Goal: Task Accomplishment & Management: Use online tool/utility

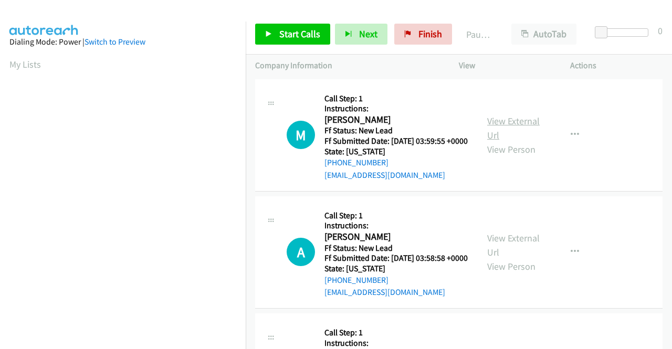
click at [503, 125] on link "View External Url" at bounding box center [513, 128] width 52 height 26
click at [506, 252] on link "View External Url" at bounding box center [513, 245] width 52 height 26
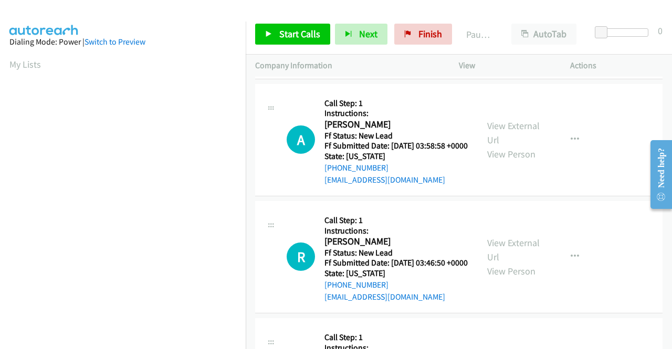
scroll to position [157, 0]
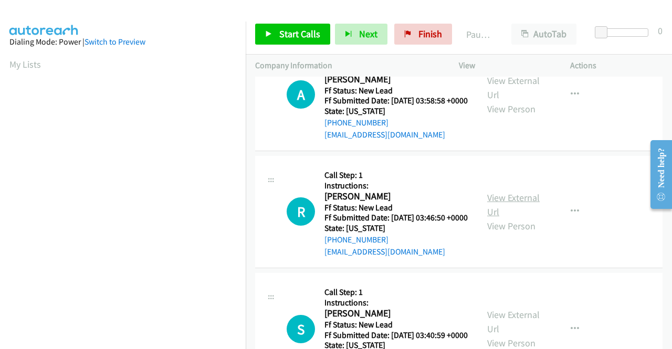
click at [506, 218] on link "View External Url" at bounding box center [513, 205] width 52 height 26
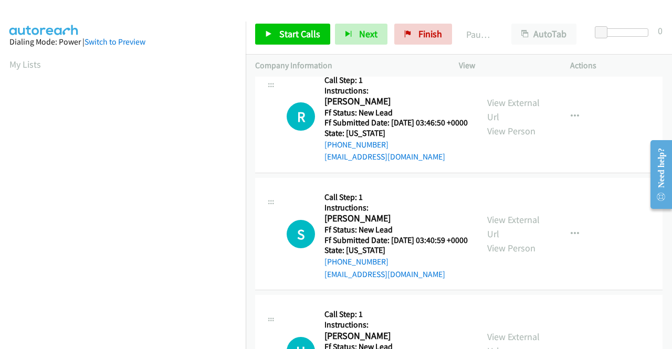
scroll to position [262, 0]
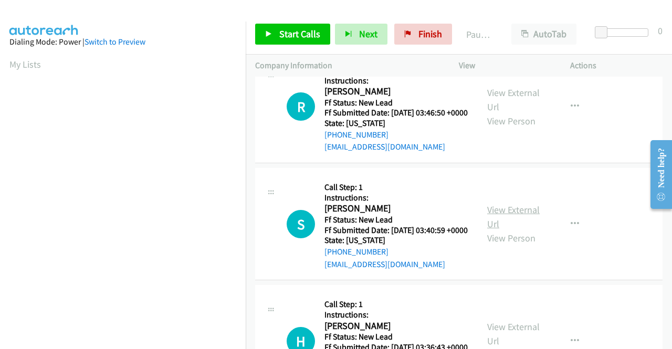
click at [504, 230] on link "View External Url" at bounding box center [513, 217] width 52 height 26
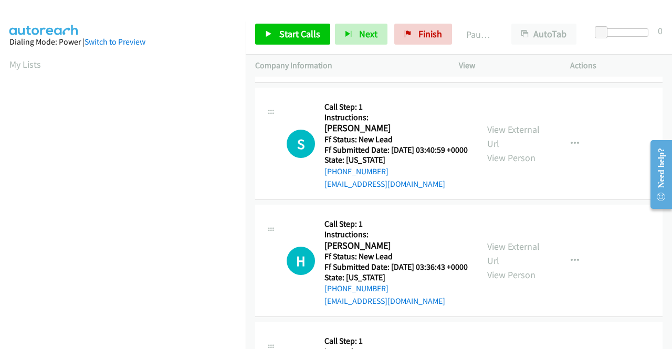
scroll to position [367, 0]
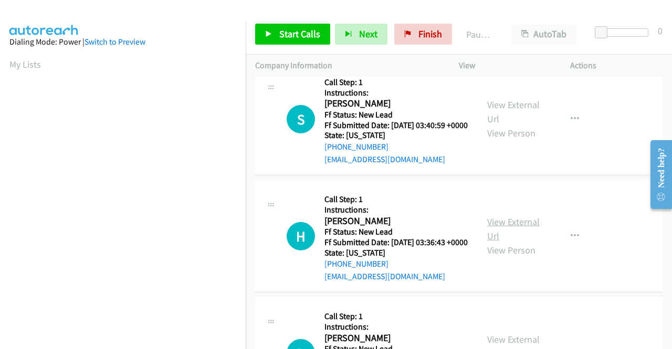
click at [503, 242] on link "View External Url" at bounding box center [513, 229] width 52 height 26
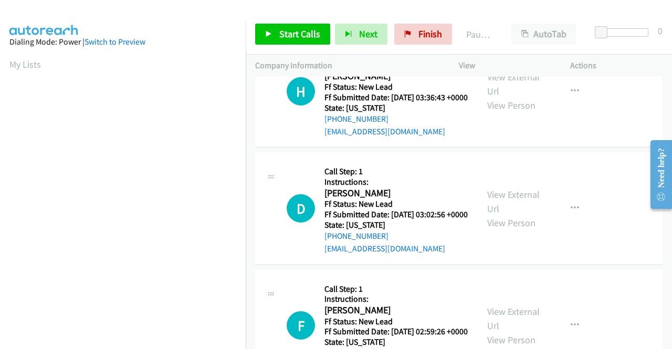
scroll to position [525, 0]
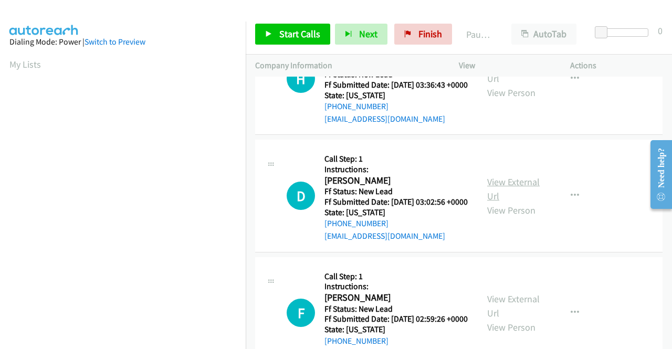
click at [507, 202] on link "View External Url" at bounding box center [513, 189] width 52 height 26
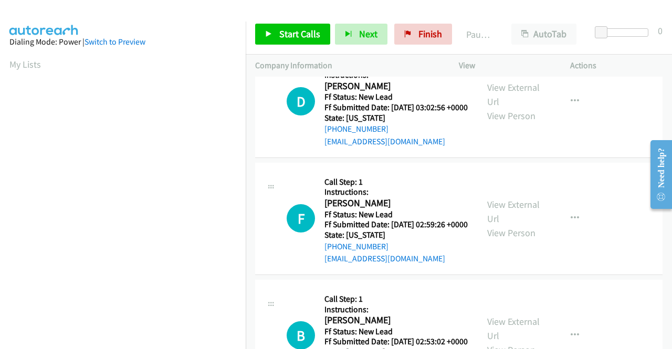
scroll to position [630, 0]
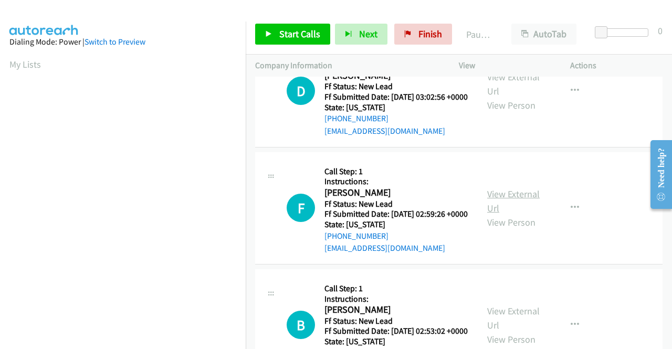
click at [520, 214] on link "View External Url" at bounding box center [513, 201] width 52 height 26
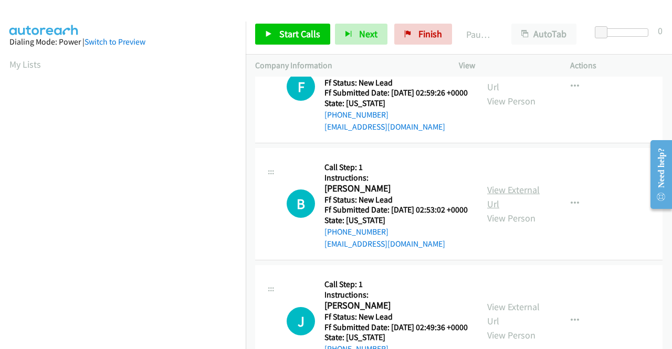
scroll to position [787, 0]
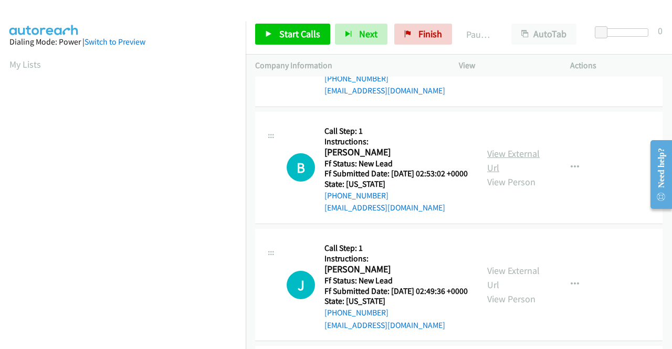
click at [500, 174] on link "View External Url" at bounding box center [513, 160] width 52 height 26
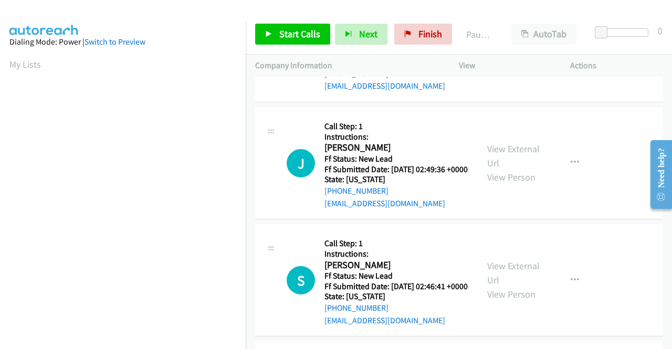
scroll to position [945, 0]
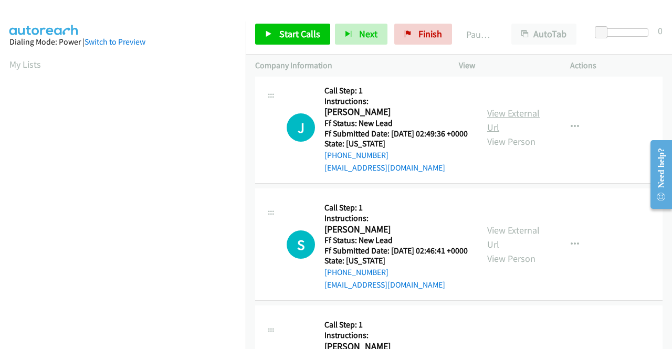
click at [495, 133] on link "View External Url" at bounding box center [513, 120] width 52 height 26
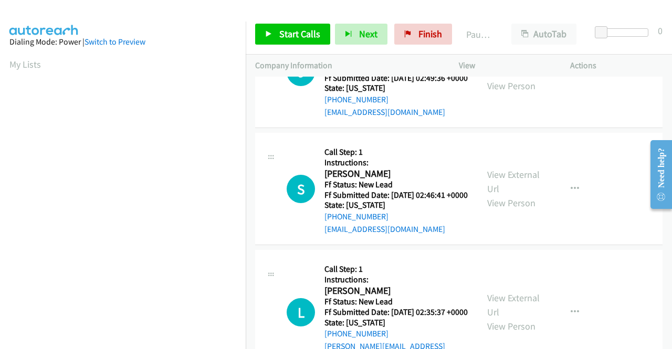
scroll to position [1050, 0]
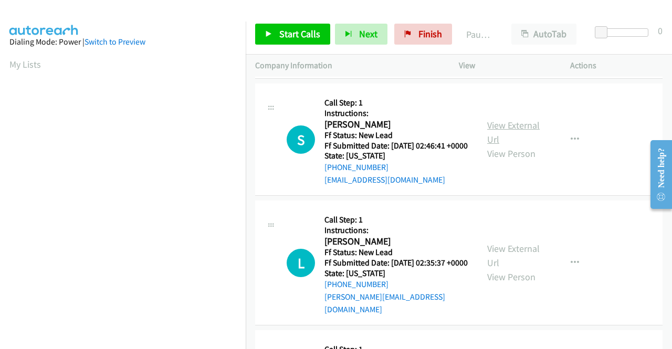
click at [515, 145] on link "View External Url" at bounding box center [513, 132] width 52 height 26
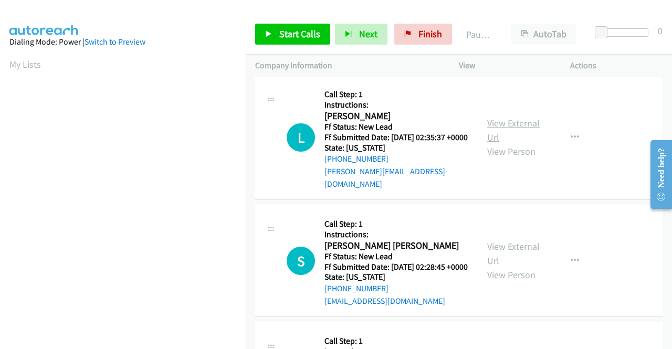
scroll to position [1207, 0]
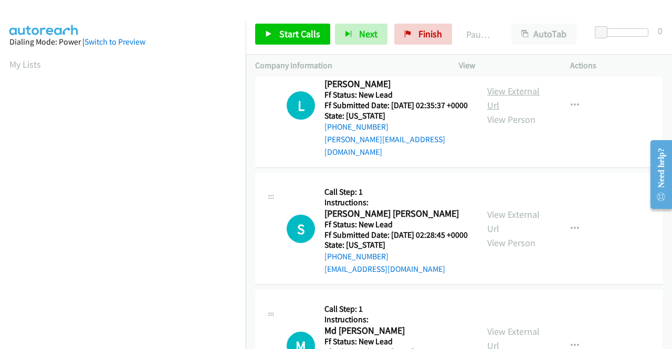
click at [500, 111] on link "View External Url" at bounding box center [513, 98] width 52 height 26
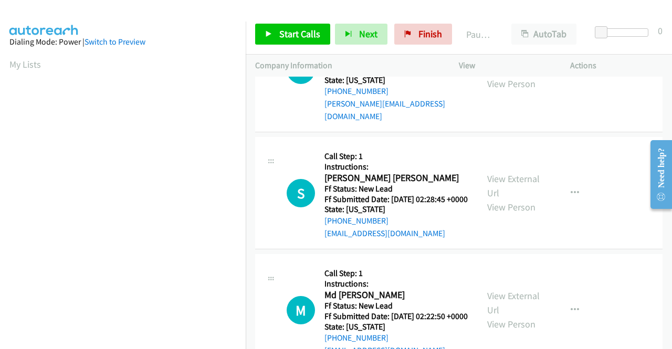
scroll to position [1312, 0]
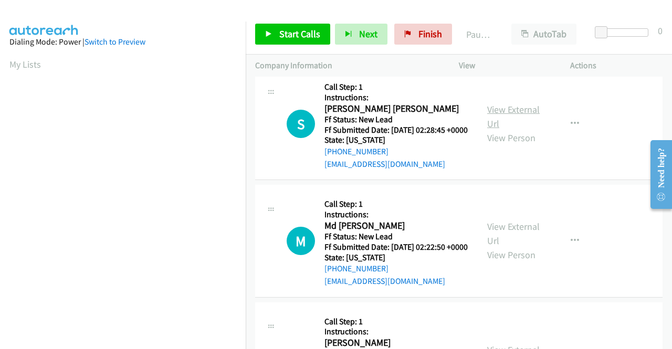
click at [506, 130] on link "View External Url" at bounding box center [513, 116] width 52 height 26
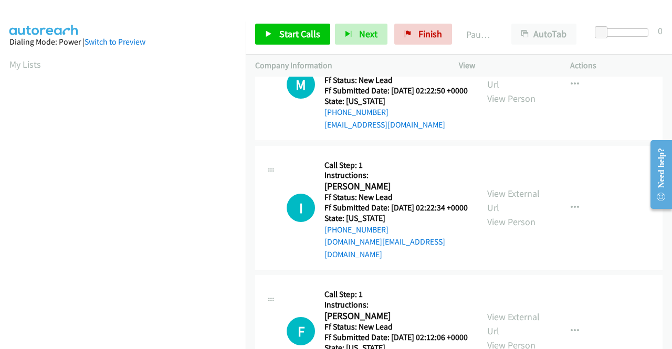
scroll to position [1470, 0]
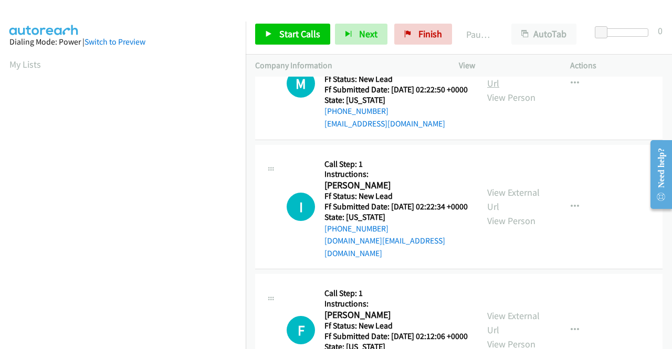
click at [490, 89] on link "View External Url" at bounding box center [513, 76] width 52 height 26
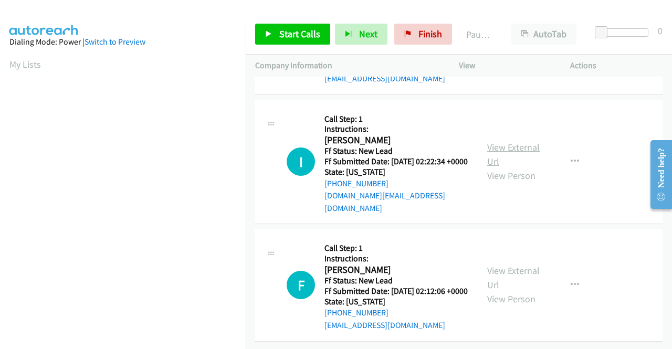
scroll to position [1575, 0]
click at [502, 167] on link "View External Url" at bounding box center [513, 154] width 52 height 26
click at [515, 265] on link "View External Url" at bounding box center [513, 278] width 52 height 26
drag, startPoint x: 308, startPoint y: 37, endPoint x: 325, endPoint y: 54, distance: 24.9
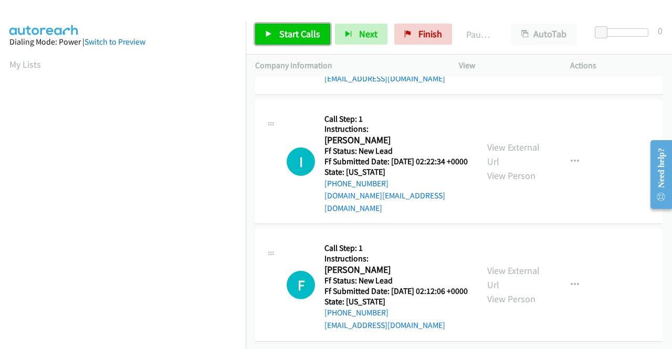
click at [308, 37] on span "Start Calls" at bounding box center [299, 34] width 41 height 12
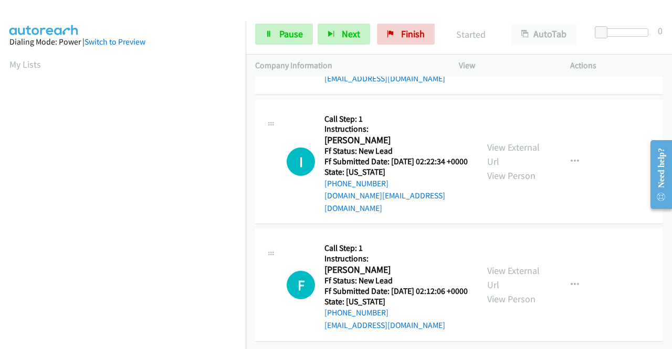
click at [662, 314] on td "F Callback Scheduled Call Step: 1 Instructions: Frank Patrick Jr America/New_Yo…" at bounding box center [459, 285] width 426 height 117
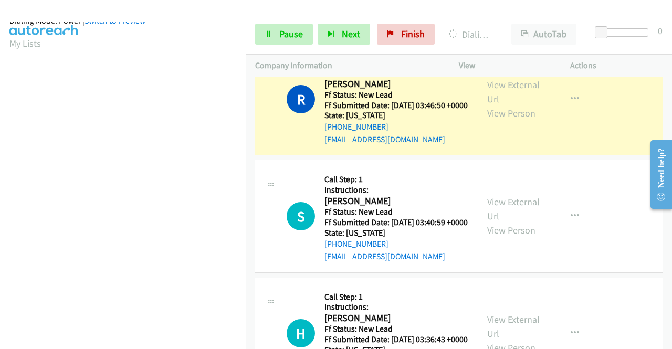
scroll to position [239, 0]
click at [291, 38] on span "Pause" at bounding box center [291, 34] width 24 height 12
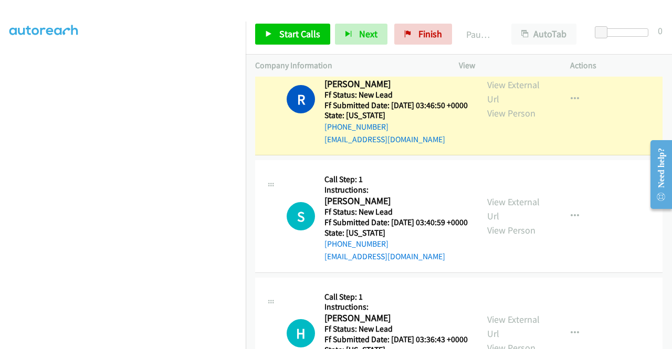
scroll to position [29, 0]
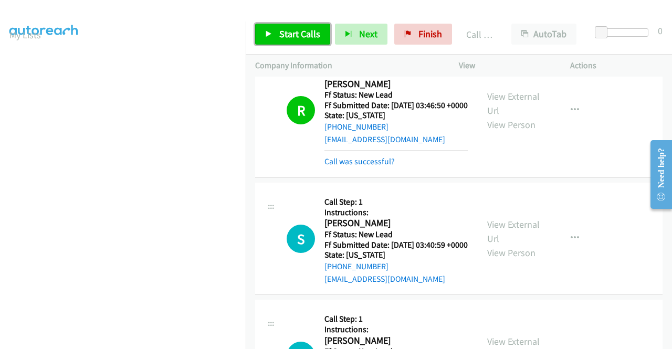
click at [304, 30] on span "Start Calls" at bounding box center [299, 34] width 41 height 12
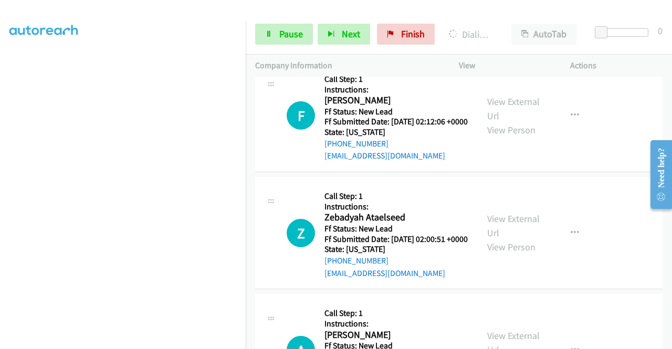
scroll to position [0, 0]
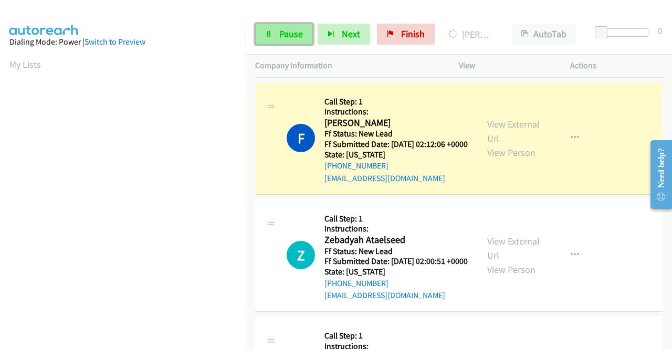
click at [296, 36] on span "Pause" at bounding box center [291, 34] width 24 height 12
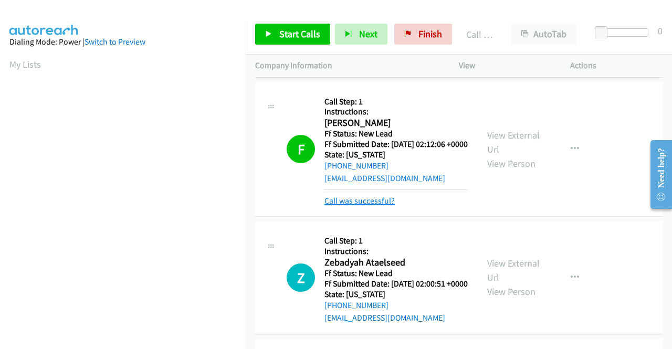
click at [377, 206] on link "Call was successful?" at bounding box center [359, 201] width 70 height 10
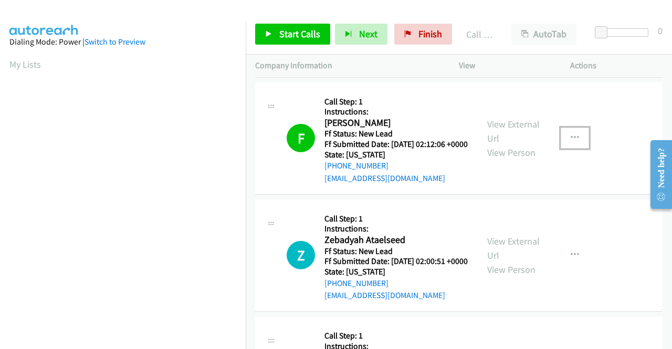
click at [562, 149] on button "button" at bounding box center [575, 138] width 28 height 21
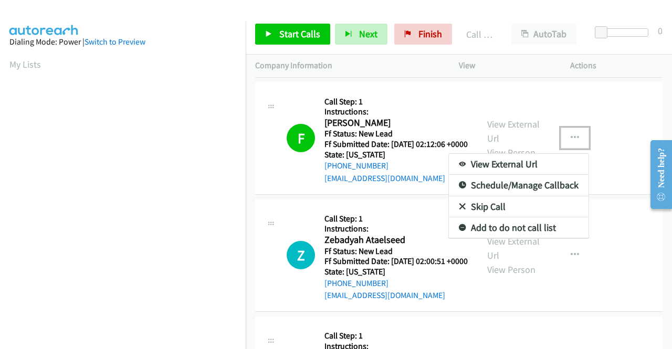
scroll to position [2005, 0]
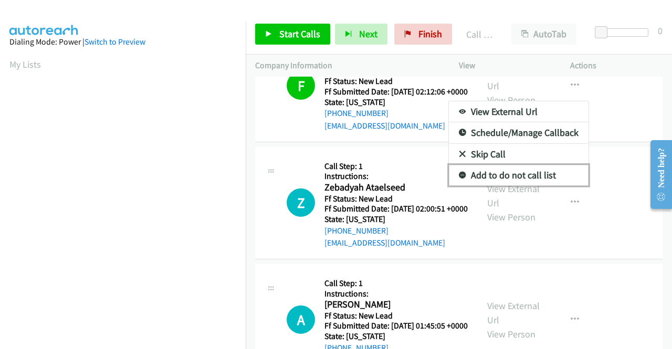
click at [509, 186] on link "Add to do not call list" at bounding box center [519, 175] width 140 height 21
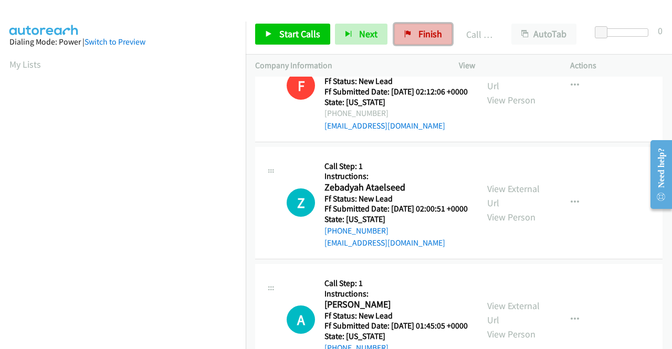
click at [418, 39] on span "Finish" at bounding box center [430, 34] width 24 height 12
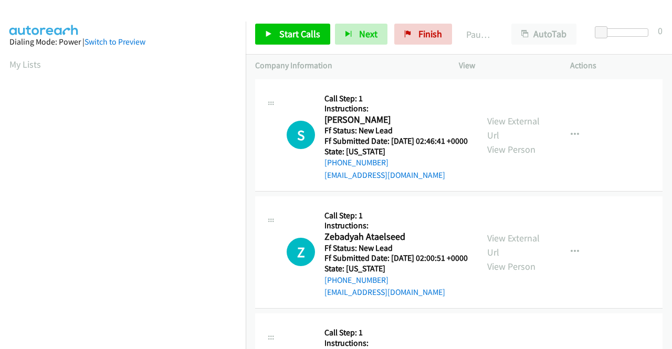
click at [495, 132] on div "View External Url View Person" at bounding box center [514, 135] width 55 height 43
click at [496, 127] on link "View External Url" at bounding box center [513, 128] width 52 height 26
click at [493, 255] on link "View External Url" at bounding box center [513, 245] width 52 height 26
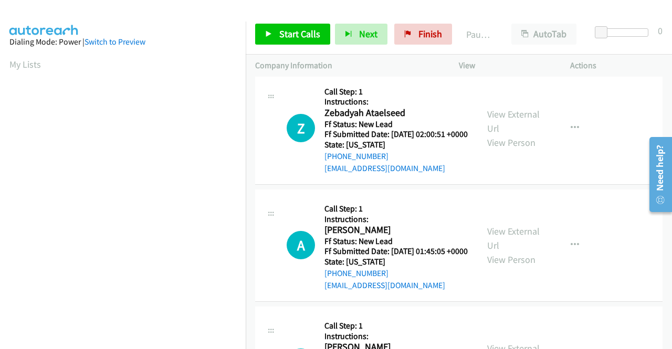
scroll to position [157, 0]
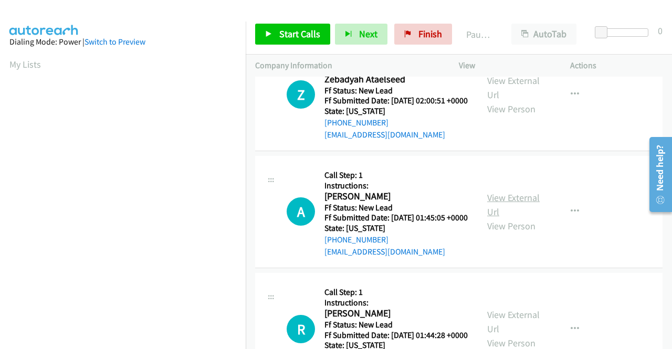
click at [518, 218] on link "View External Url" at bounding box center [513, 205] width 52 height 26
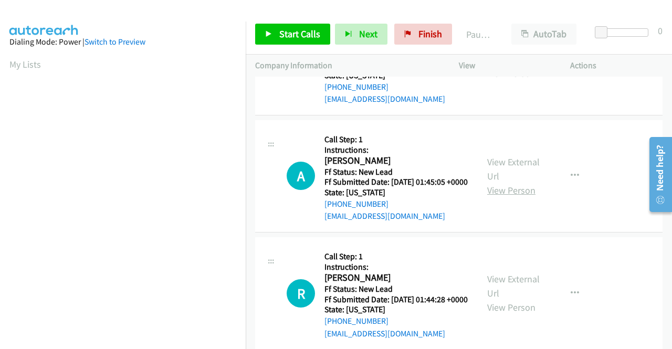
scroll to position [210, 0]
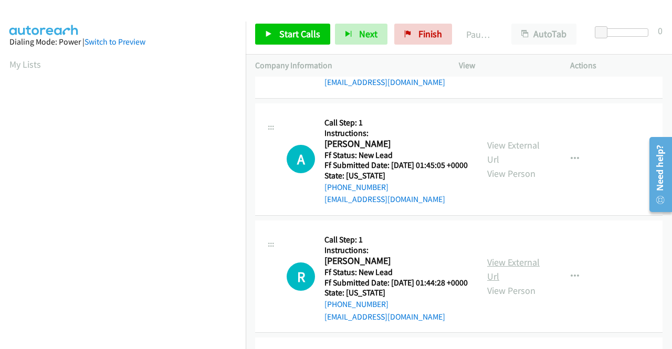
click at [500, 282] on link "View External Url" at bounding box center [513, 269] width 52 height 26
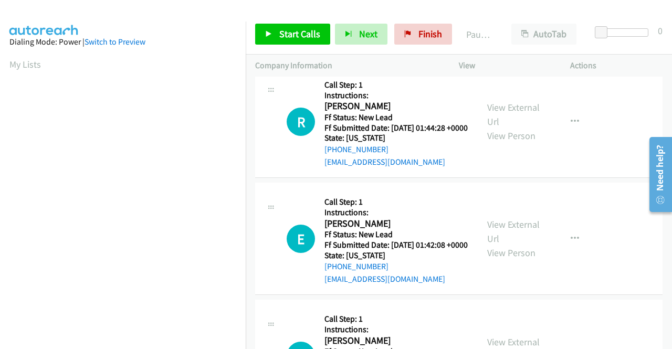
scroll to position [367, 0]
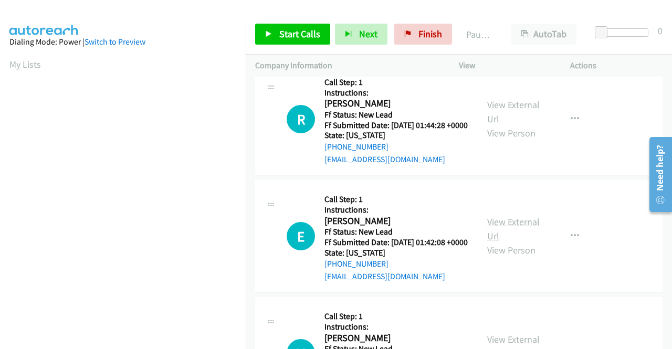
click at [497, 242] on link "View External Url" at bounding box center [513, 229] width 52 height 26
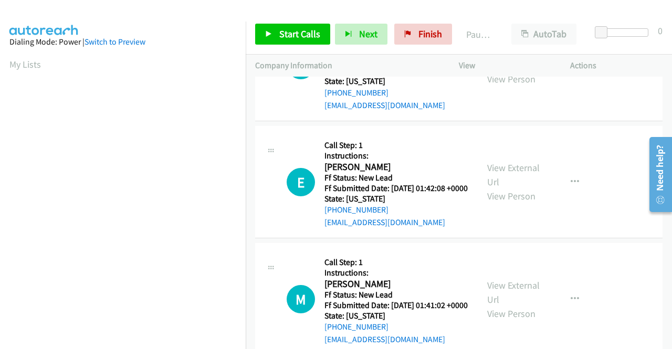
scroll to position [472, 0]
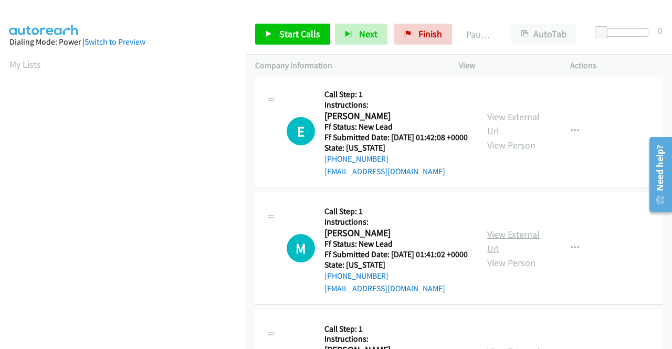
click at [521, 255] on link "View External Url" at bounding box center [513, 241] width 52 height 26
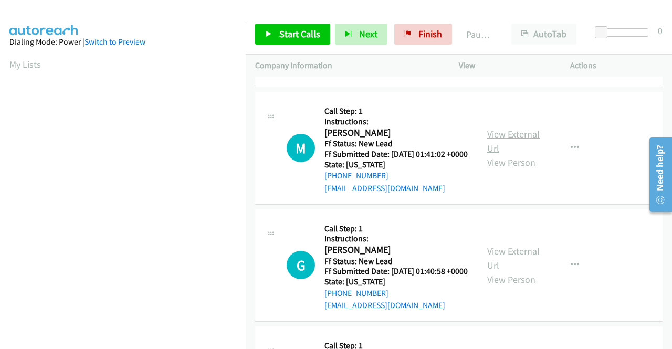
scroll to position [577, 0]
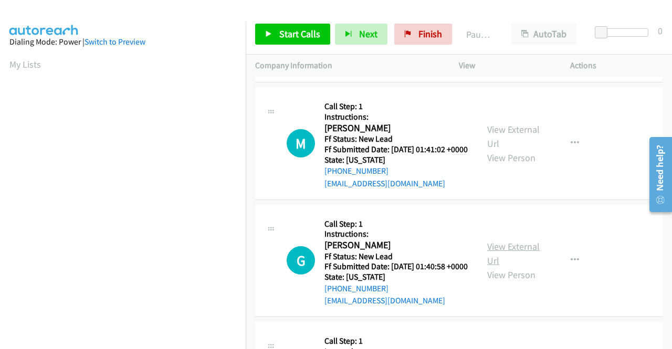
click at [499, 267] on link "View External Url" at bounding box center [513, 253] width 52 height 26
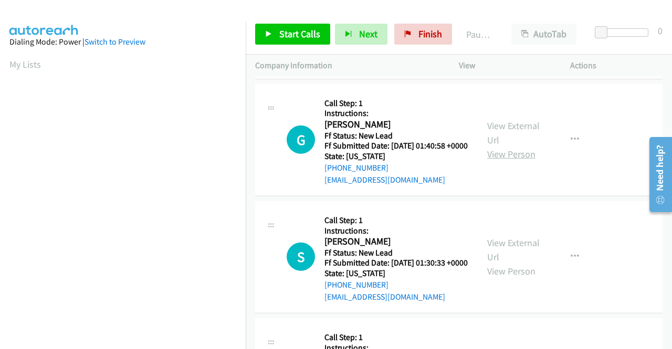
scroll to position [735, 0]
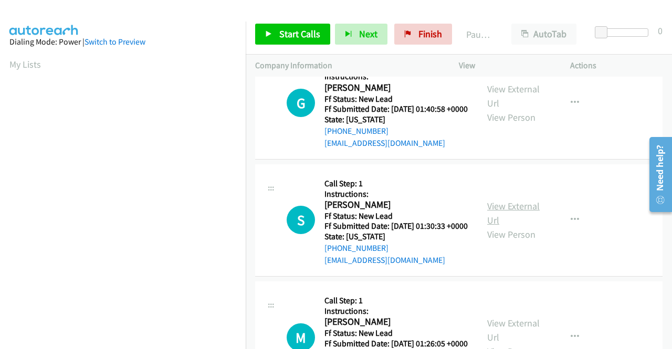
click at [518, 226] on link "View External Url" at bounding box center [513, 213] width 52 height 26
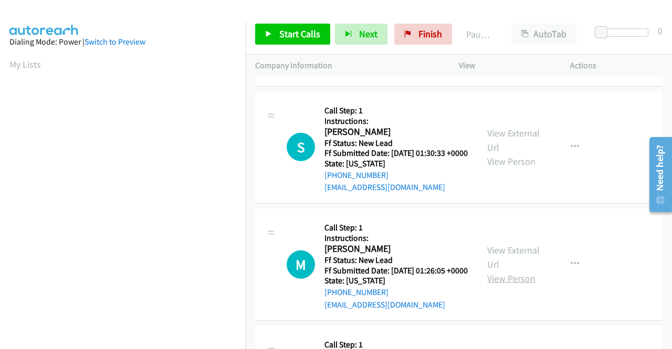
scroll to position [892, 0]
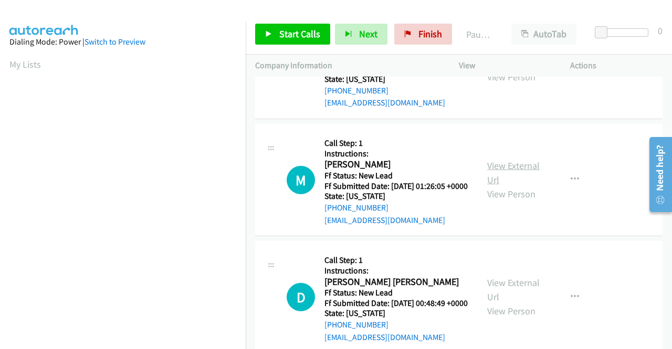
click at [514, 186] on link "View External Url" at bounding box center [513, 173] width 52 height 26
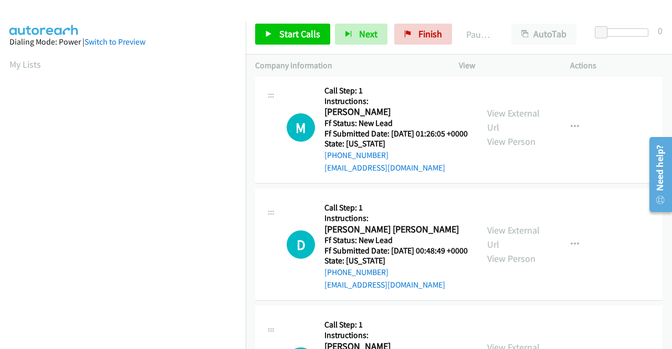
scroll to position [997, 0]
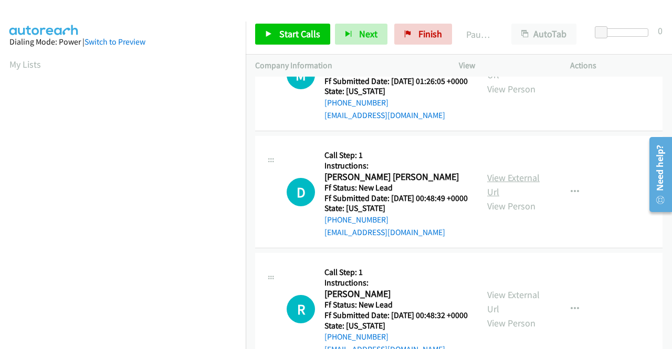
click at [524, 198] on link "View External Url" at bounding box center [513, 185] width 52 height 26
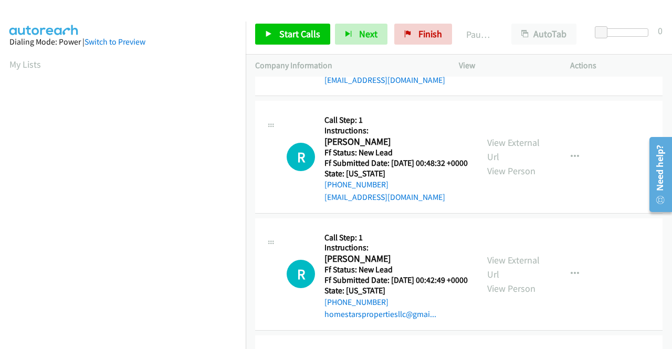
scroll to position [1155, 0]
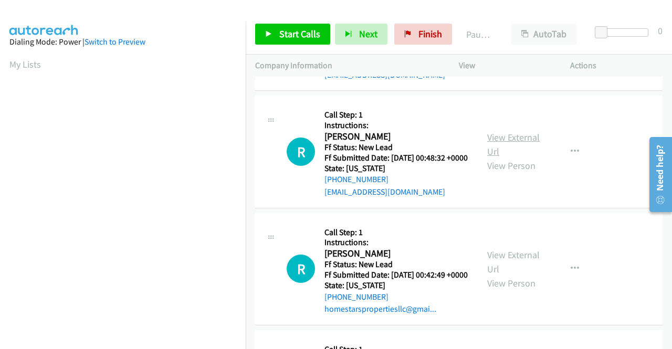
click at [515, 157] on link "View External Url" at bounding box center [513, 144] width 52 height 26
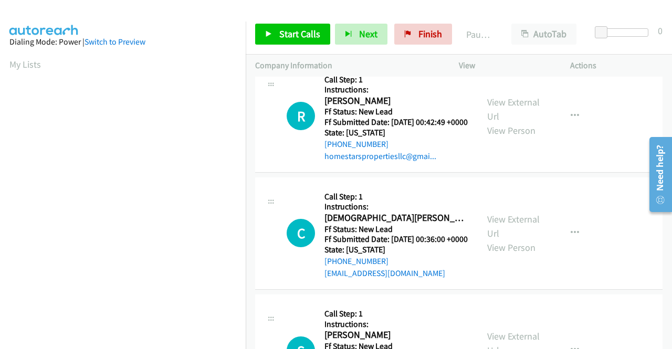
scroll to position [1312, 0]
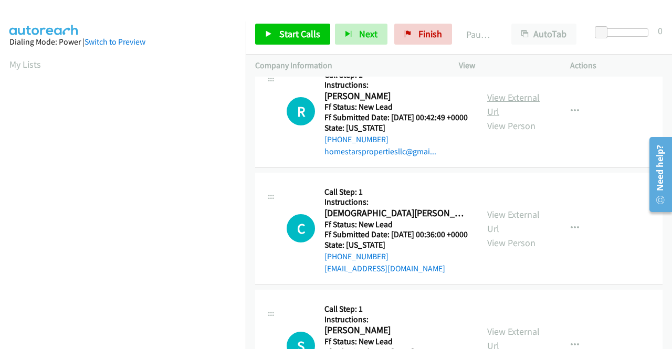
click at [497, 118] on link "View External Url" at bounding box center [513, 104] width 52 height 26
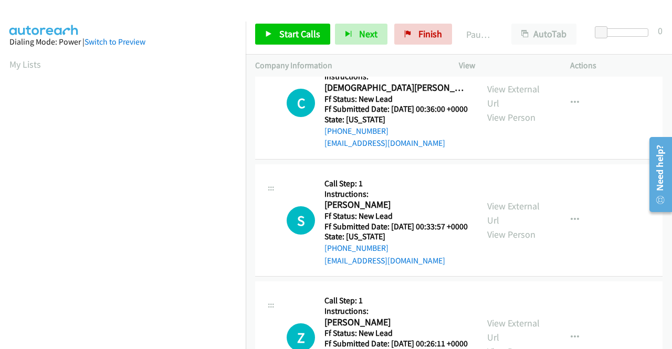
scroll to position [1470, 0]
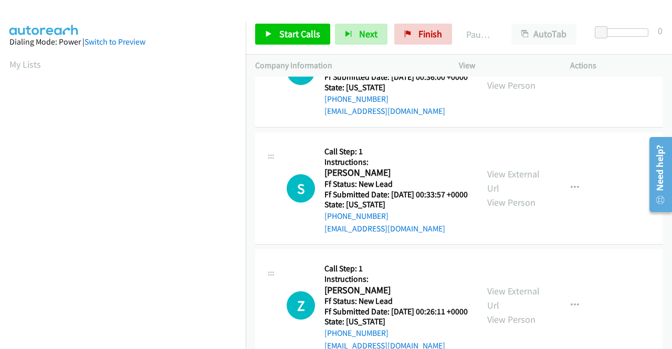
click at [493, 77] on link "View External Url" at bounding box center [513, 64] width 52 height 26
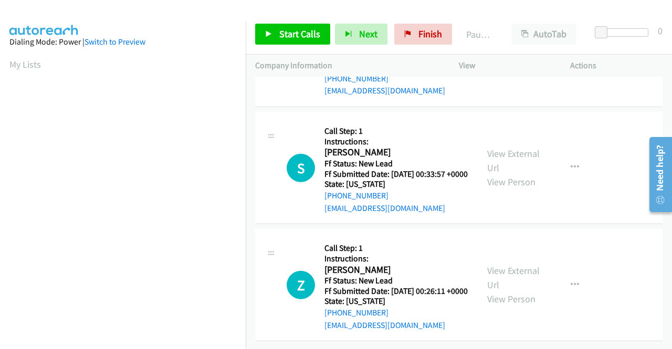
scroll to position [1627, 0]
click at [510, 155] on link "View External Url" at bounding box center [513, 160] width 52 height 26
click at [510, 265] on link "View External Url" at bounding box center [513, 278] width 52 height 26
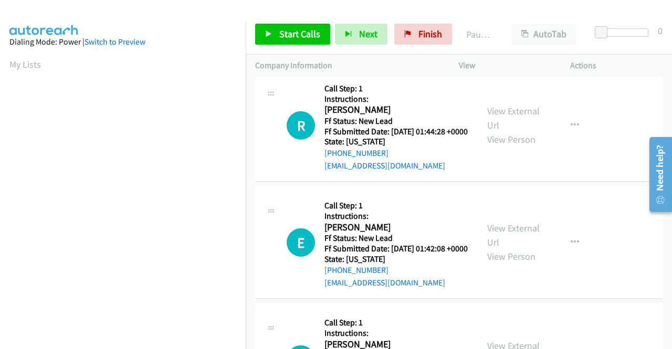
scroll to position [0, 0]
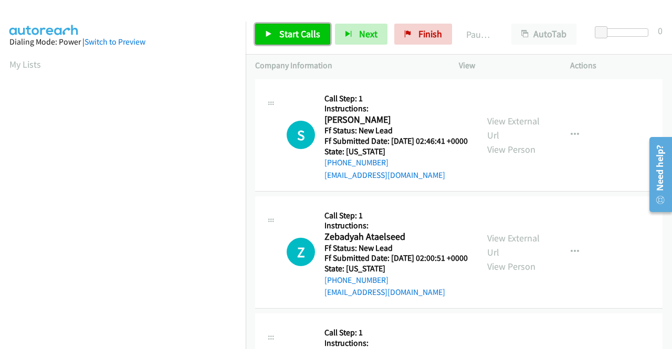
click at [288, 29] on span "Start Calls" at bounding box center [299, 34] width 41 height 12
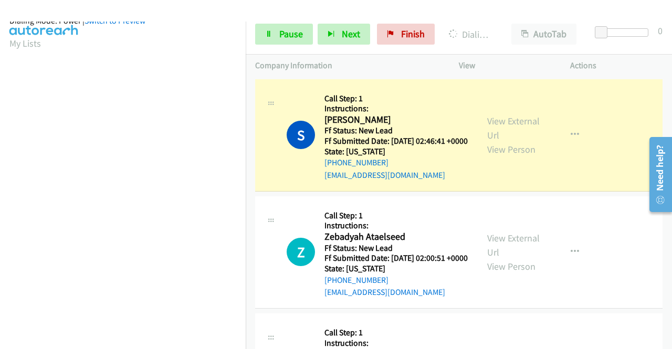
scroll to position [239, 0]
click at [289, 30] on span "Pause" at bounding box center [291, 34] width 24 height 12
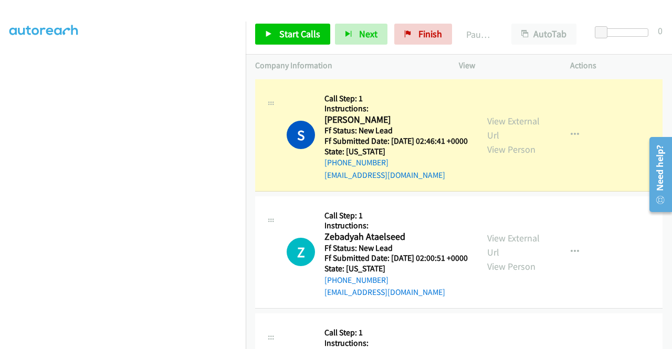
scroll to position [29, 0]
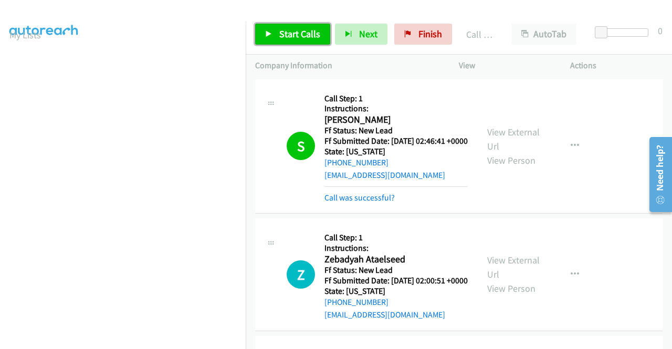
click at [301, 40] on link "Start Calls" at bounding box center [292, 34] width 75 height 21
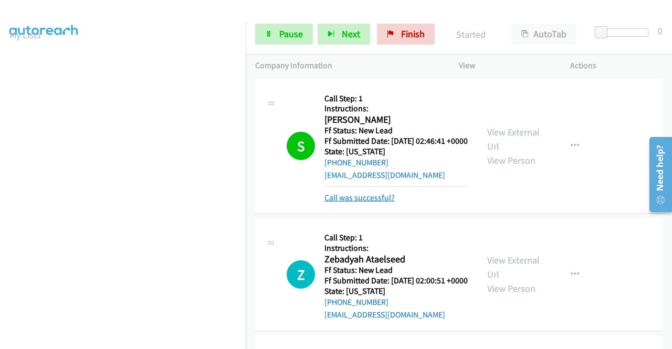
click at [354, 203] on link "Call was successful?" at bounding box center [359, 198] width 70 height 10
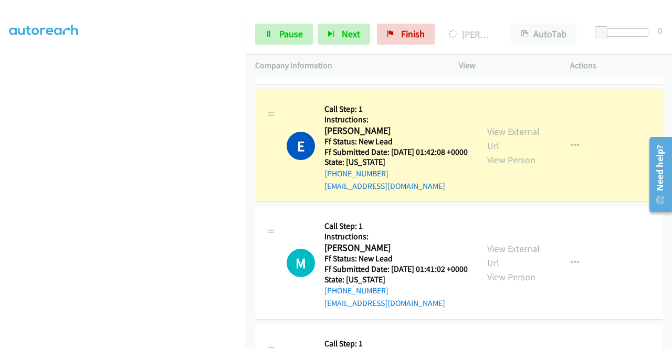
scroll to position [0, 0]
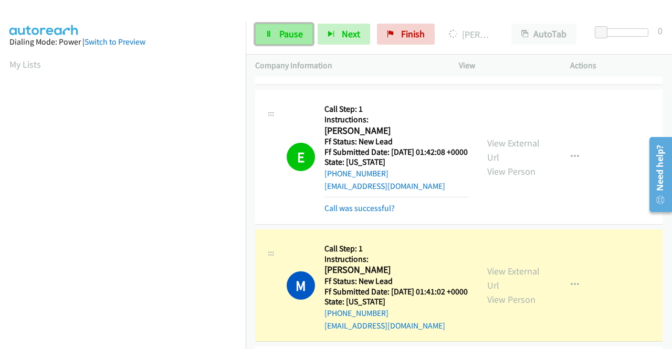
click at [267, 32] on icon at bounding box center [268, 34] width 7 height 7
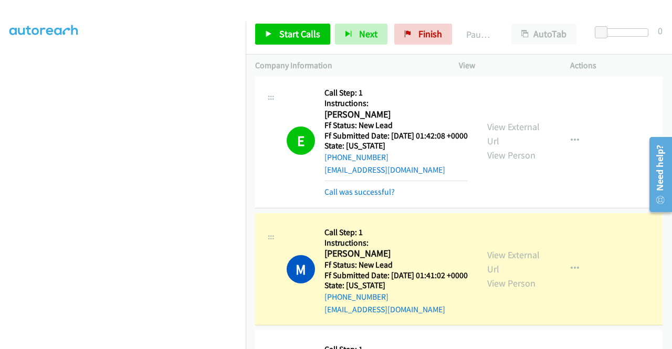
scroll to position [525, 0]
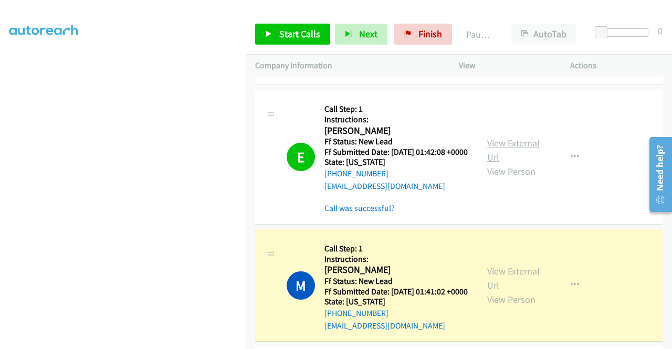
click at [489, 163] on link "View External Url" at bounding box center [513, 150] width 52 height 26
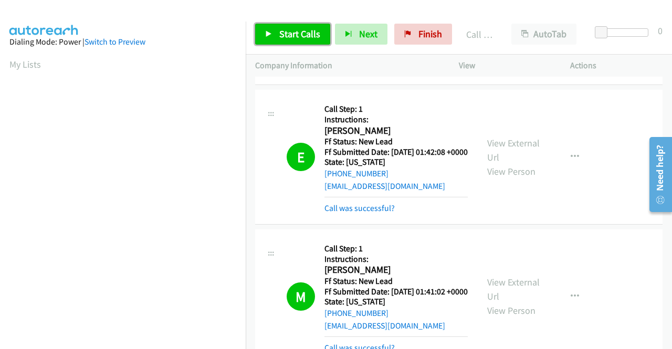
click at [261, 29] on link "Start Calls" at bounding box center [292, 34] width 75 height 21
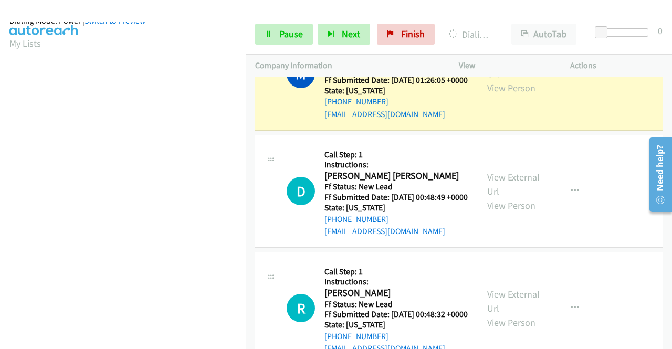
scroll to position [239, 0]
click at [283, 29] on span "Pause" at bounding box center [291, 34] width 24 height 12
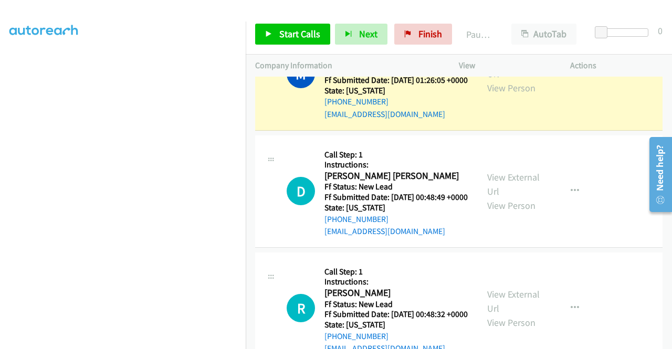
scroll to position [29, 0]
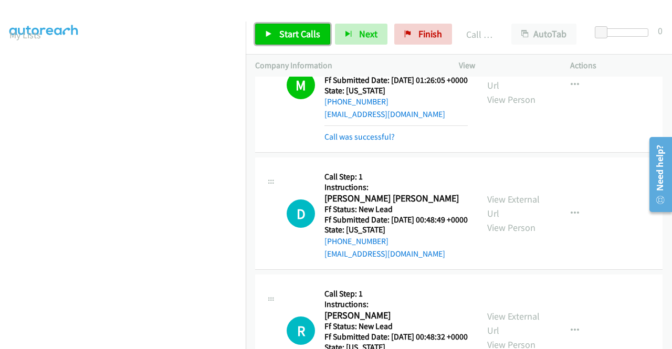
click at [272, 35] on icon at bounding box center [268, 34] width 7 height 7
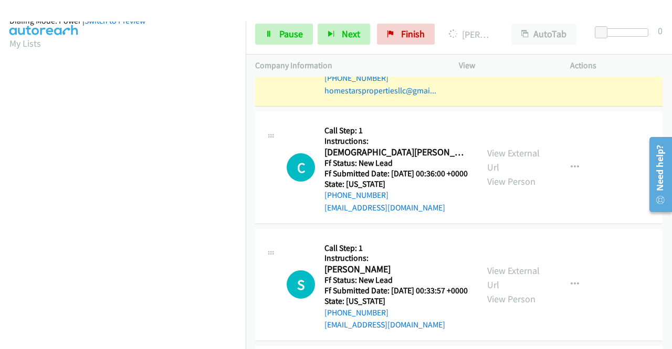
scroll to position [239, 0]
click at [291, 28] on span "Pause" at bounding box center [291, 34] width 24 height 12
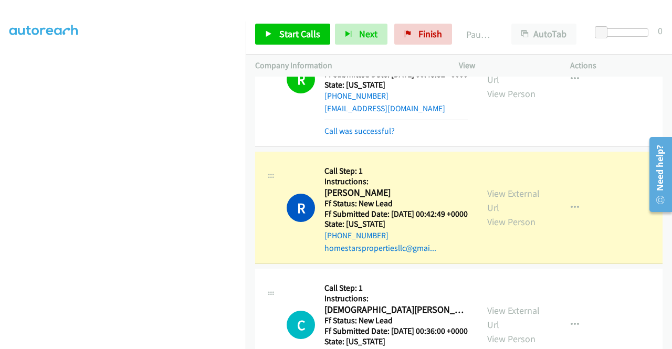
scroll to position [0, 0]
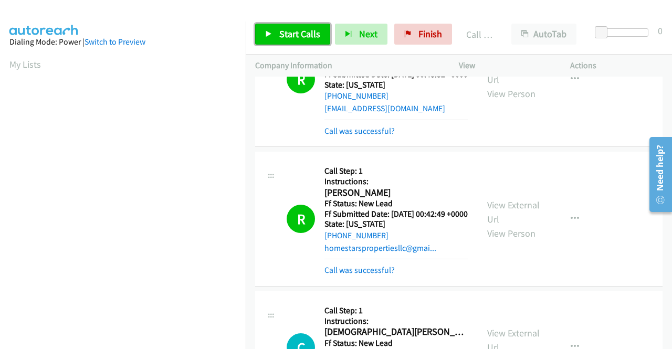
click at [310, 35] on span "Start Calls" at bounding box center [299, 34] width 41 height 12
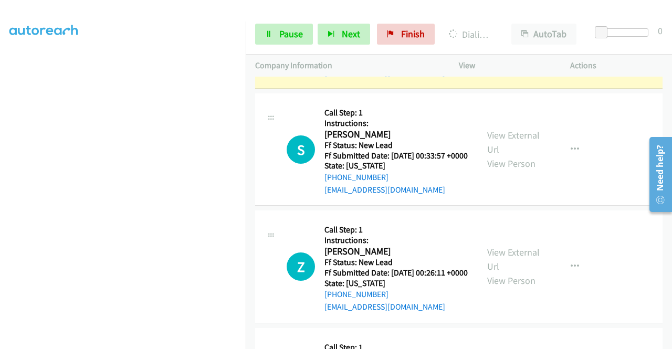
scroll to position [239, 0]
click at [280, 37] on span "Pause" at bounding box center [291, 34] width 24 height 12
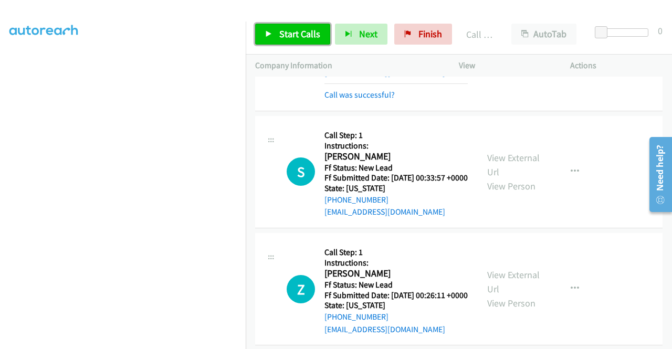
click at [286, 40] on link "Start Calls" at bounding box center [292, 34] width 75 height 21
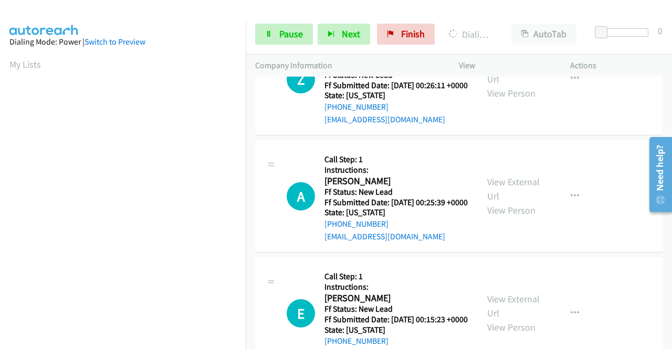
scroll to position [1953, 0]
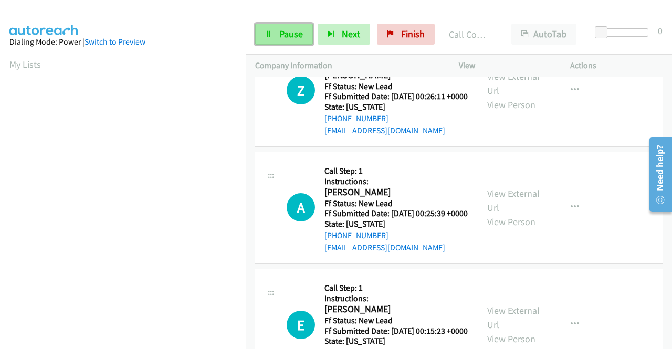
click at [272, 29] on link "Pause" at bounding box center [284, 34] width 58 height 21
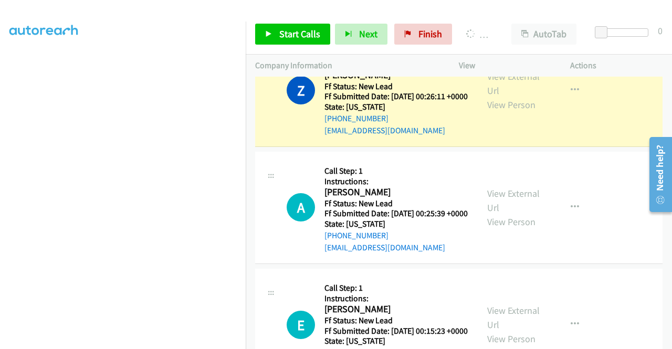
scroll to position [239, 0]
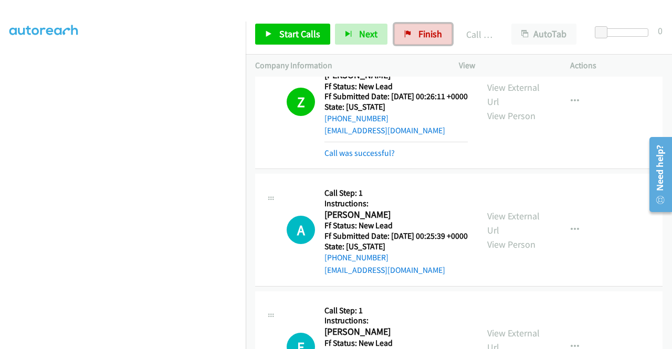
drag, startPoint x: 431, startPoint y: 29, endPoint x: 385, endPoint y: 58, distance: 54.9
click at [431, 29] on span "Finish" at bounding box center [430, 34] width 24 height 12
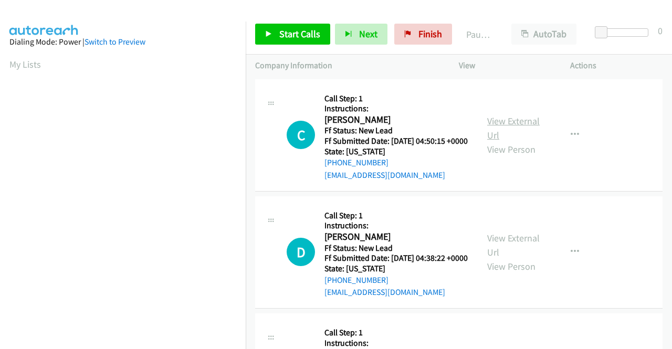
click at [525, 126] on link "View External Url" at bounding box center [513, 128] width 52 height 26
click at [524, 256] on link "View External Url" at bounding box center [513, 245] width 52 height 26
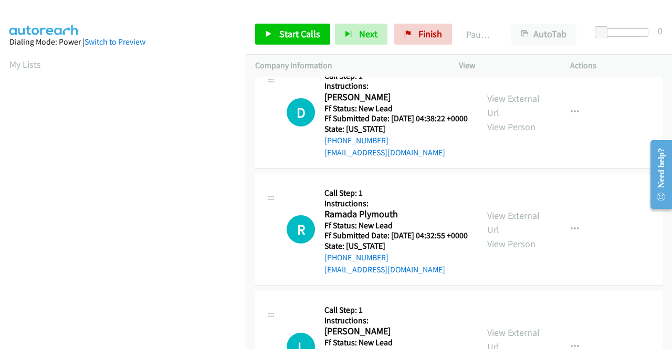
scroll to position [157, 0]
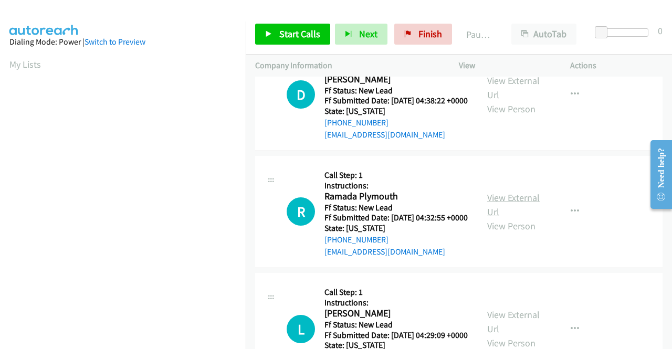
click at [516, 218] on link "View External Url" at bounding box center [513, 205] width 52 height 26
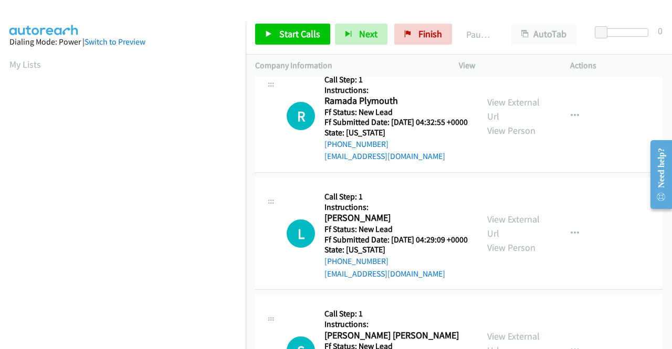
scroll to position [262, 0]
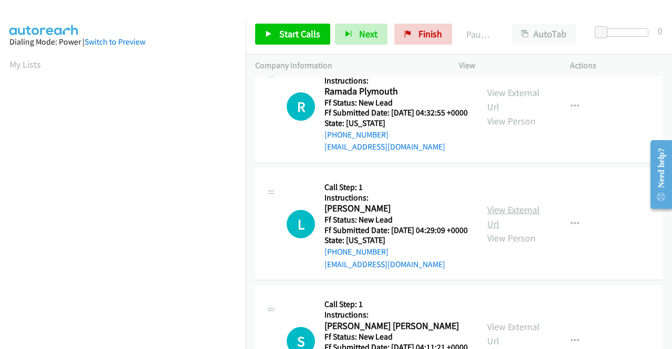
click at [524, 230] on link "View External Url" at bounding box center [513, 217] width 52 height 26
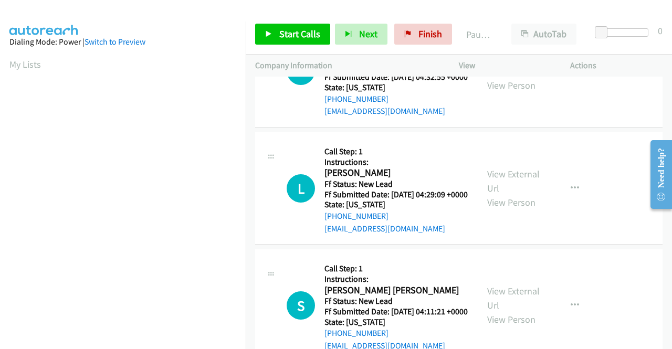
scroll to position [367, 0]
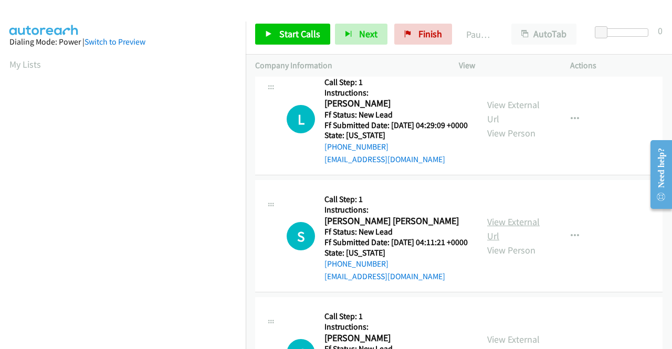
click at [505, 242] on link "View External Url" at bounding box center [513, 229] width 52 height 26
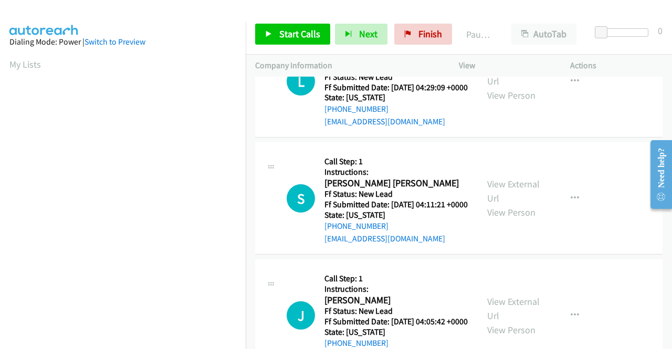
scroll to position [525, 0]
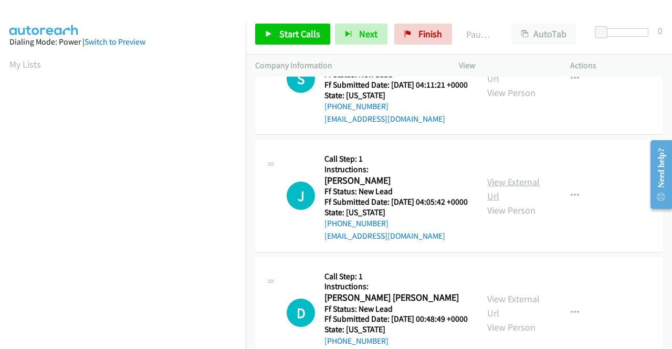
click at [494, 202] on link "View External Url" at bounding box center [513, 189] width 52 height 26
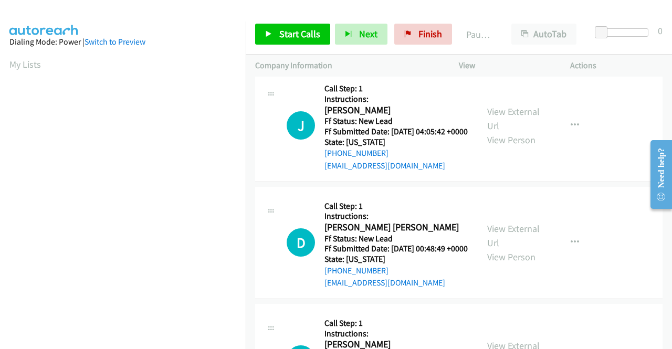
scroll to position [630, 0]
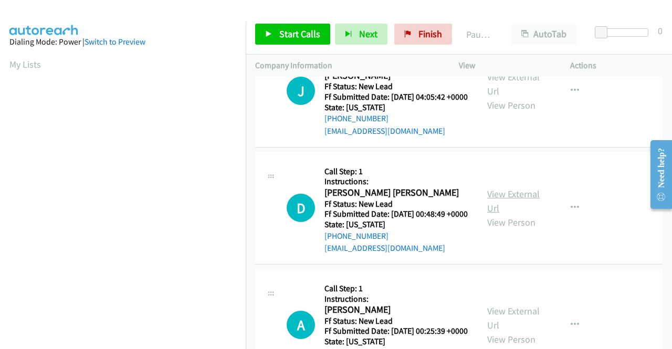
click at [509, 214] on link "View External Url" at bounding box center [513, 201] width 52 height 26
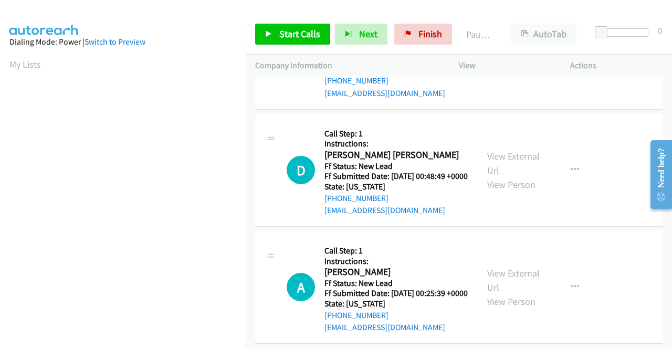
scroll to position [735, 0]
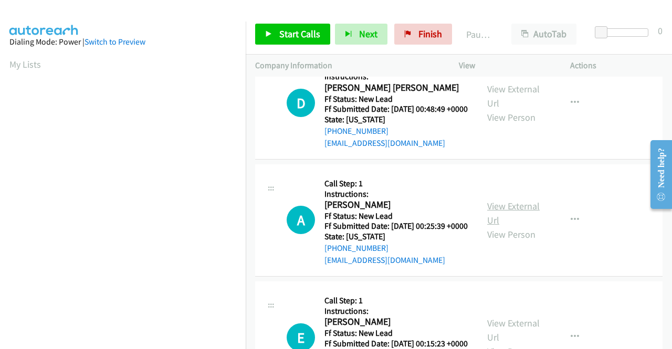
click at [514, 226] on link "View External Url" at bounding box center [513, 213] width 52 height 26
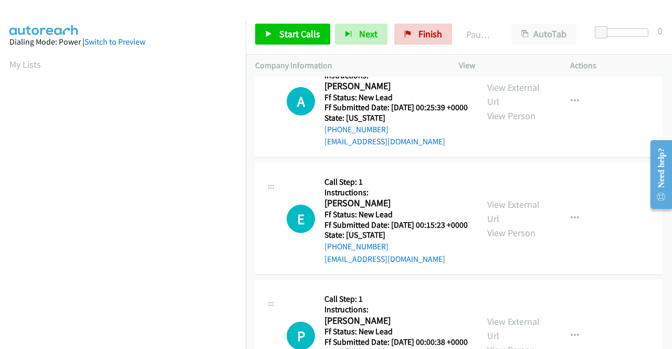
scroll to position [892, 0]
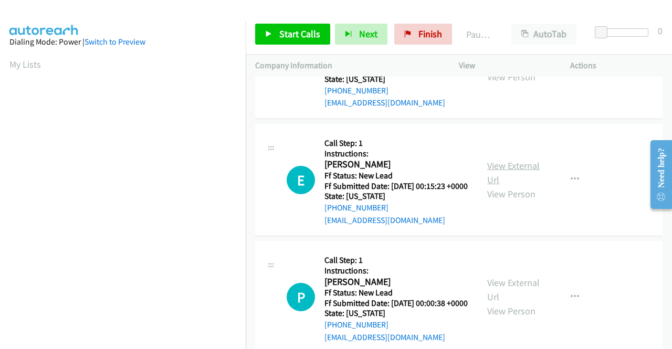
click at [525, 186] on link "View External Url" at bounding box center [513, 173] width 52 height 26
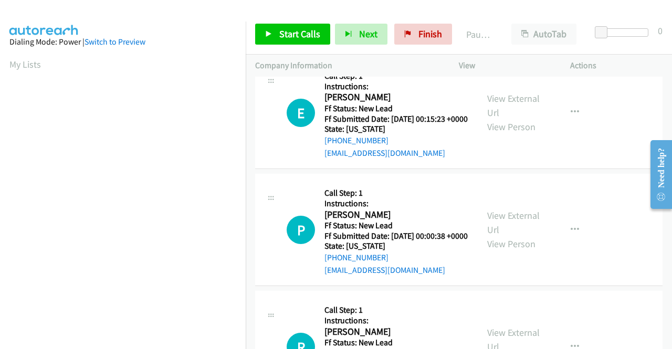
scroll to position [997, 0]
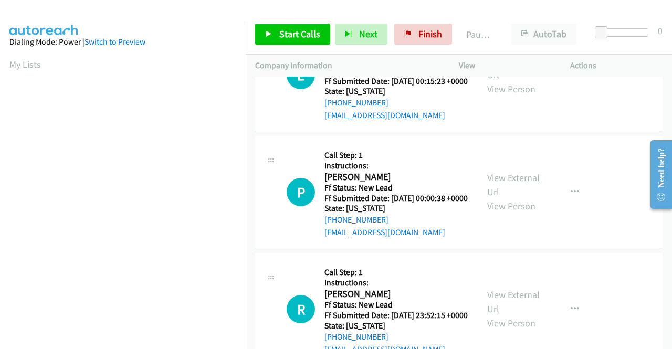
click at [506, 198] on link "View External Url" at bounding box center [513, 185] width 52 height 26
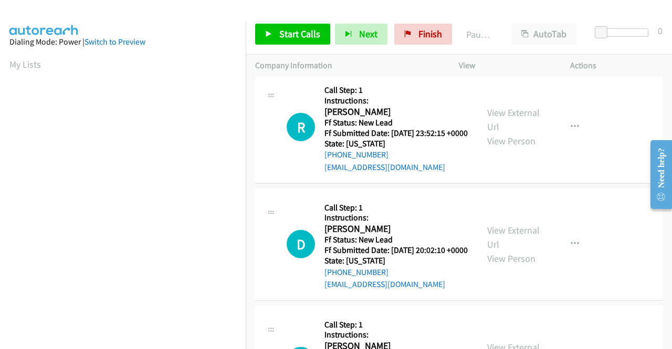
scroll to position [1207, 0]
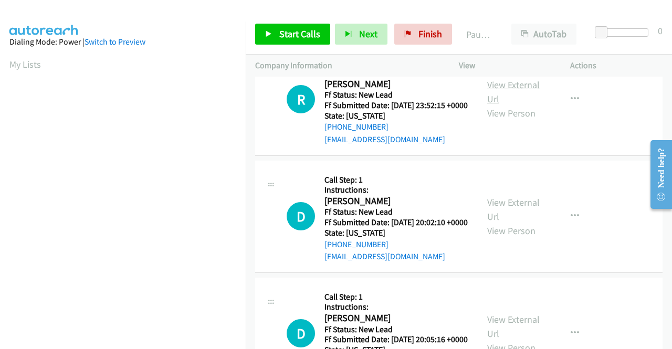
click at [503, 105] on link "View External Url" at bounding box center [513, 92] width 52 height 26
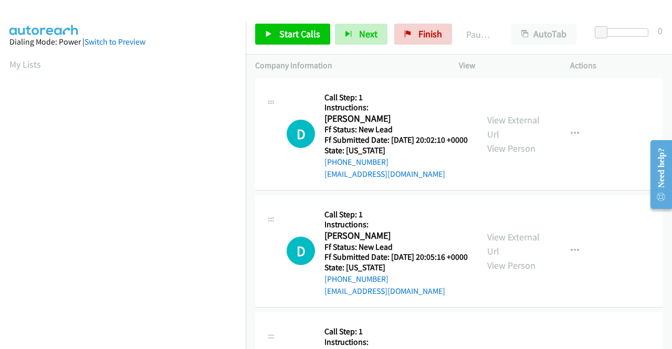
scroll to position [1312, 0]
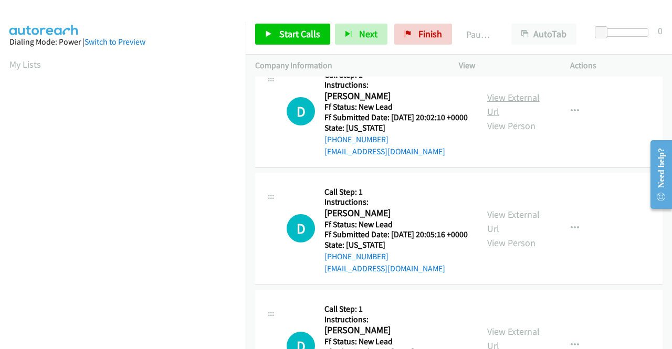
click at [491, 118] on link "View External Url" at bounding box center [513, 104] width 52 height 26
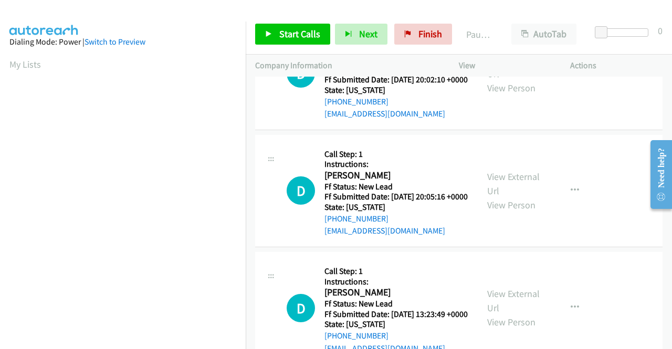
scroll to position [1417, 0]
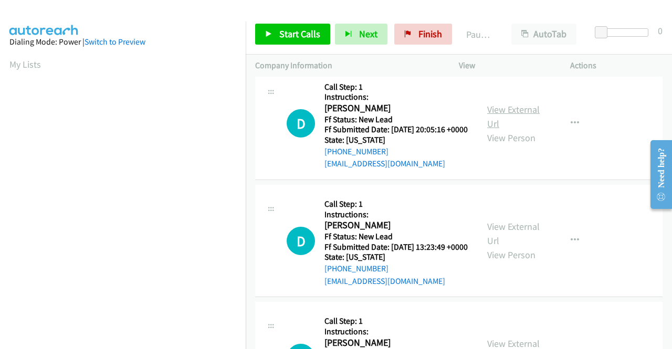
click at [497, 130] on link "View External Url" at bounding box center [513, 116] width 52 height 26
click at [571, 128] on icon "button" at bounding box center [575, 123] width 8 height 8
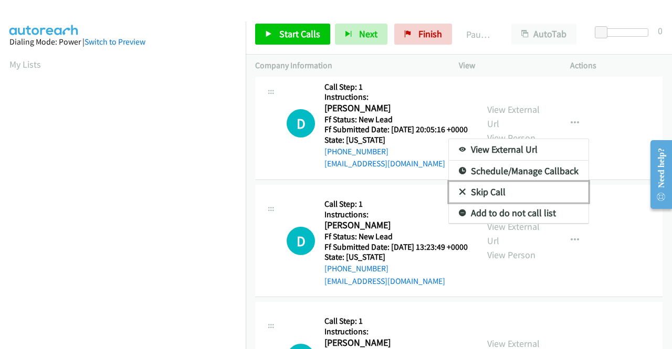
click at [515, 203] on link "Skip Call" at bounding box center [519, 192] width 140 height 21
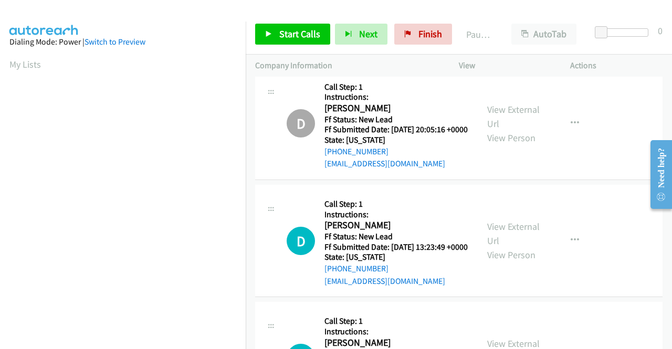
scroll to position [1522, 0]
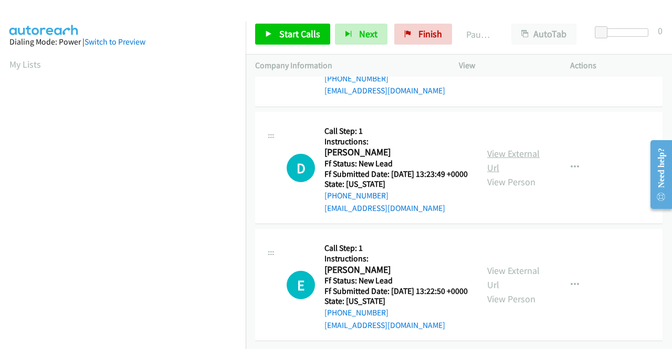
click at [521, 174] on link "View External Url" at bounding box center [513, 160] width 52 height 26
click at [516, 265] on link "View External Url" at bounding box center [513, 278] width 52 height 26
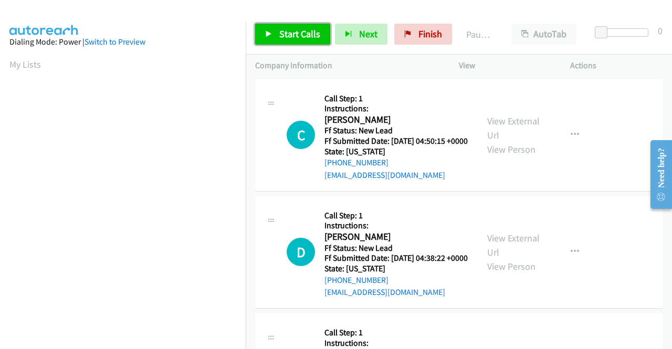
click at [308, 37] on span "Start Calls" at bounding box center [299, 34] width 41 height 12
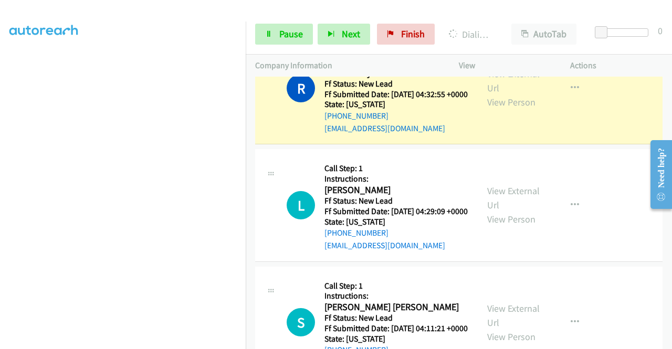
scroll to position [378, 0]
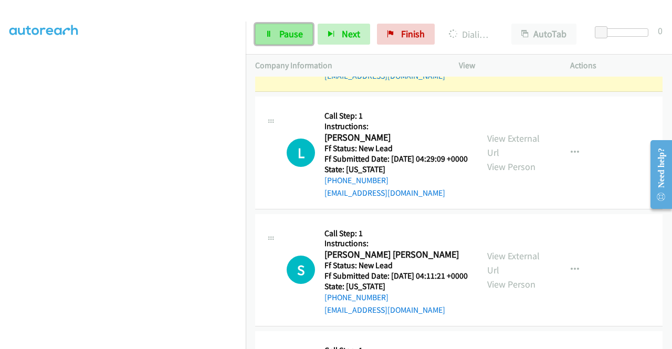
click at [278, 27] on link "Pause" at bounding box center [284, 34] width 58 height 21
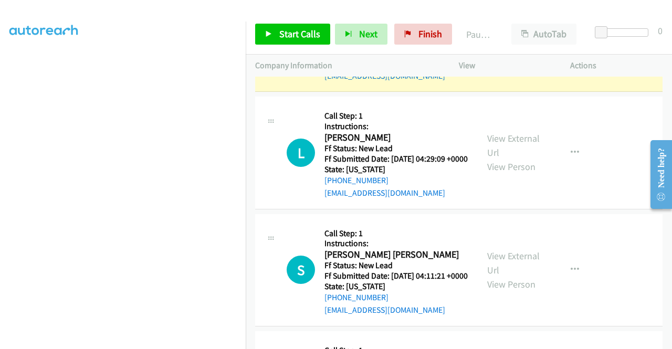
scroll to position [29, 0]
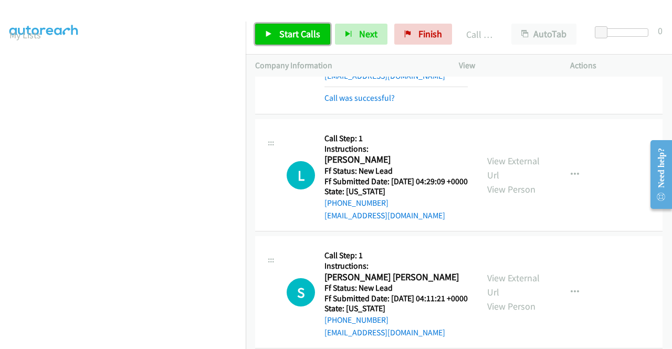
click at [305, 38] on span "Start Calls" at bounding box center [299, 34] width 41 height 12
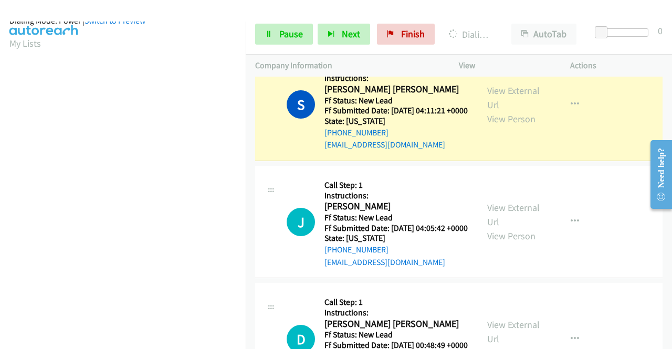
scroll to position [239, 0]
click at [279, 38] on span "Pause" at bounding box center [291, 34] width 24 height 12
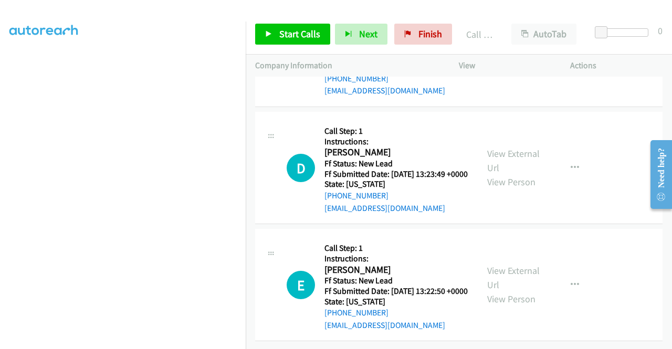
scroll to position [1691, 0]
click at [571, 178] on button "button" at bounding box center [575, 167] width 28 height 21
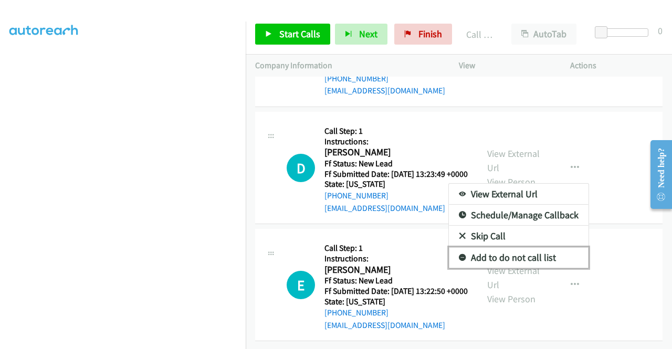
click at [543, 268] on link "Add to do not call list" at bounding box center [519, 257] width 140 height 21
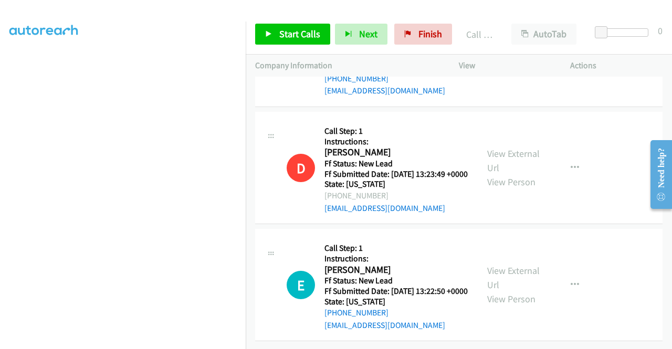
scroll to position [1761, 0]
click at [571, 281] on icon "button" at bounding box center [575, 285] width 8 height 8
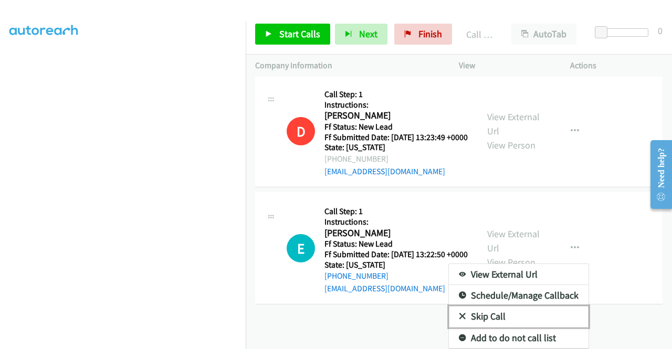
click at [524, 307] on link "Skip Call" at bounding box center [519, 316] width 140 height 21
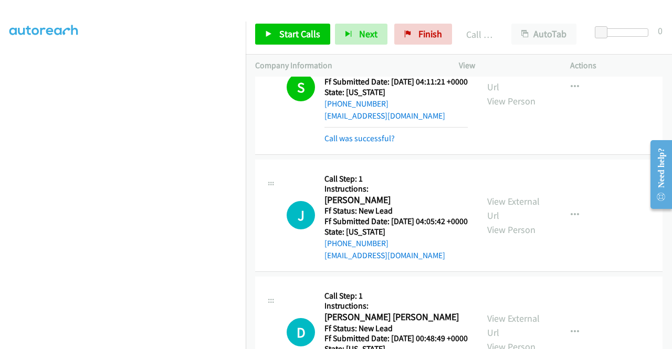
scroll to position [621, 0]
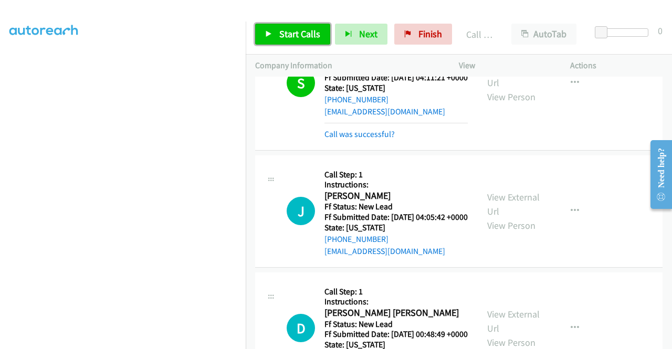
click at [298, 37] on span "Start Calls" at bounding box center [299, 34] width 41 height 12
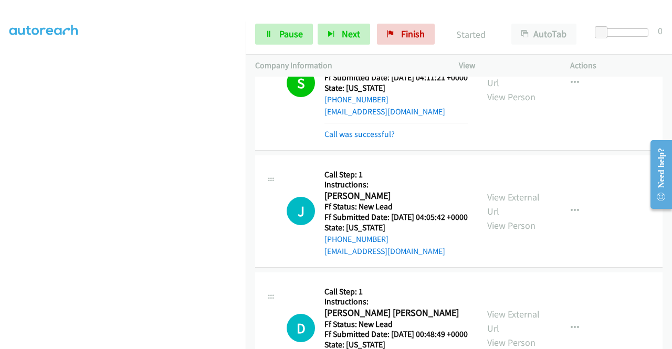
scroll to position [239, 0]
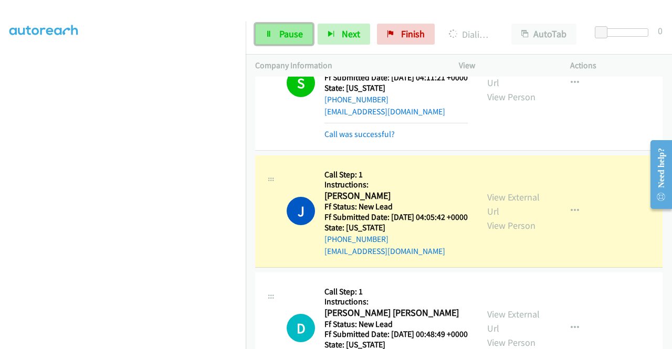
click at [276, 33] on link "Pause" at bounding box center [284, 34] width 58 height 21
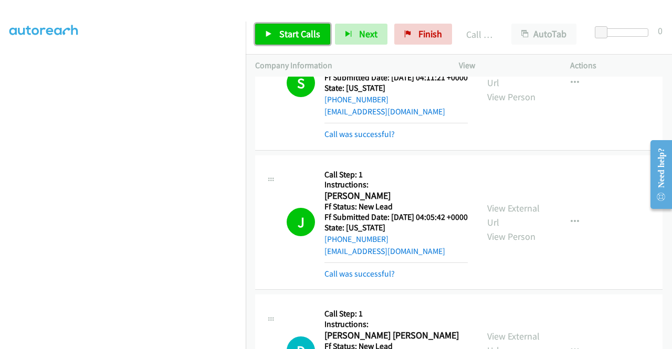
click at [291, 32] on span "Start Calls" at bounding box center [299, 34] width 41 height 12
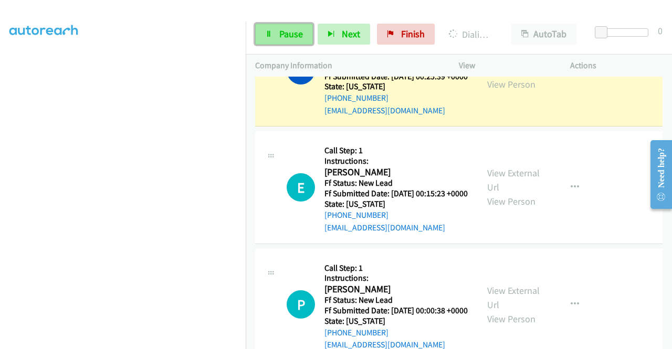
click at [296, 38] on span "Pause" at bounding box center [291, 34] width 24 height 12
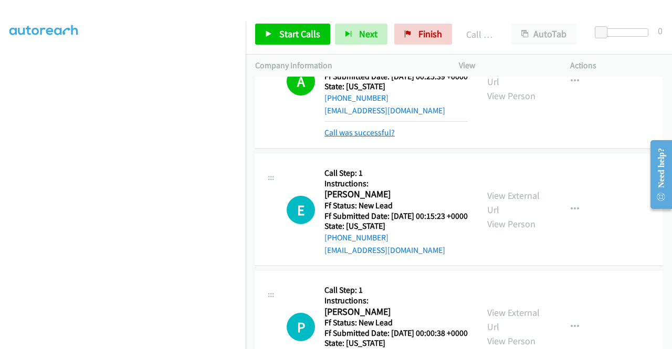
click at [381, 138] on link "Call was successful?" at bounding box center [359, 133] width 70 height 10
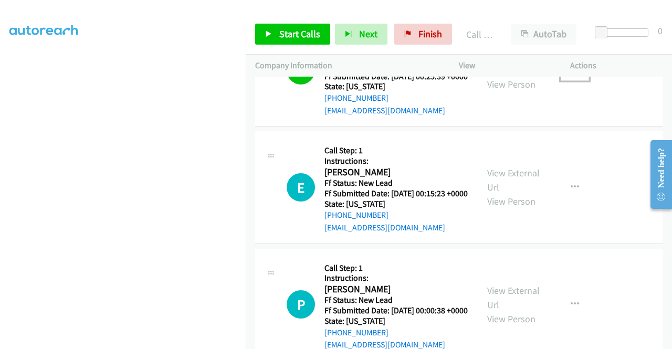
click at [574, 81] on button "button" at bounding box center [575, 70] width 28 height 21
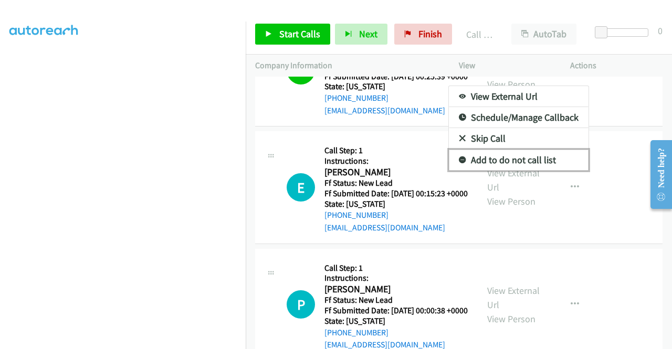
click at [530, 171] on link "Add to do not call list" at bounding box center [519, 160] width 140 height 21
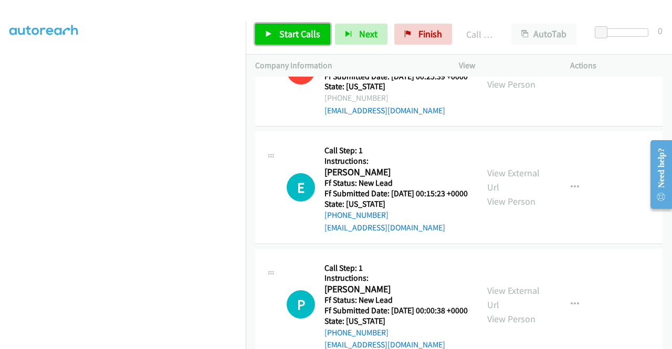
click at [286, 39] on span "Start Calls" at bounding box center [299, 34] width 41 height 12
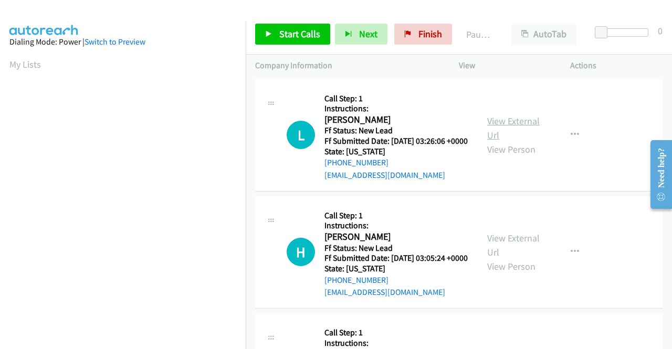
click at [515, 123] on link "View External Url" at bounding box center [513, 128] width 52 height 26
click at [503, 249] on link "View External Url" at bounding box center [513, 245] width 52 height 26
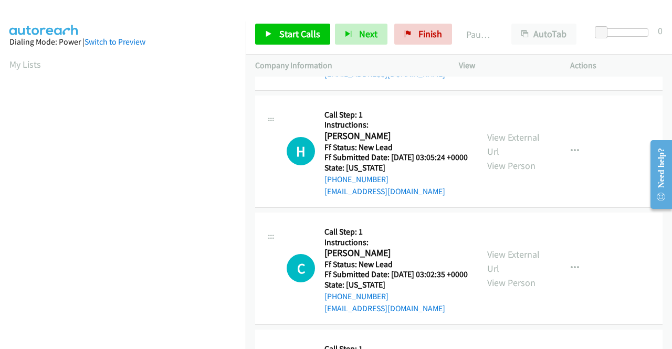
scroll to position [105, 0]
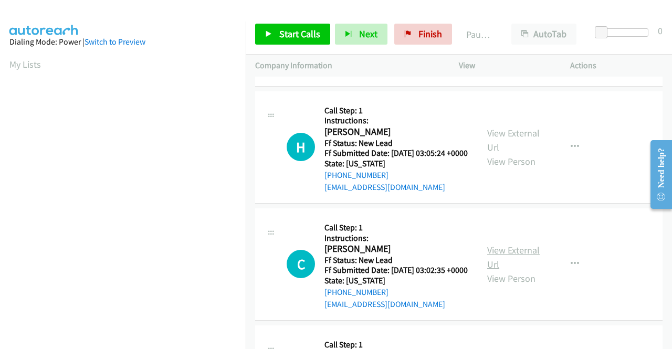
click at [500, 270] on link "View External Url" at bounding box center [513, 257] width 52 height 26
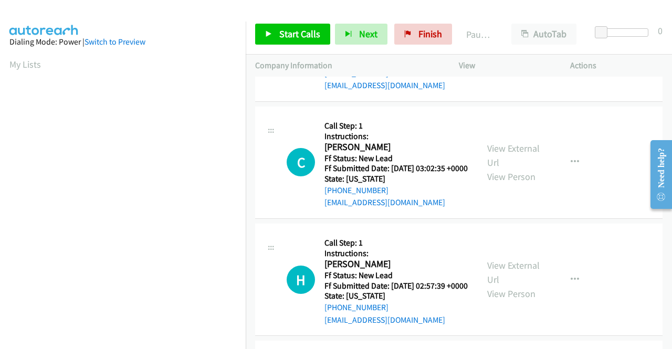
scroll to position [210, 0]
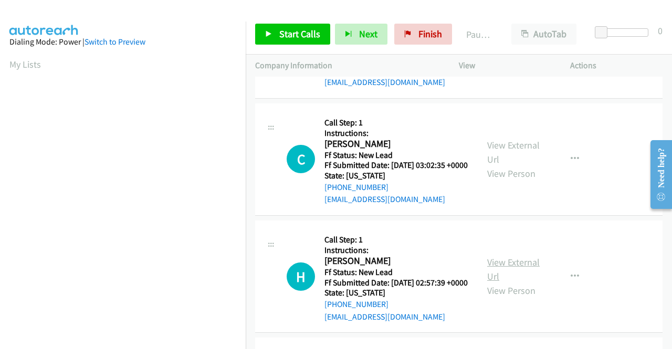
click at [518, 282] on link "View External Url" at bounding box center [513, 269] width 52 height 26
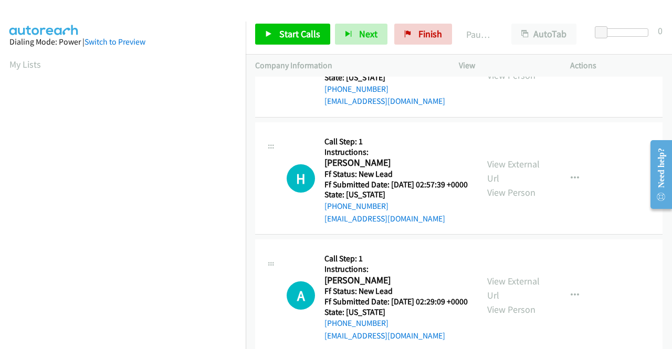
scroll to position [367, 0]
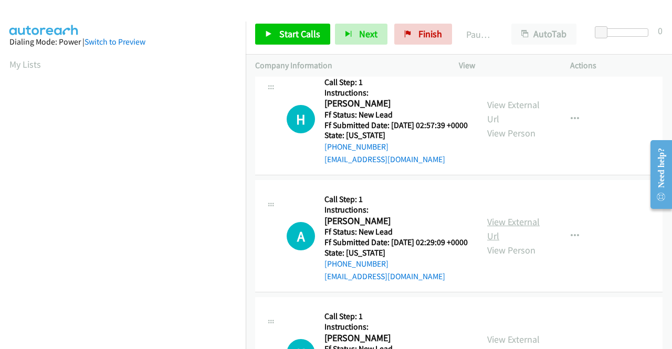
click at [508, 242] on link "View External Url" at bounding box center [513, 229] width 52 height 26
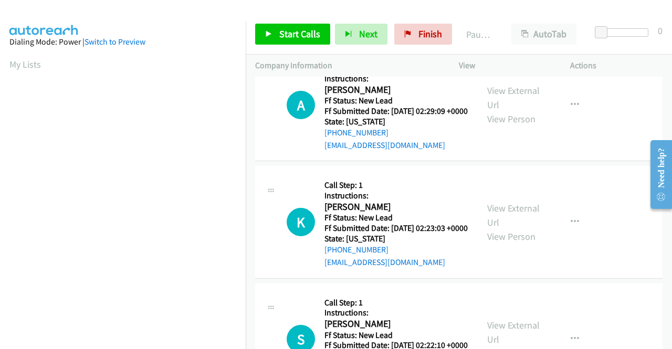
scroll to position [525, 0]
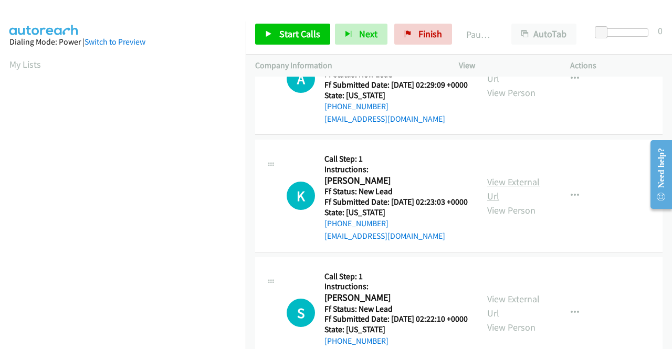
click at [490, 202] on link "View External Url" at bounding box center [513, 189] width 52 height 26
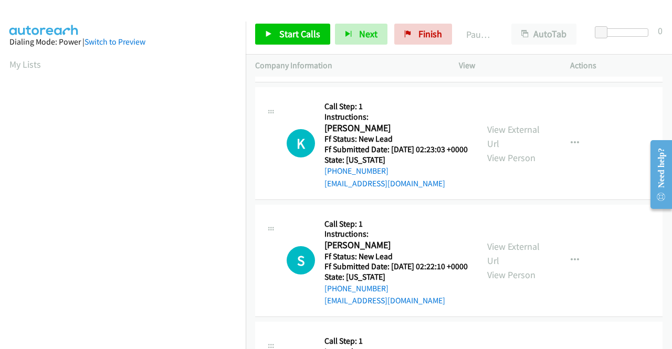
scroll to position [630, 0]
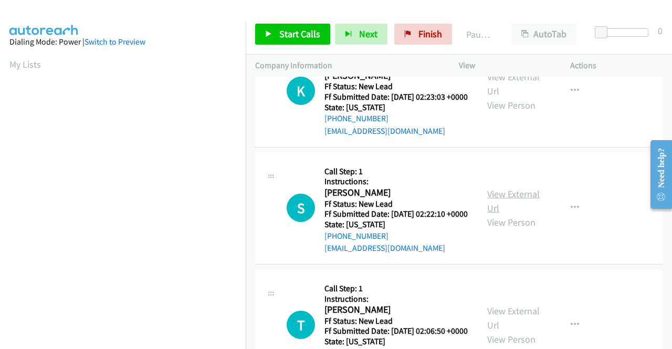
click at [516, 214] on link "View External Url" at bounding box center [513, 201] width 52 height 26
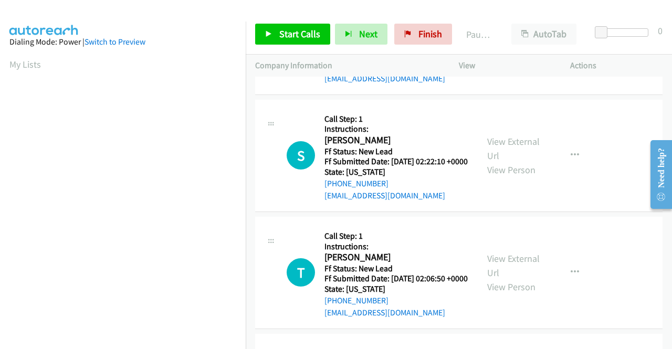
scroll to position [735, 0]
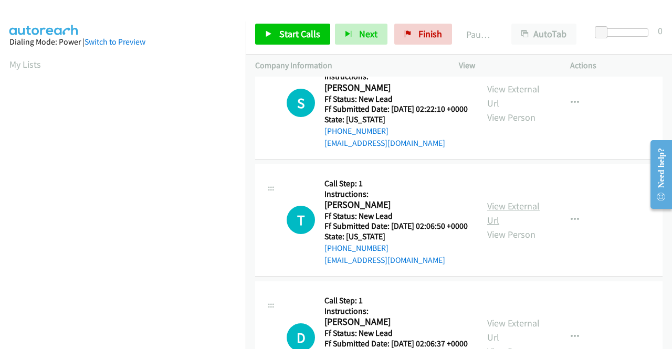
click at [511, 226] on link "View External Url" at bounding box center [513, 213] width 52 height 26
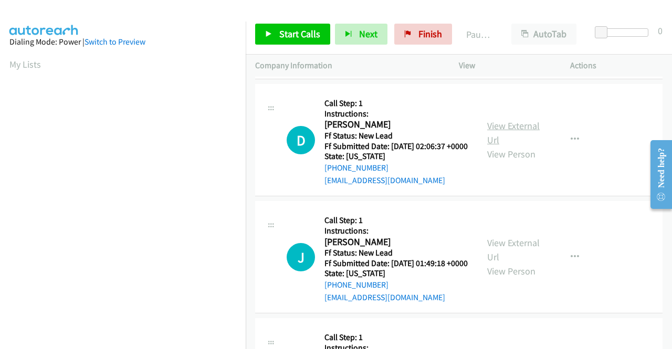
scroll to position [945, 0]
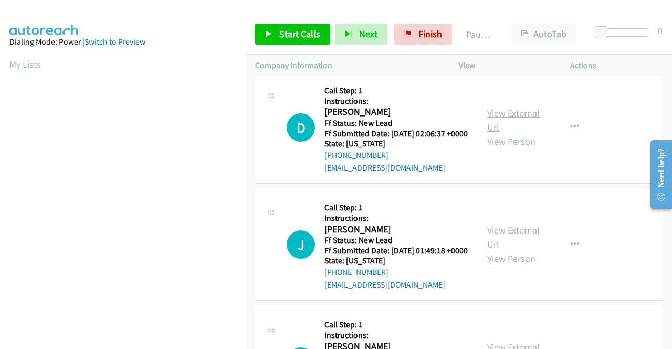
click at [512, 133] on link "View External Url" at bounding box center [513, 120] width 52 height 26
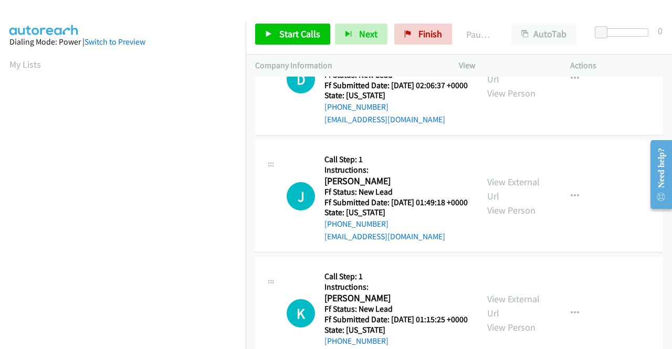
scroll to position [1050, 0]
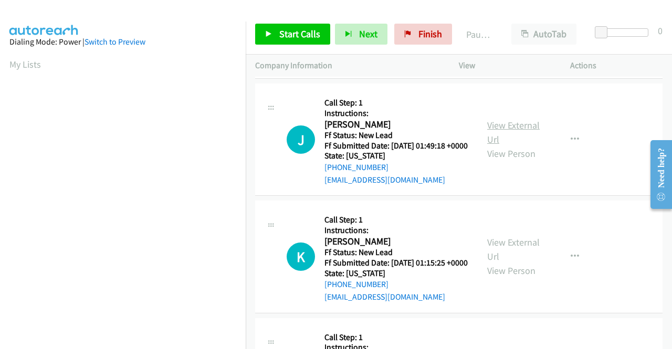
click at [495, 145] on link "View External Url" at bounding box center [513, 132] width 52 height 26
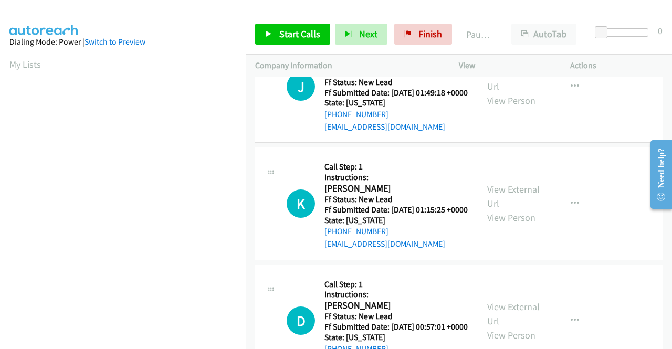
scroll to position [1155, 0]
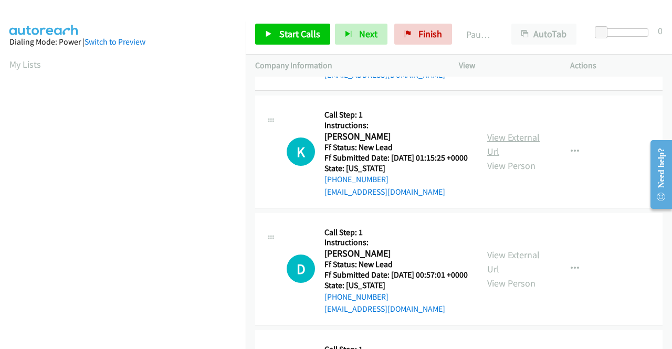
click at [494, 157] on link "View External Url" at bounding box center [513, 144] width 52 height 26
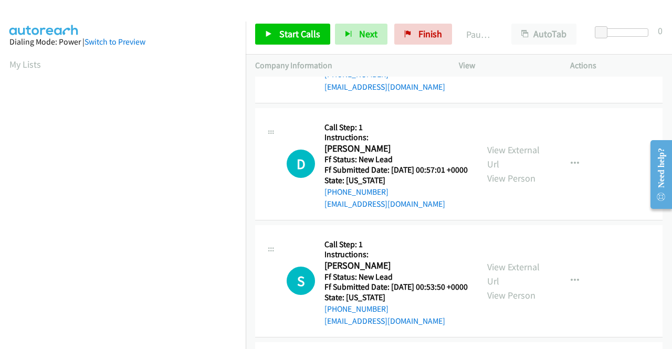
scroll to position [1312, 0]
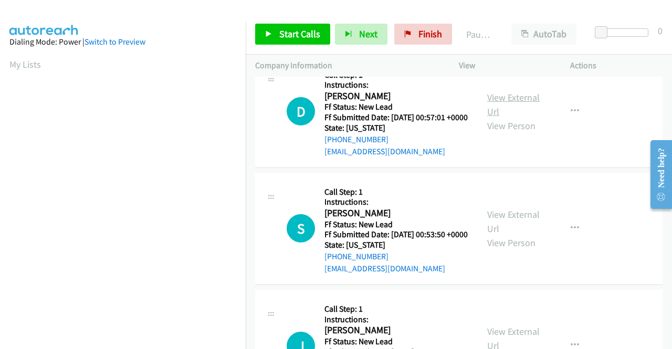
click at [507, 118] on link "View External Url" at bounding box center [513, 104] width 52 height 26
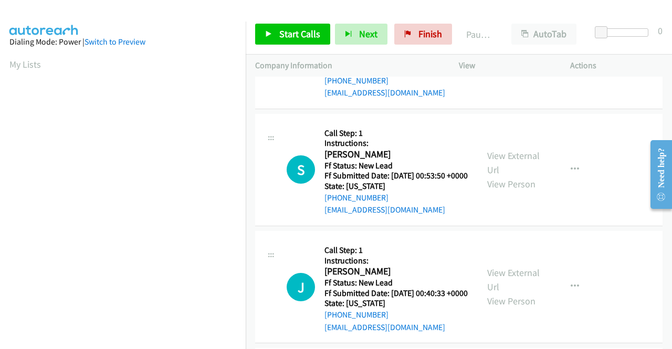
scroll to position [1470, 0]
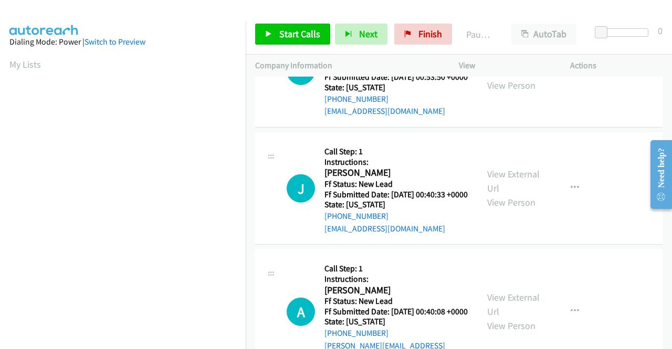
click at [496, 92] on div "View External Url View Person" at bounding box center [514, 71] width 55 height 43
click at [499, 77] on link "View External Url" at bounding box center [513, 64] width 52 height 26
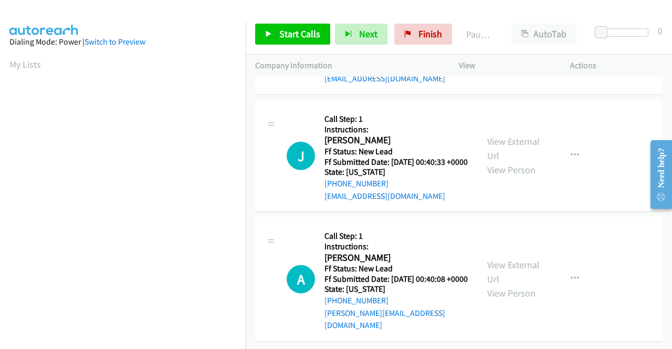
scroll to position [1575, 0]
click at [510, 162] on link "View External Url" at bounding box center [513, 148] width 52 height 26
click at [510, 259] on link "View External Url" at bounding box center [513, 272] width 52 height 26
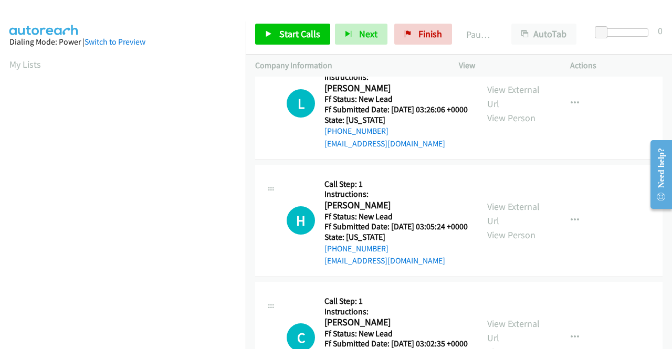
scroll to position [0, 0]
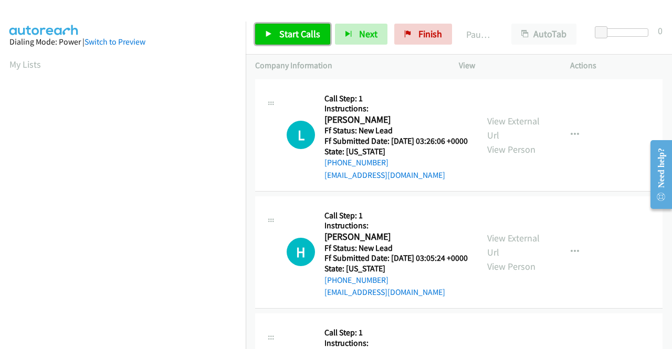
click at [293, 37] on span "Start Calls" at bounding box center [299, 34] width 41 height 12
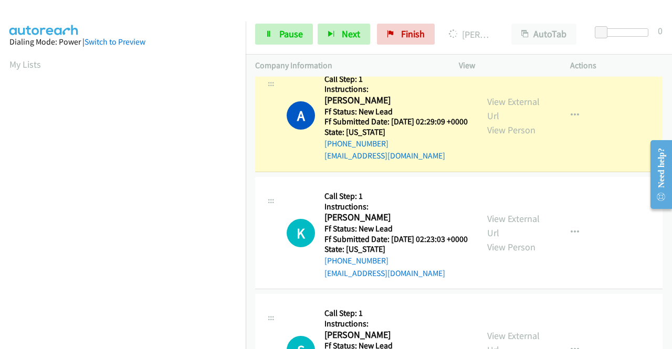
scroll to position [239, 0]
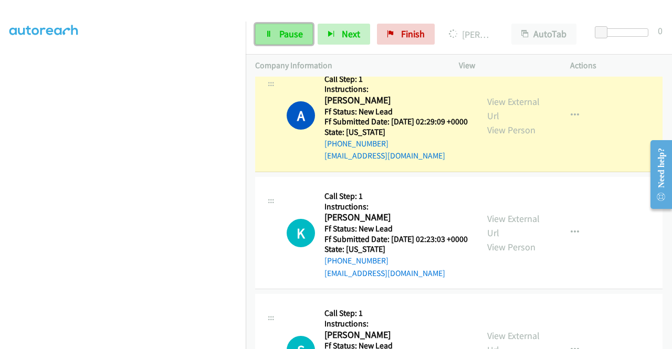
click at [279, 27] on link "Pause" at bounding box center [284, 34] width 58 height 21
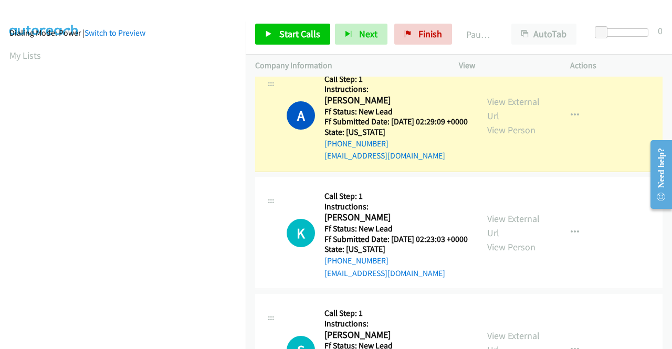
scroll to position [0, 0]
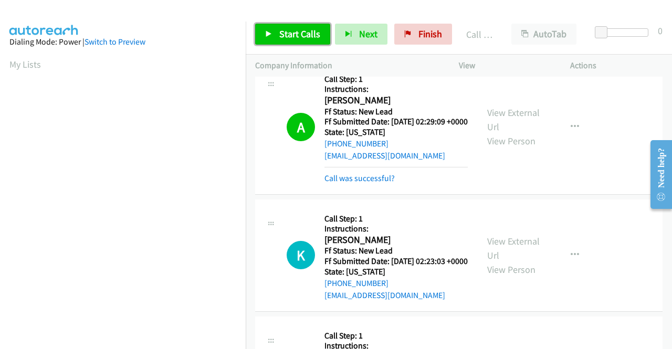
click at [290, 28] on span "Start Calls" at bounding box center [299, 34] width 41 height 12
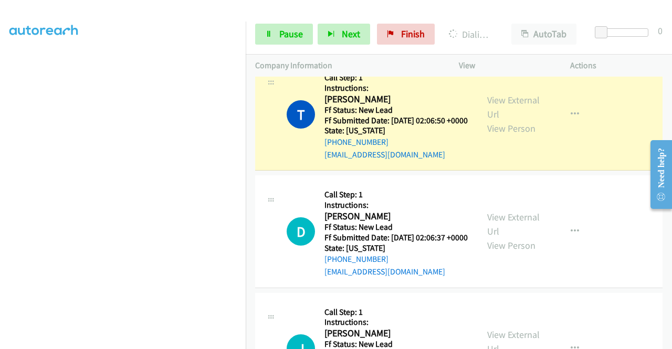
scroll to position [239, 0]
click at [284, 37] on span "Pause" at bounding box center [291, 34] width 24 height 12
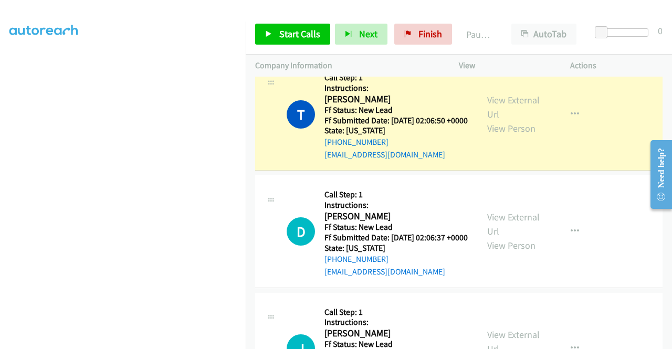
scroll to position [0, 0]
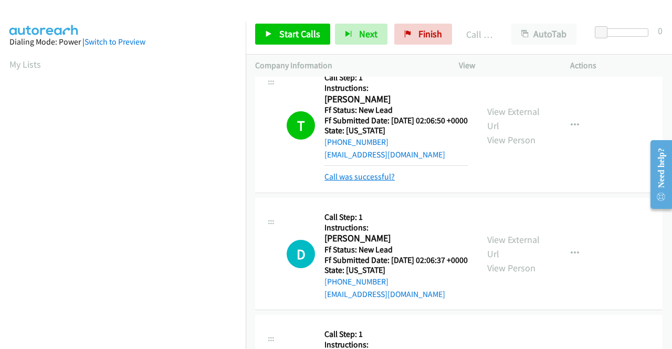
click at [372, 182] on link "Call was successful?" at bounding box center [359, 177] width 70 height 10
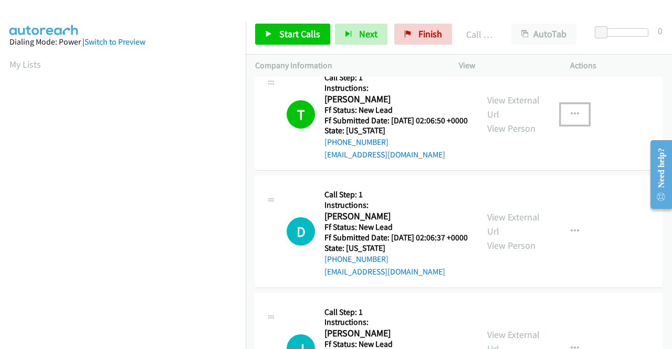
click at [563, 125] on button "button" at bounding box center [575, 114] width 28 height 21
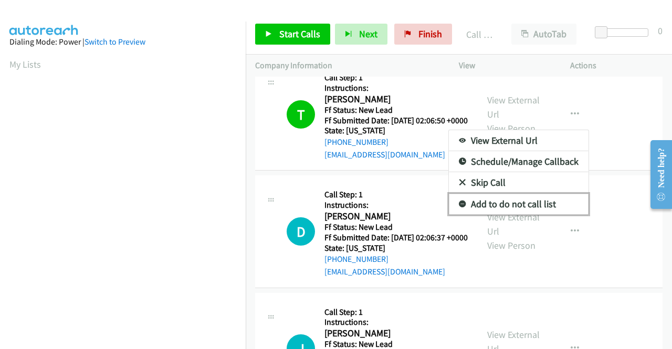
click at [504, 215] on link "Add to do not call list" at bounding box center [519, 204] width 140 height 21
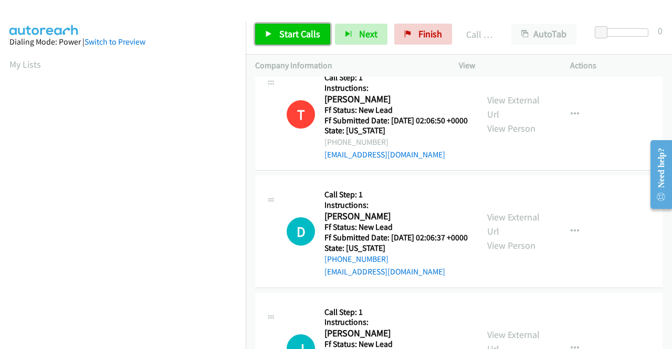
click at [307, 30] on span "Start Calls" at bounding box center [299, 34] width 41 height 12
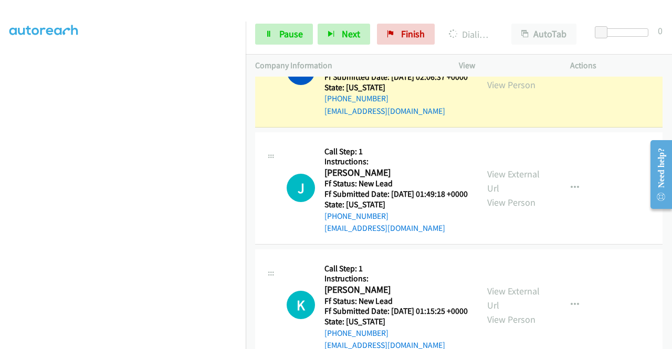
scroll to position [1207, 0]
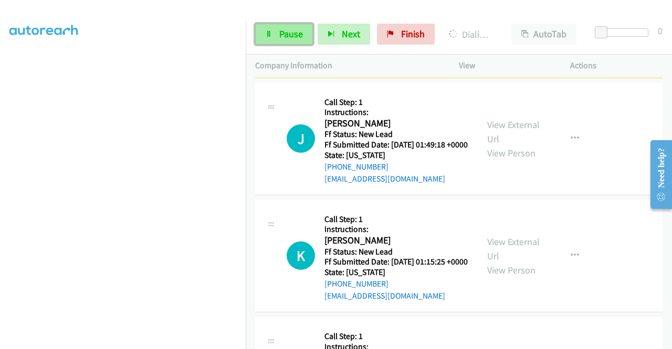
click at [282, 32] on span "Pause" at bounding box center [291, 34] width 24 height 12
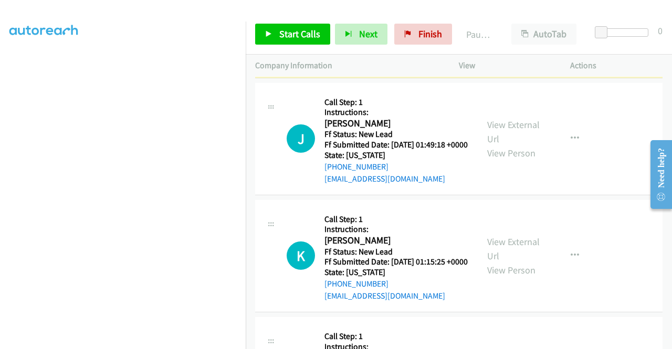
scroll to position [29, 0]
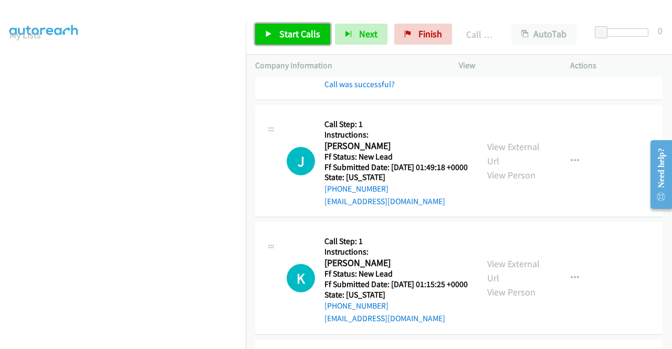
click at [303, 33] on span "Start Calls" at bounding box center [299, 34] width 41 height 12
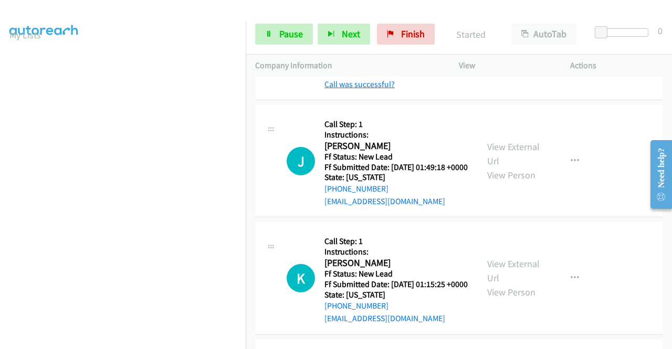
click at [368, 89] on link "Call was successful?" at bounding box center [359, 84] width 70 height 10
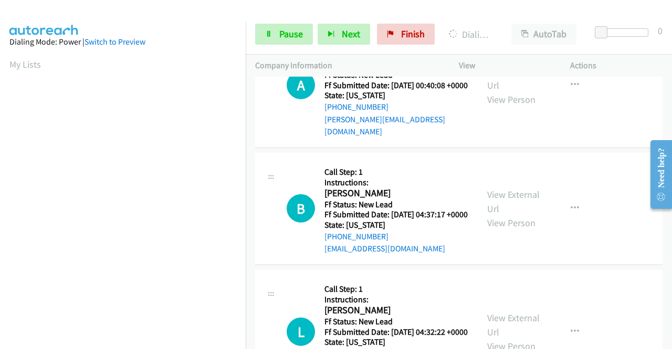
scroll to position [1953, 0]
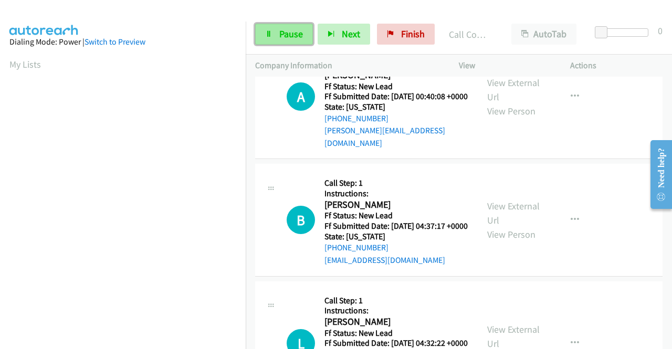
click at [289, 38] on span "Pause" at bounding box center [291, 34] width 24 height 12
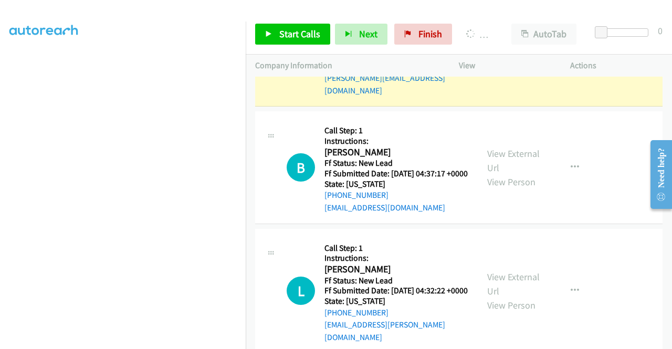
scroll to position [0, 0]
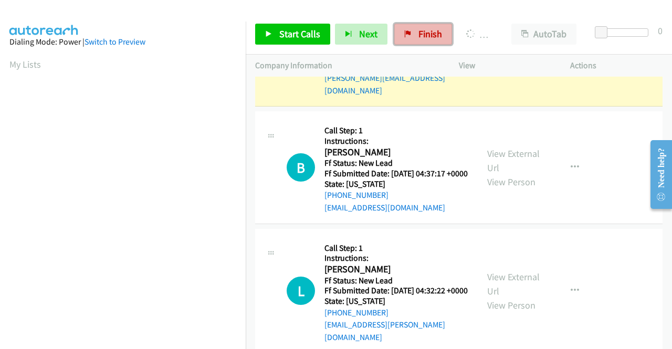
click at [411, 37] on link "Finish" at bounding box center [423, 34] width 58 height 21
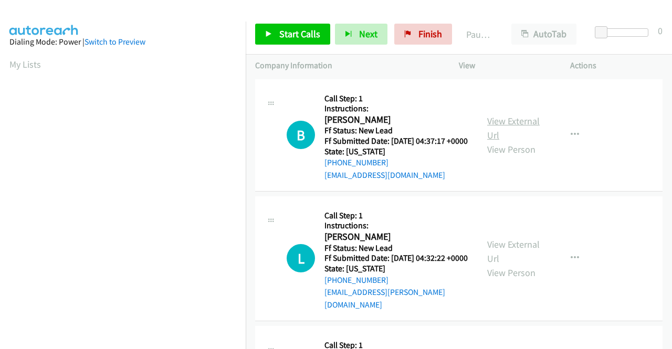
click at [521, 122] on link "View External Url" at bounding box center [513, 128] width 52 height 26
click at [503, 250] on link "View External Url" at bounding box center [513, 251] width 52 height 26
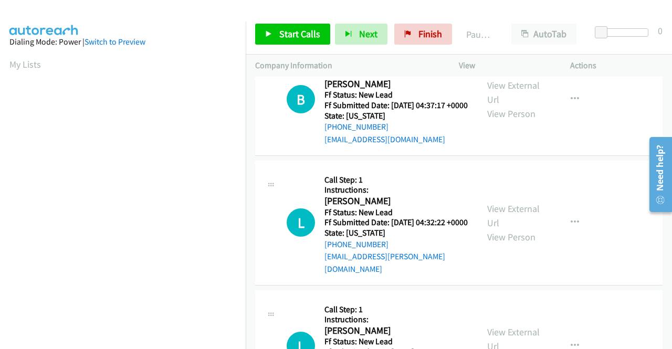
scroll to position [52, 0]
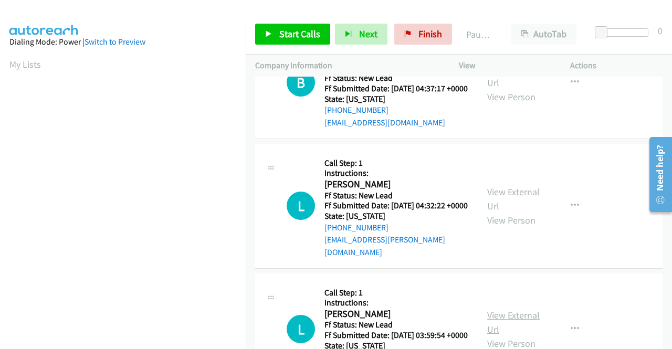
click at [500, 331] on link "View External Url" at bounding box center [513, 322] width 52 height 26
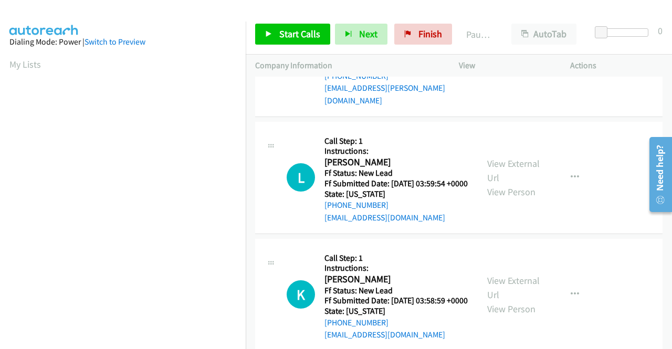
scroll to position [210, 0]
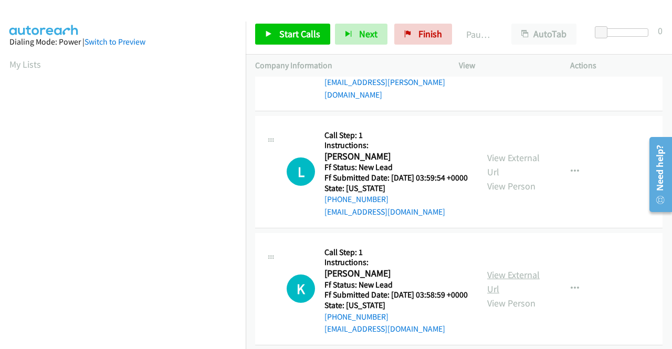
click at [495, 295] on link "View External Url" at bounding box center [513, 282] width 52 height 26
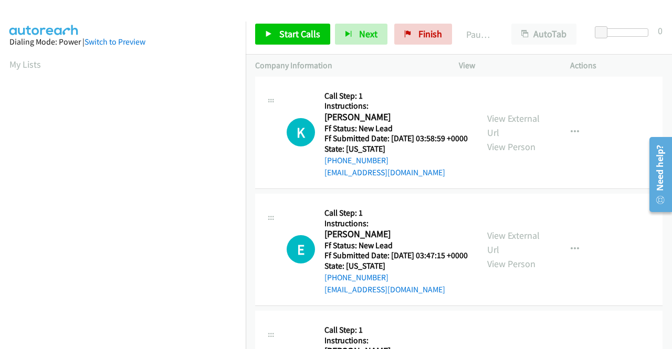
scroll to position [367, 0]
click at [515, 255] on link "View External Url" at bounding box center [513, 241] width 52 height 26
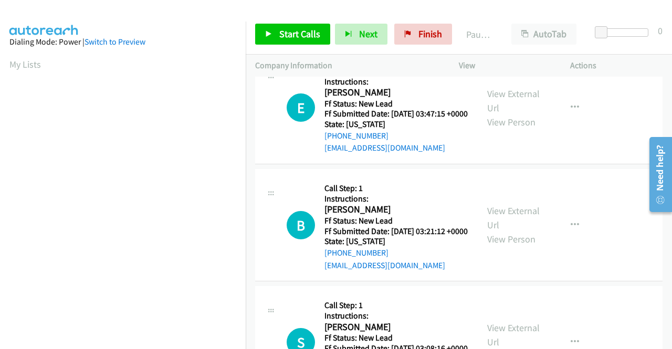
scroll to position [525, 0]
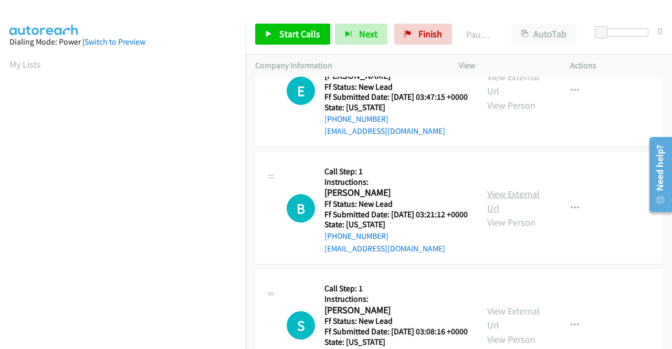
click at [511, 214] on link "View External Url" at bounding box center [513, 201] width 52 height 26
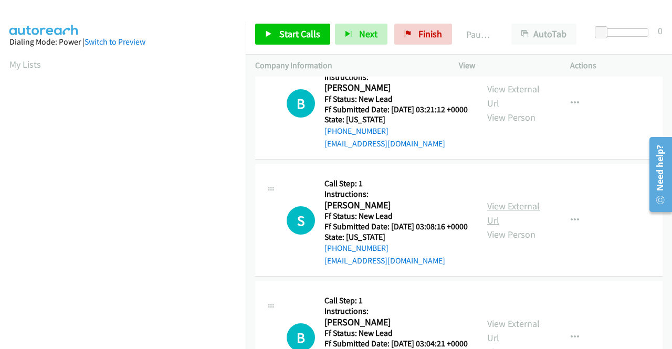
click at [493, 226] on link "View External Url" at bounding box center [513, 213] width 52 height 26
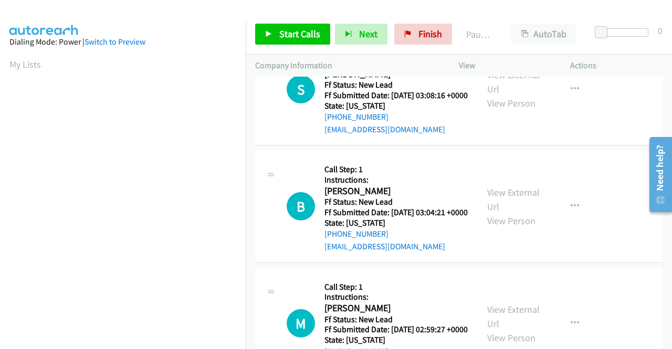
scroll to position [787, 0]
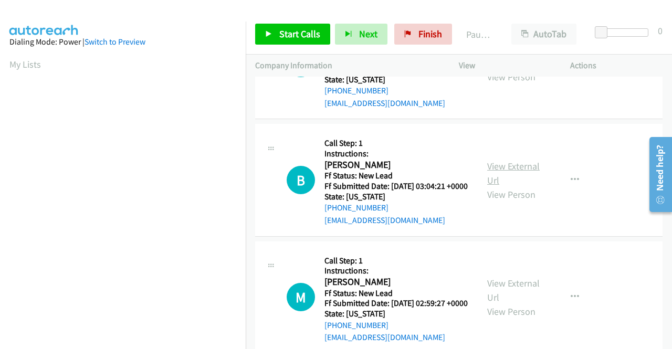
click at [503, 186] on link "View External Url" at bounding box center [513, 173] width 52 height 26
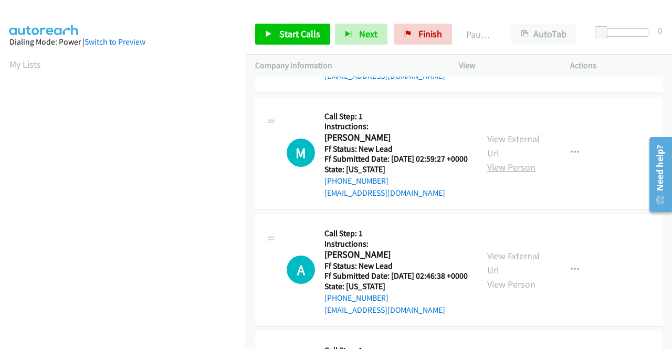
scroll to position [945, 0]
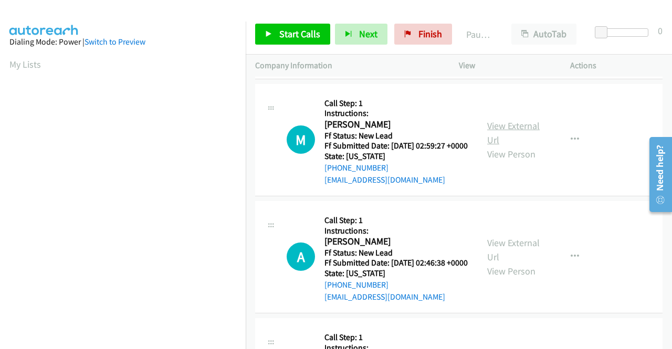
click at [515, 146] on link "View External Url" at bounding box center [513, 133] width 52 height 26
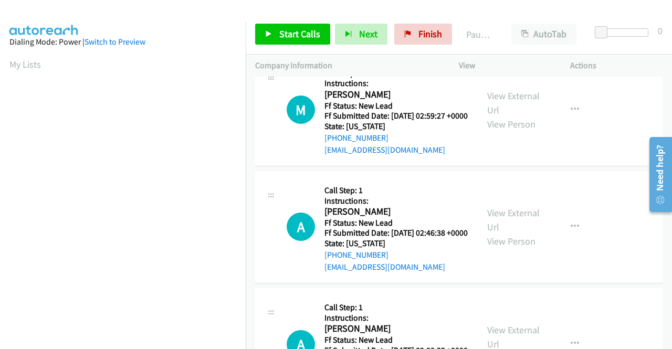
scroll to position [1102, 0]
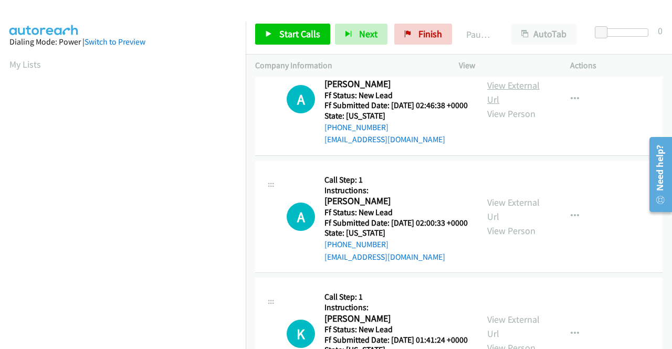
click at [528, 105] on link "View External Url" at bounding box center [513, 92] width 52 height 26
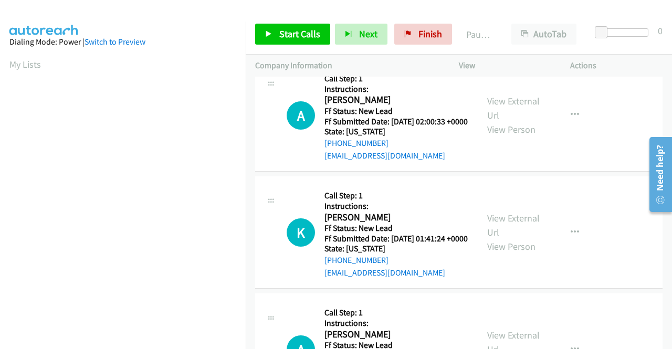
scroll to position [1207, 0]
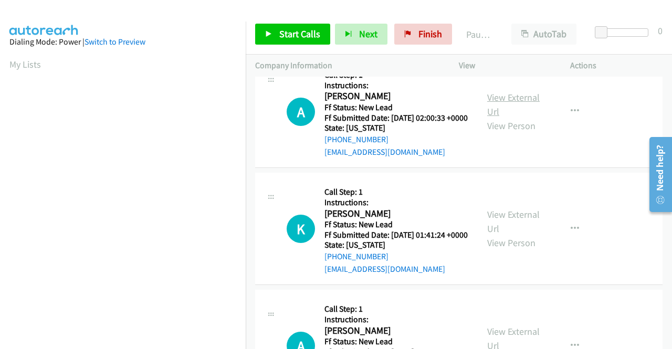
click at [506, 118] on link "View External Url" at bounding box center [513, 104] width 52 height 26
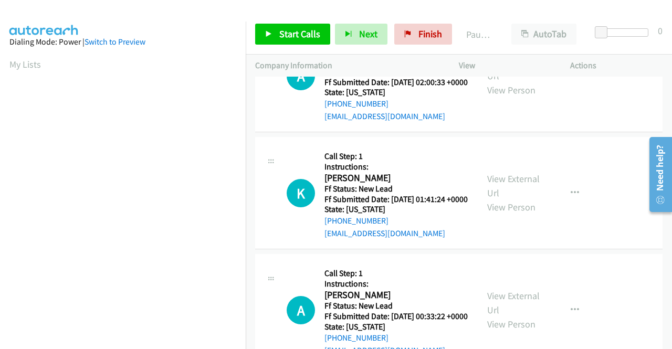
scroll to position [1260, 0]
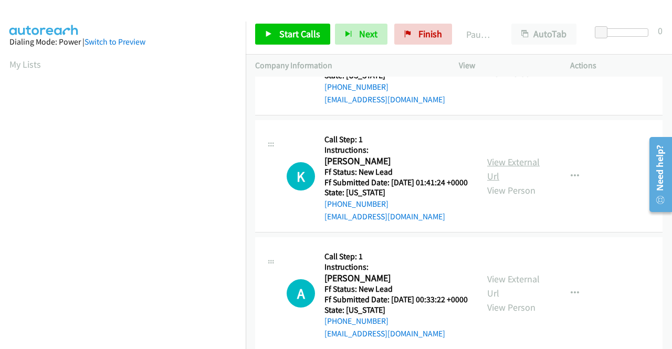
click at [494, 182] on link "View External Url" at bounding box center [513, 169] width 52 height 26
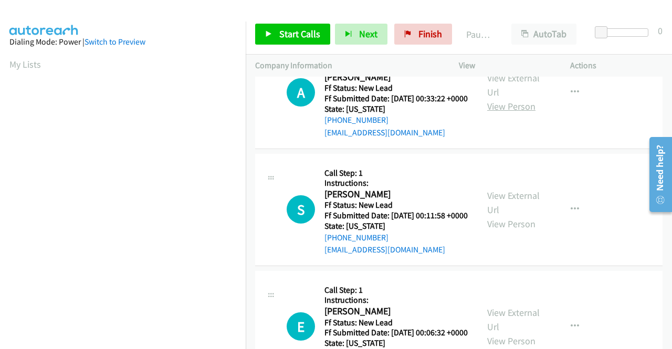
scroll to position [1470, 0]
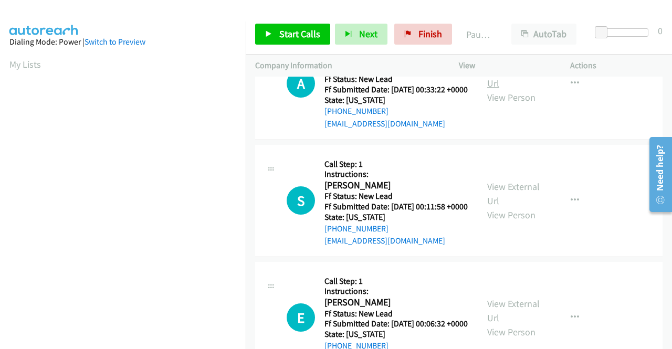
click at [519, 89] on link "View External Url" at bounding box center [513, 76] width 52 height 26
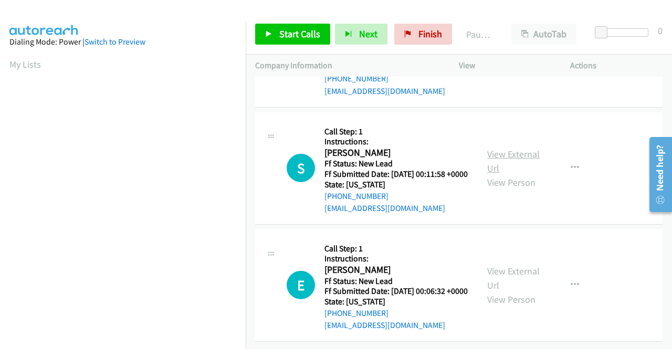
scroll to position [1575, 0]
click at [492, 174] on link "View External Url" at bounding box center [513, 161] width 52 height 26
click at [501, 265] on link "View External Url" at bounding box center [513, 278] width 52 height 26
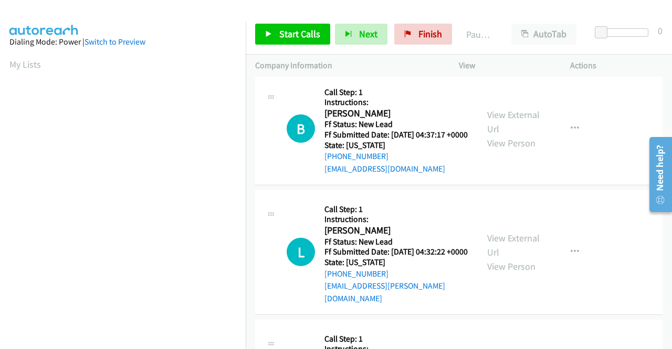
scroll to position [0, 0]
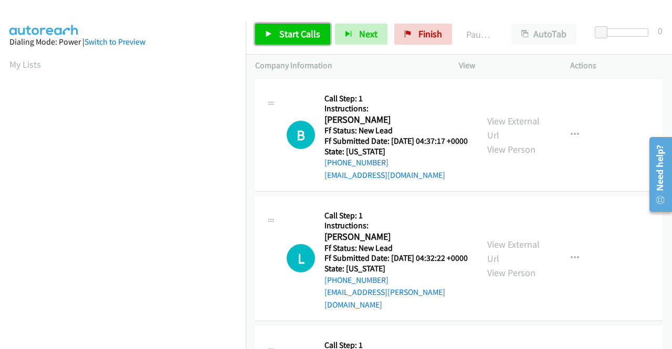
click at [277, 37] on link "Start Calls" at bounding box center [292, 34] width 75 height 21
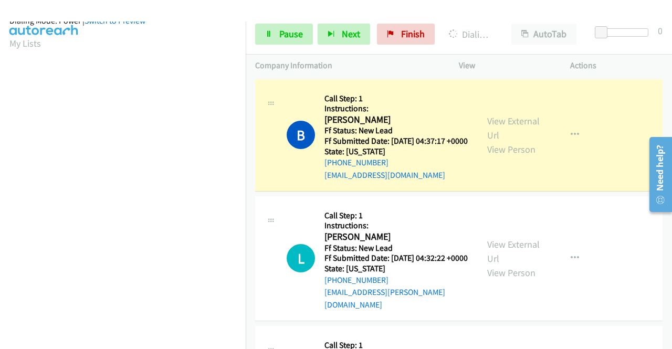
scroll to position [239, 0]
click at [269, 31] on icon at bounding box center [268, 34] width 7 height 7
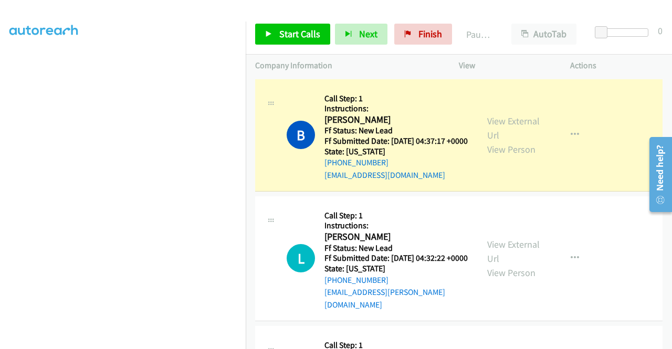
scroll to position [29, 0]
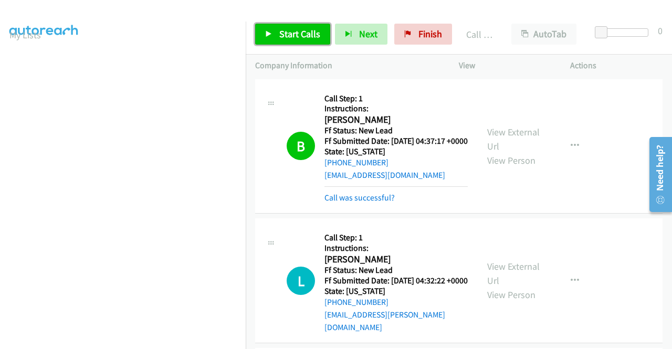
click at [267, 34] on icon at bounding box center [268, 34] width 7 height 7
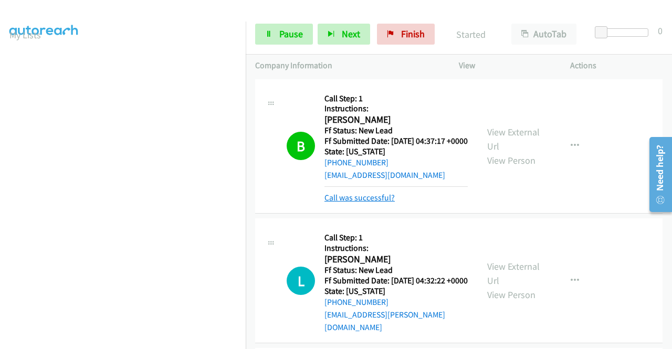
click at [368, 203] on link "Call was successful?" at bounding box center [359, 198] width 70 height 10
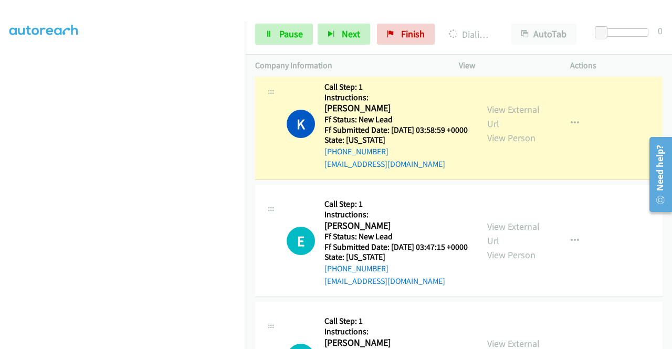
scroll to position [0, 0]
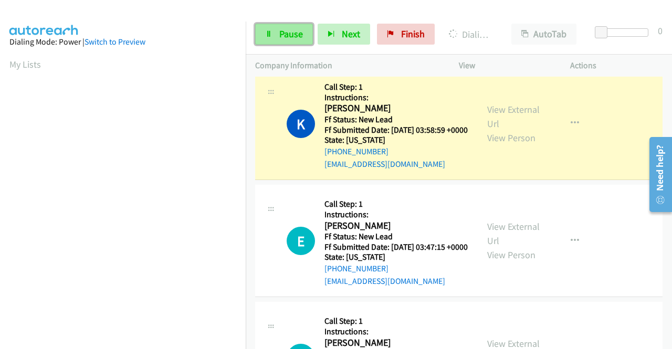
click at [275, 30] on link "Pause" at bounding box center [284, 34] width 58 height 21
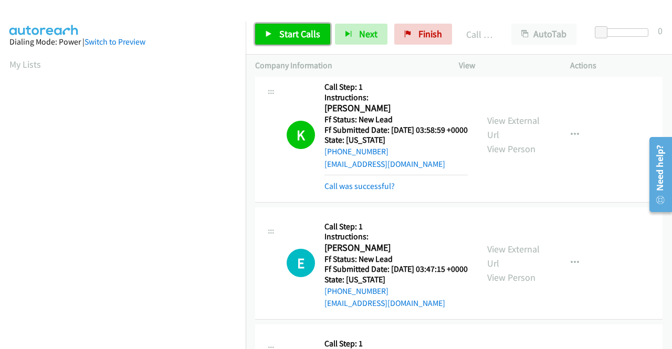
click at [287, 30] on span "Start Calls" at bounding box center [299, 34] width 41 height 12
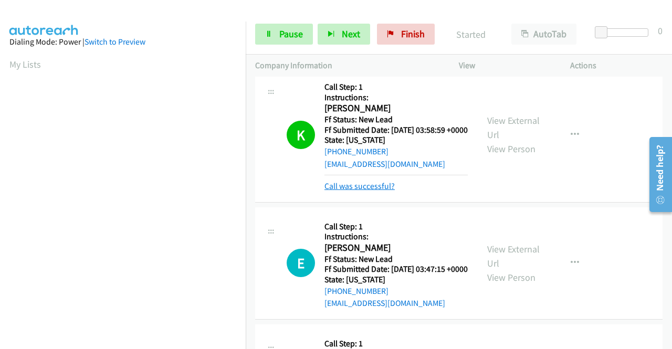
click at [347, 191] on link "Call was successful?" at bounding box center [359, 186] width 70 height 10
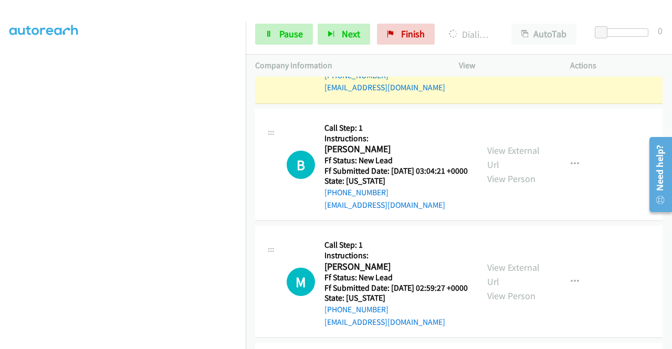
scroll to position [239, 0]
click at [288, 27] on link "Pause" at bounding box center [284, 34] width 58 height 21
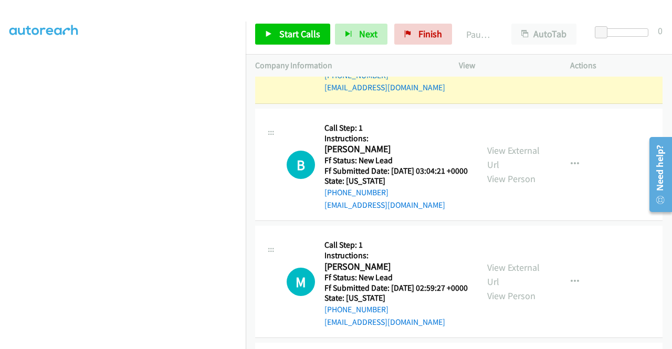
scroll to position [29, 0]
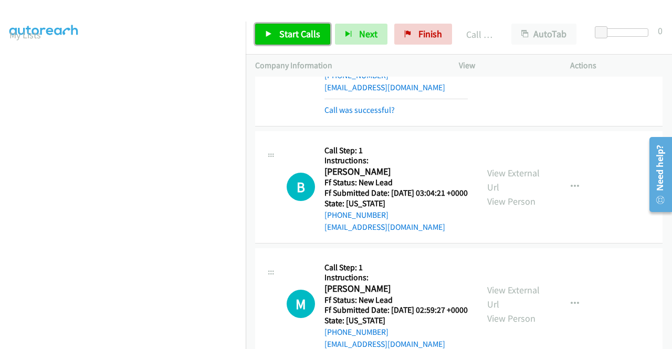
click at [291, 39] on span "Start Calls" at bounding box center [299, 34] width 41 height 12
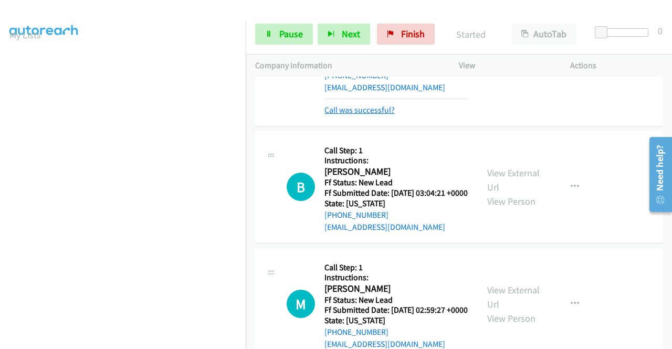
click at [390, 115] on link "Call was successful?" at bounding box center [359, 110] width 70 height 10
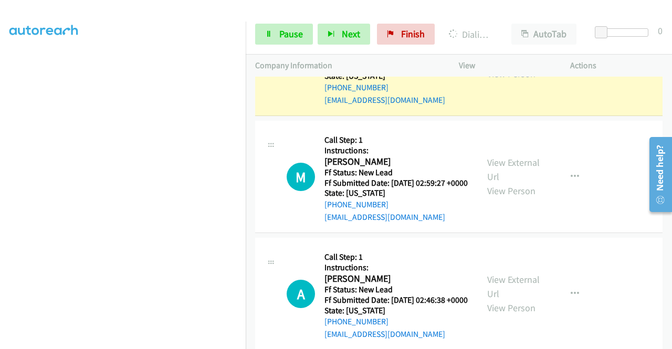
scroll to position [239, 0]
click at [270, 30] on link "Pause" at bounding box center [284, 34] width 58 height 21
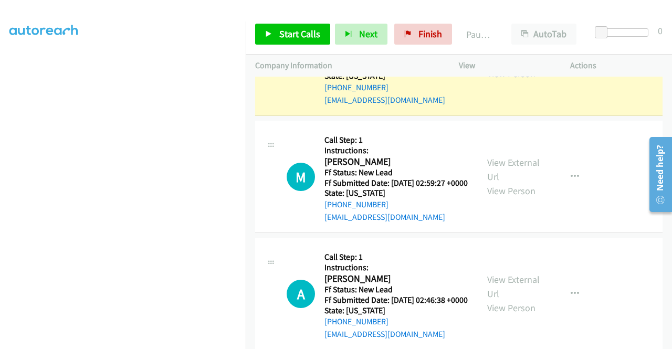
scroll to position [29, 0]
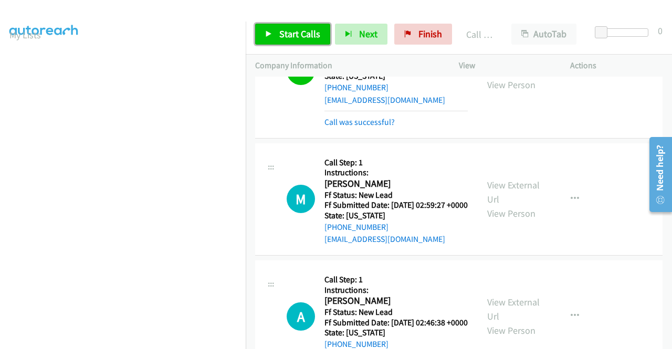
click at [309, 35] on span "Start Calls" at bounding box center [299, 34] width 41 height 12
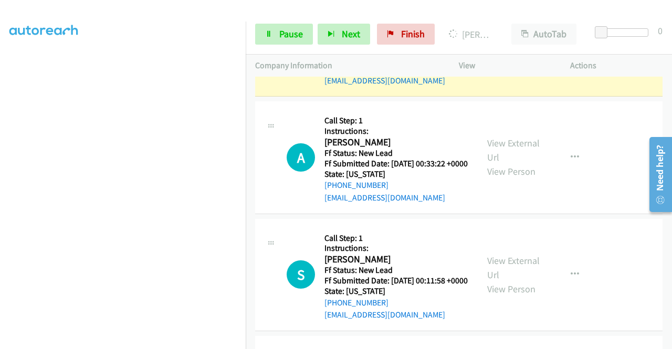
scroll to position [239, 0]
click at [283, 37] on span "Pause" at bounding box center [291, 34] width 24 height 12
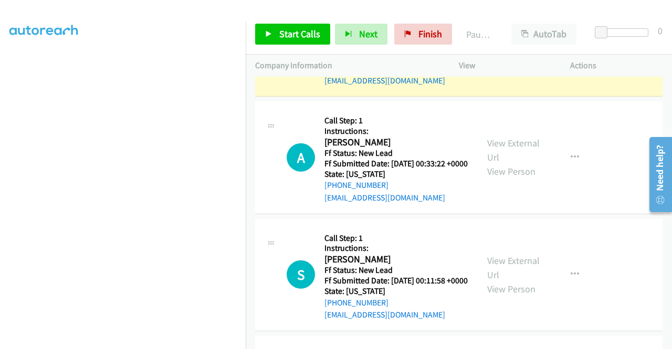
scroll to position [0, 0]
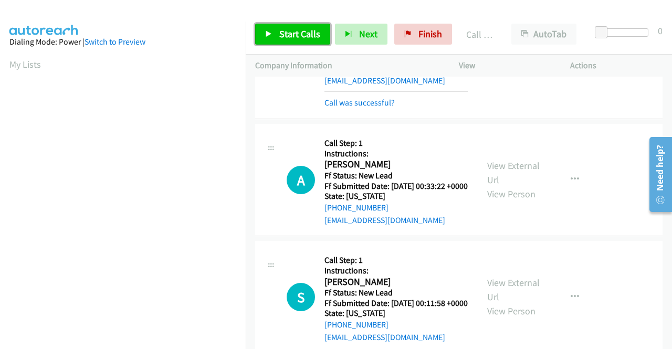
click at [308, 40] on link "Start Calls" at bounding box center [292, 34] width 75 height 21
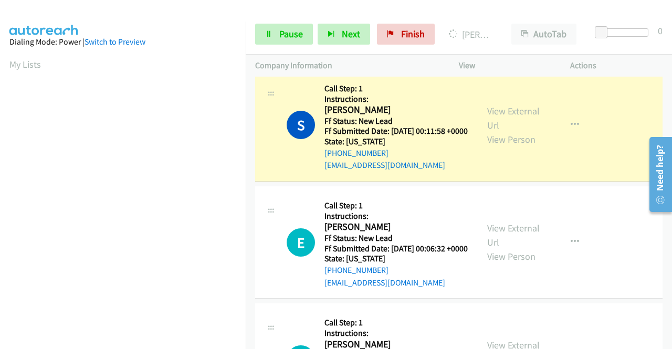
scroll to position [1890, 0]
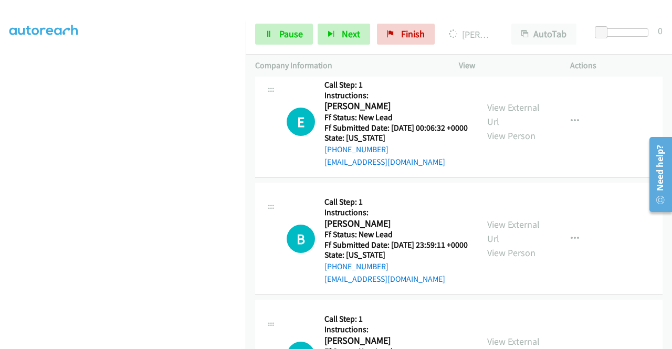
click at [119, 340] on section at bounding box center [122, 100] width 227 height 502
click at [282, 31] on span "Pause" at bounding box center [291, 34] width 24 height 12
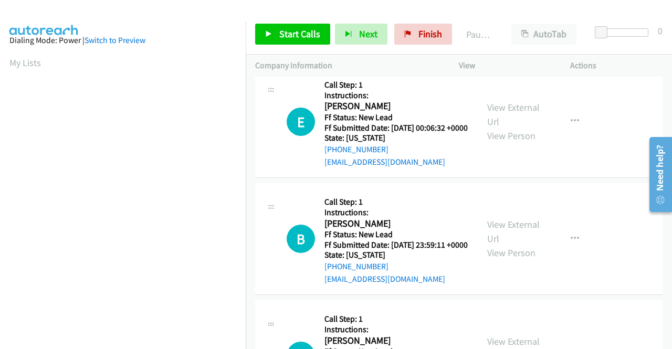
scroll to position [0, 0]
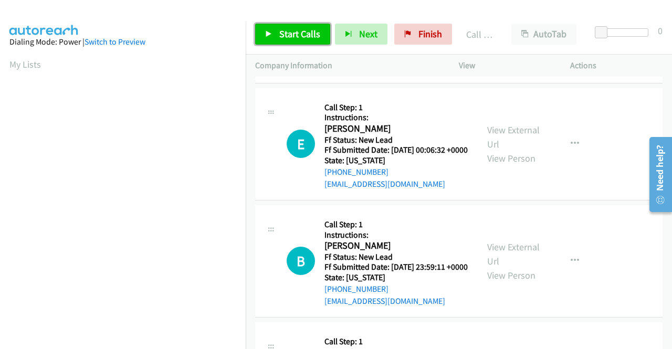
click at [297, 40] on link "Start Calls" at bounding box center [292, 34] width 75 height 21
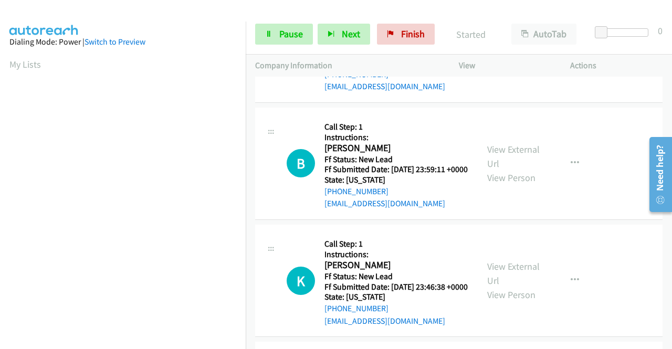
scroll to position [1995, 0]
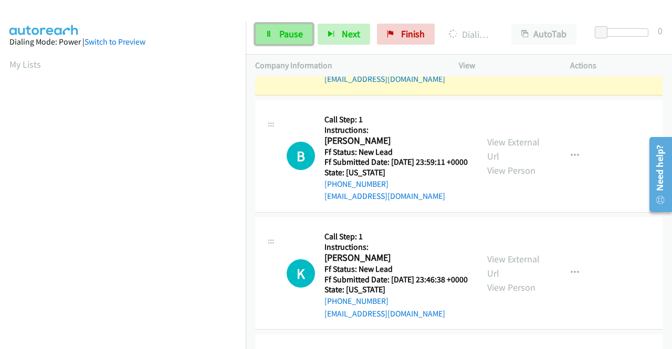
click at [294, 35] on span "Pause" at bounding box center [291, 34] width 24 height 12
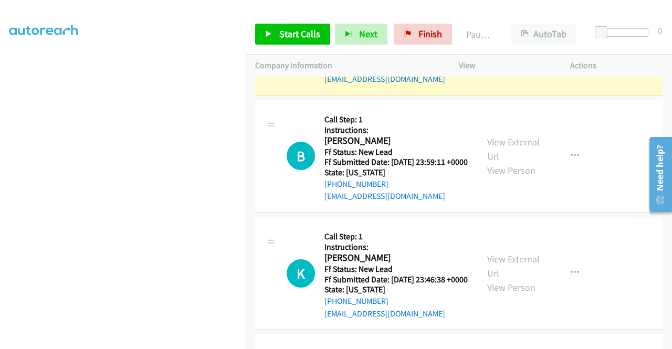
scroll to position [0, 0]
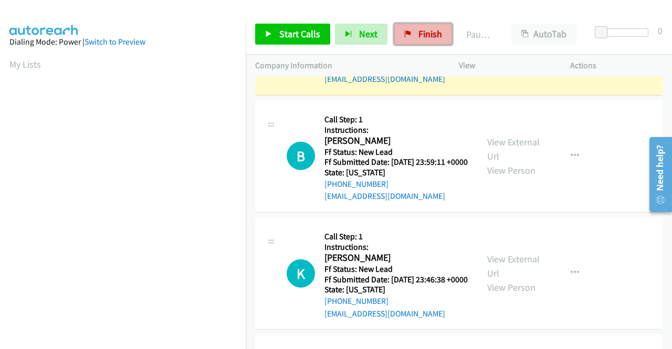
click at [422, 36] on span "Finish" at bounding box center [430, 34] width 24 height 12
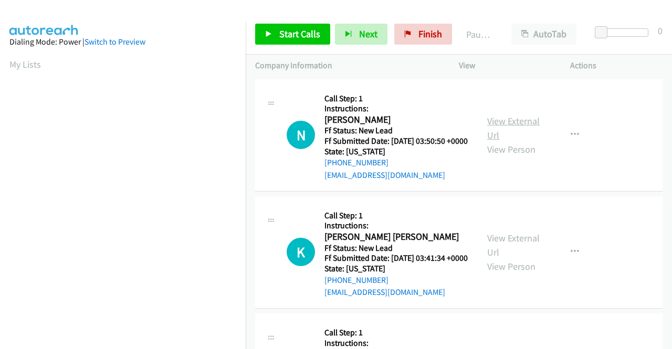
click at [511, 126] on link "View External Url" at bounding box center [513, 128] width 52 height 26
click at [523, 255] on link "View External Url" at bounding box center [513, 245] width 52 height 26
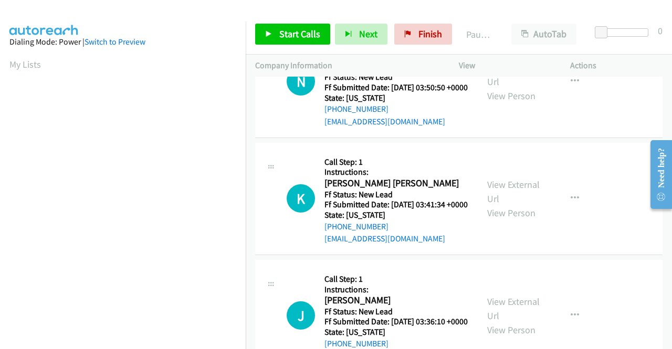
scroll to position [105, 0]
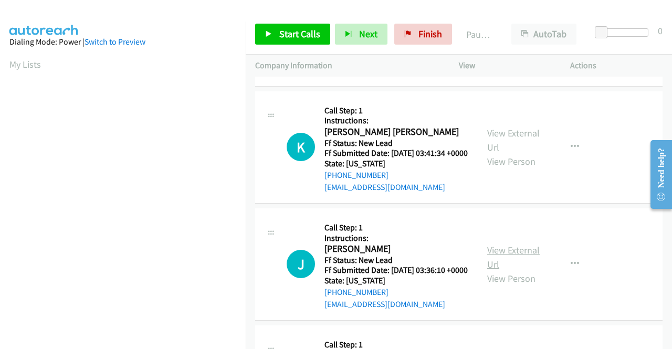
click at [511, 270] on link "View External Url" at bounding box center [513, 257] width 52 height 26
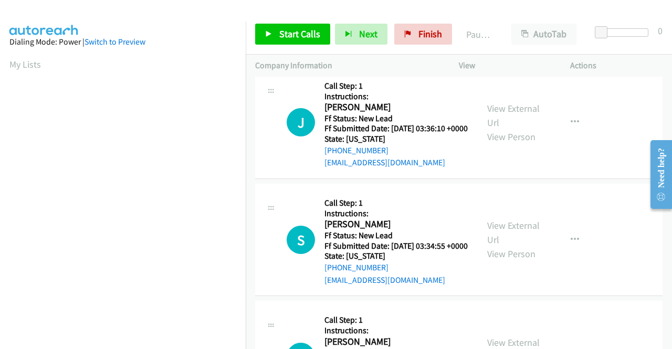
scroll to position [315, 0]
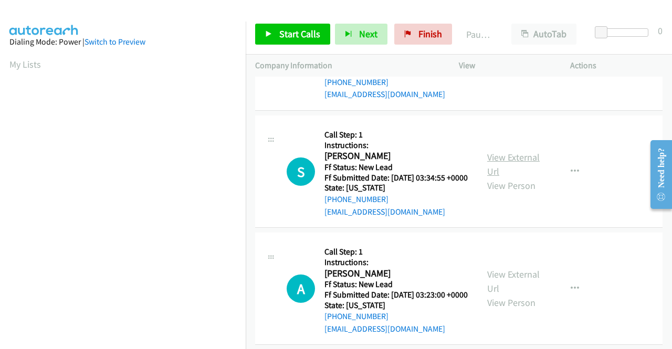
click at [515, 177] on link "View External Url" at bounding box center [513, 164] width 52 height 26
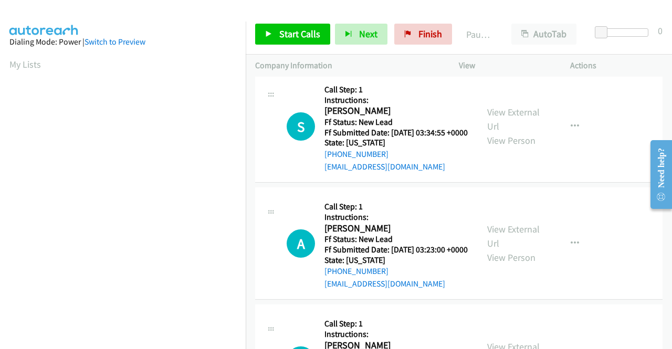
scroll to position [420, 0]
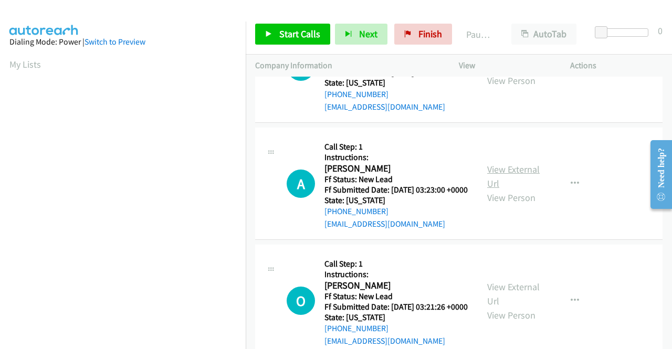
click at [505, 189] on link "View External Url" at bounding box center [513, 176] width 52 height 26
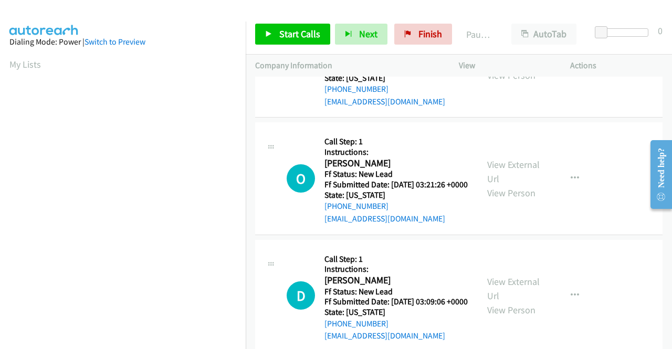
scroll to position [577, 0]
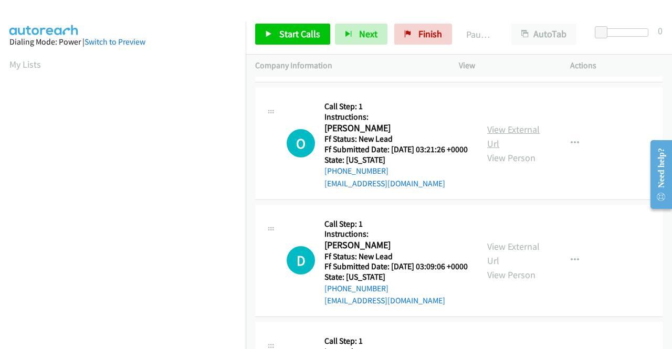
click at [497, 150] on link "View External Url" at bounding box center [513, 136] width 52 height 26
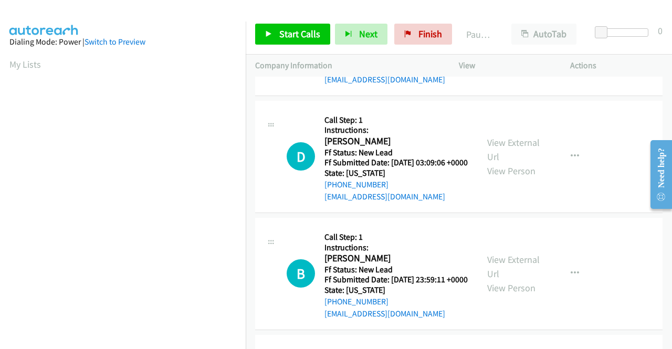
scroll to position [682, 0]
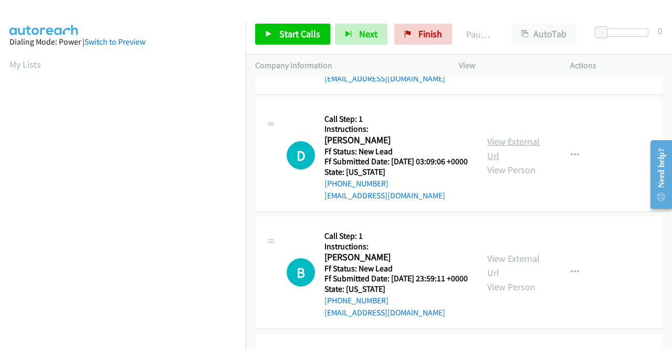
click at [500, 162] on link "View External Url" at bounding box center [513, 148] width 52 height 26
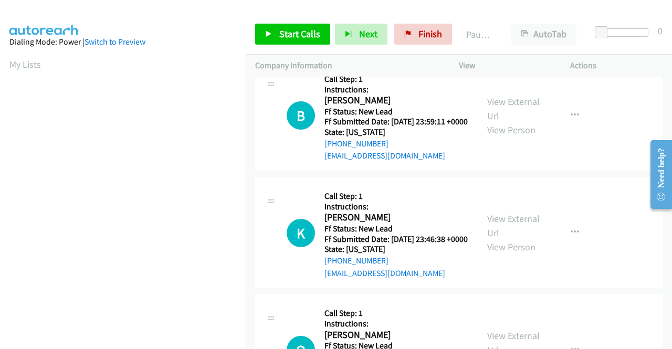
scroll to position [840, 0]
click at [502, 121] on link "View External Url" at bounding box center [513, 108] width 52 height 26
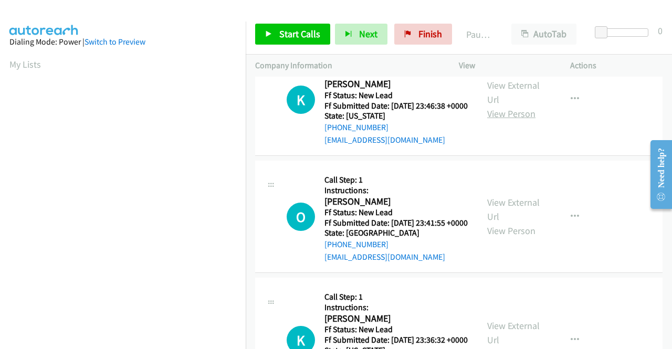
scroll to position [997, 0]
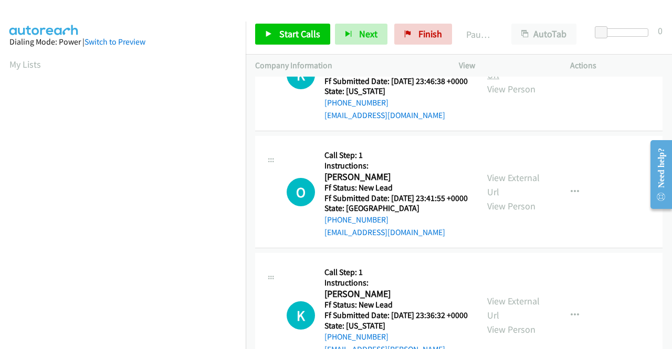
click at [511, 81] on link "View External Url" at bounding box center [513, 68] width 52 height 26
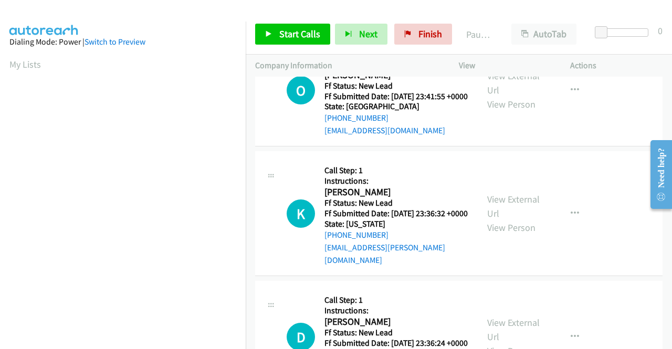
scroll to position [1102, 0]
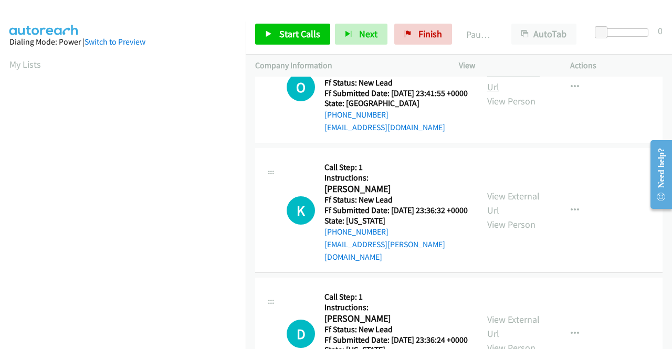
click at [507, 93] on link "View External Url" at bounding box center [513, 80] width 52 height 26
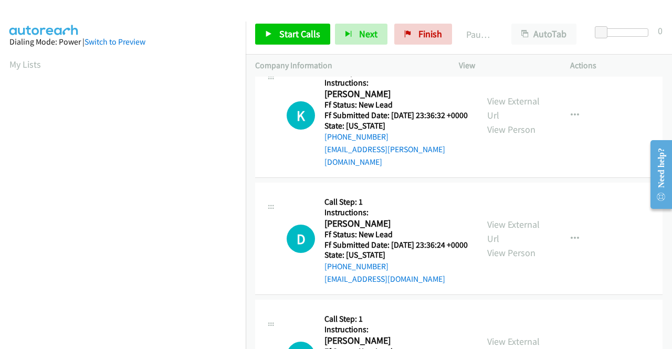
scroll to position [1207, 0]
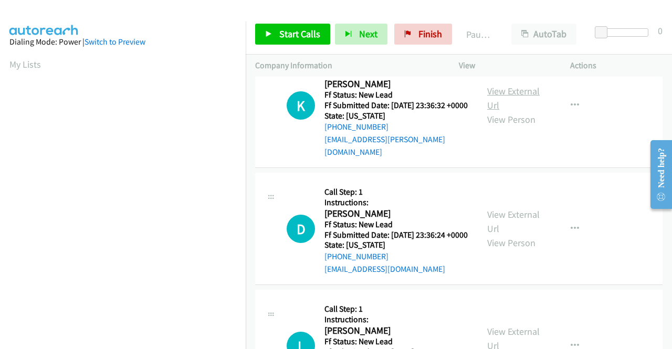
click at [514, 111] on link "View External Url" at bounding box center [513, 98] width 52 height 26
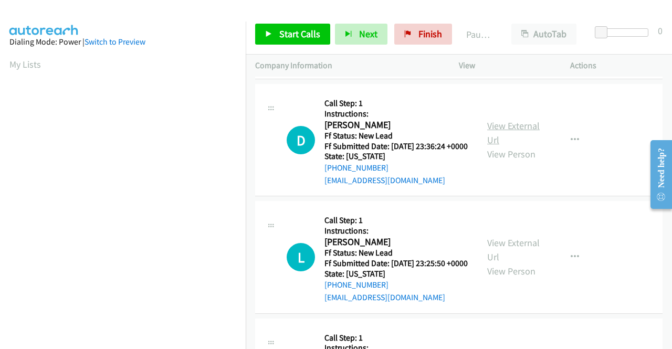
scroll to position [1312, 0]
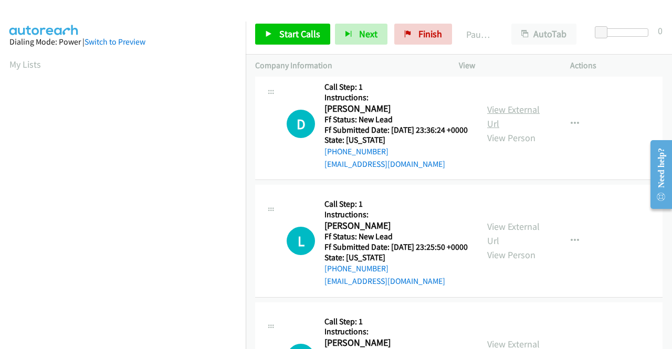
click at [497, 130] on link "View External Url" at bounding box center [513, 116] width 52 height 26
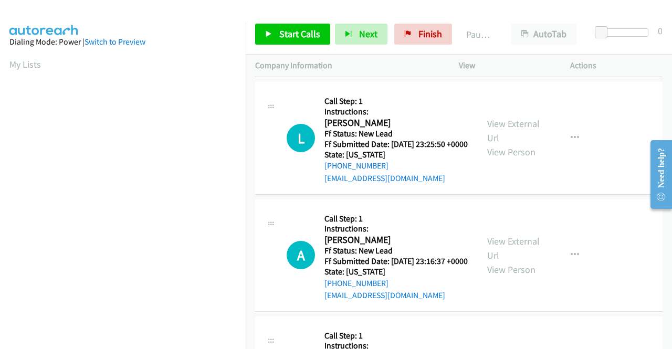
scroll to position [1417, 0]
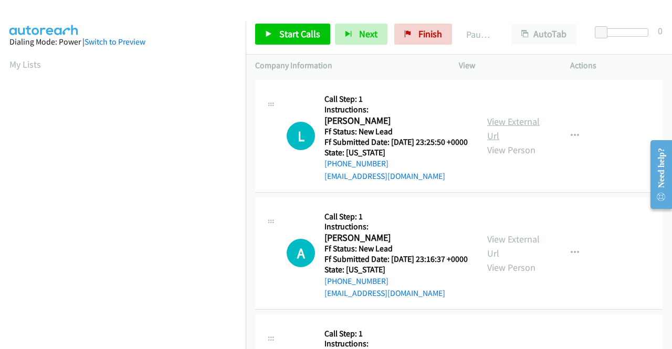
click at [506, 142] on link "View External Url" at bounding box center [513, 128] width 52 height 26
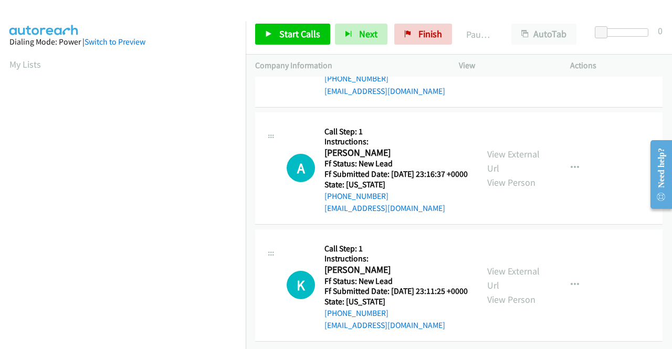
scroll to position [1522, 0]
click at [521, 174] on link "View External Url" at bounding box center [513, 161] width 52 height 26
click at [511, 279] on link "View External Url" at bounding box center [513, 278] width 52 height 26
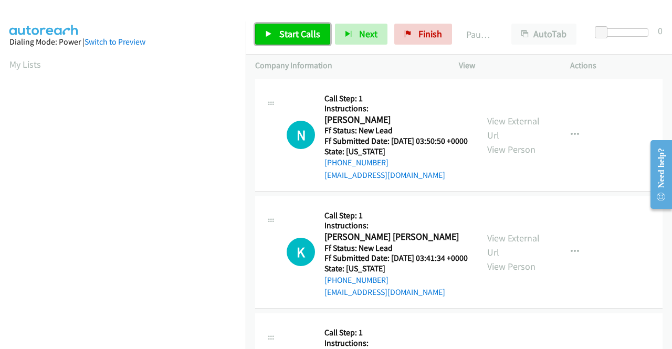
click at [292, 32] on span "Start Calls" at bounding box center [299, 34] width 41 height 12
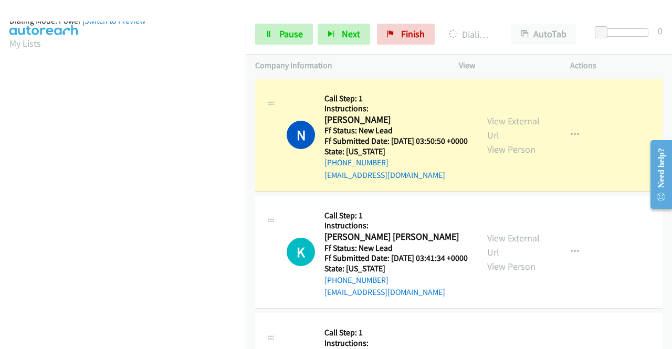
scroll to position [239, 0]
click at [273, 29] on link "Pause" at bounding box center [284, 34] width 58 height 21
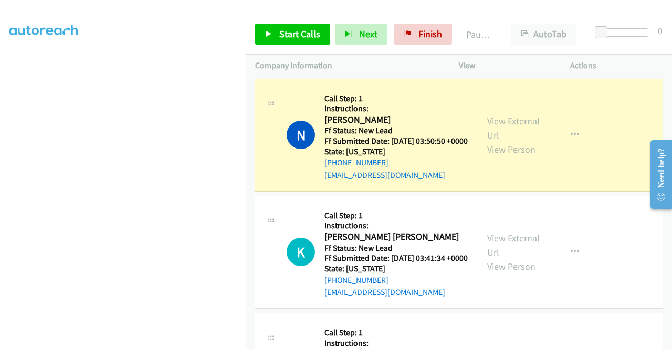
scroll to position [0, 0]
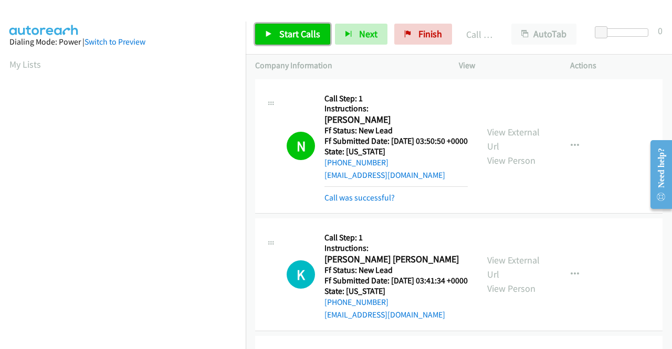
click at [278, 27] on link "Start Calls" at bounding box center [292, 34] width 75 height 21
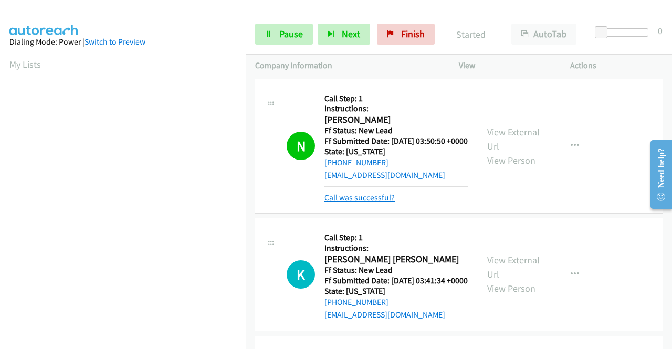
click at [372, 203] on link "Call was successful?" at bounding box center [359, 198] width 70 height 10
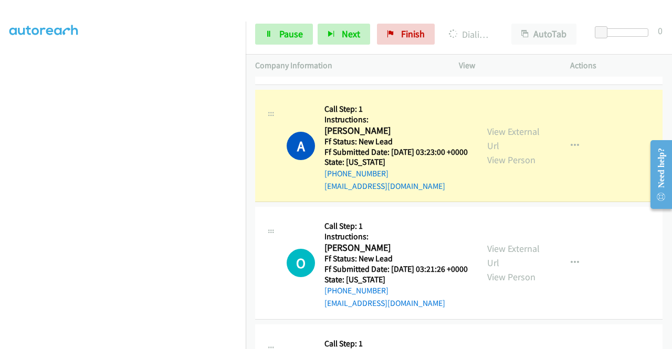
scroll to position [239, 0]
click at [269, 29] on link "Pause" at bounding box center [284, 34] width 58 height 21
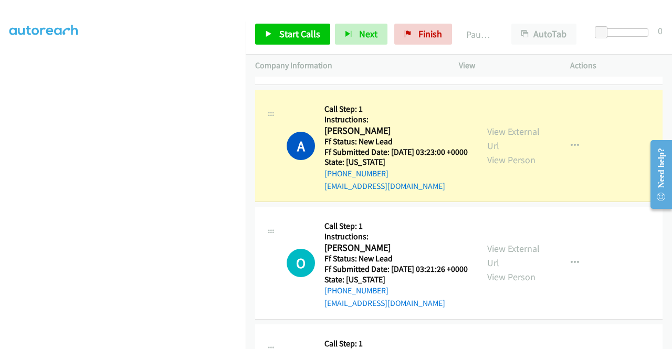
scroll to position [0, 0]
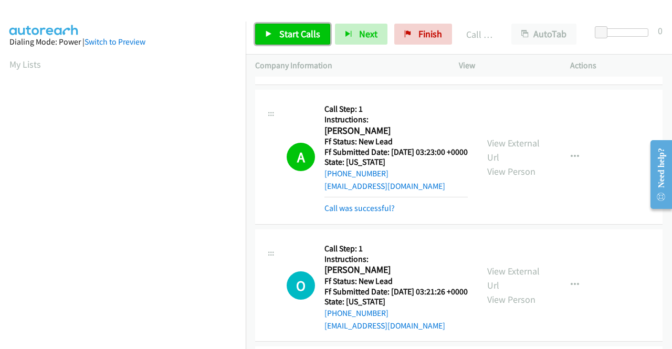
click at [302, 37] on span "Start Calls" at bounding box center [299, 34] width 41 height 12
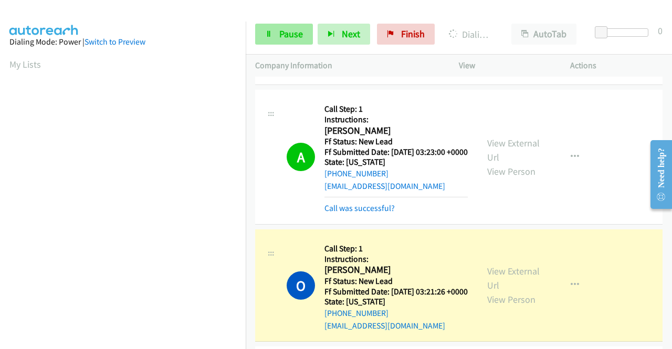
drag, startPoint x: 283, startPoint y: 20, endPoint x: 280, endPoint y: 25, distance: 6.1
click at [283, 20] on div "Start Calls Pause Next Finish Dialing [PERSON_NAME] AutoTab AutoTab 0" at bounding box center [459, 34] width 426 height 40
click at [279, 28] on span "Pause" at bounding box center [291, 34] width 24 height 12
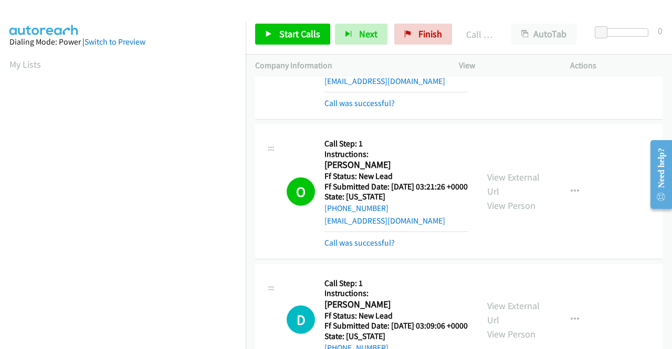
scroll to position [239, 0]
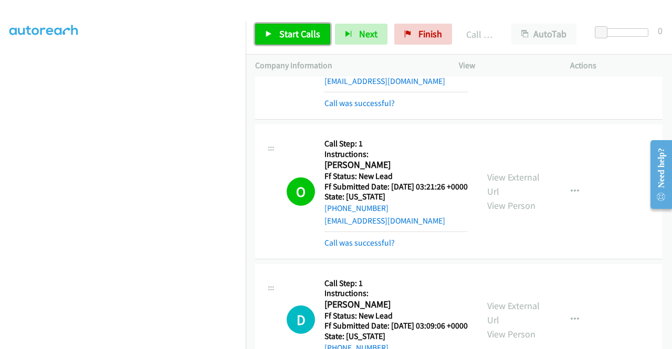
click at [281, 33] on span "Start Calls" at bounding box center [299, 34] width 41 height 12
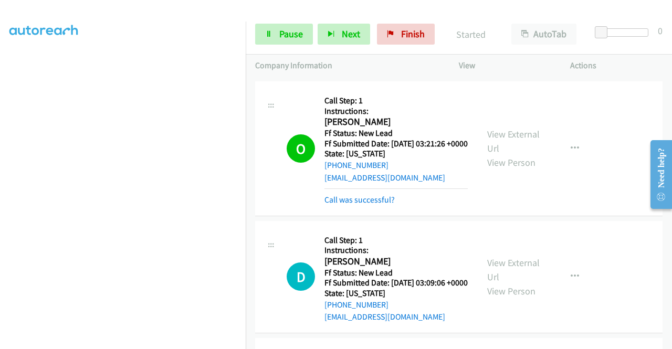
scroll to position [735, 0]
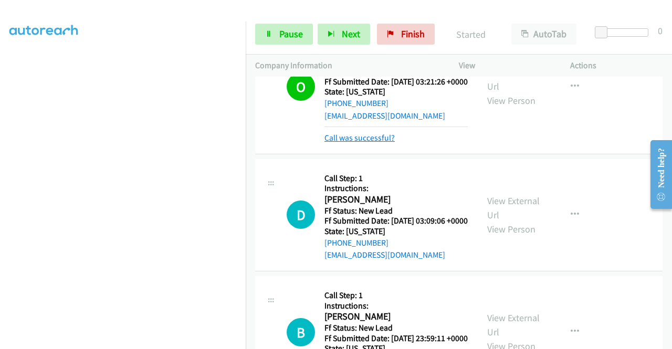
click at [386, 143] on link "Call was successful?" at bounding box center [359, 138] width 70 height 10
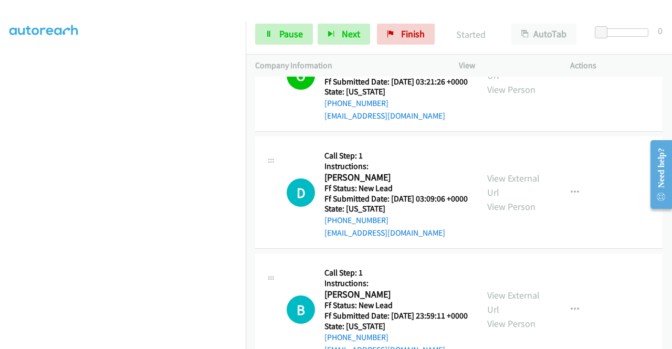
scroll to position [630, 0]
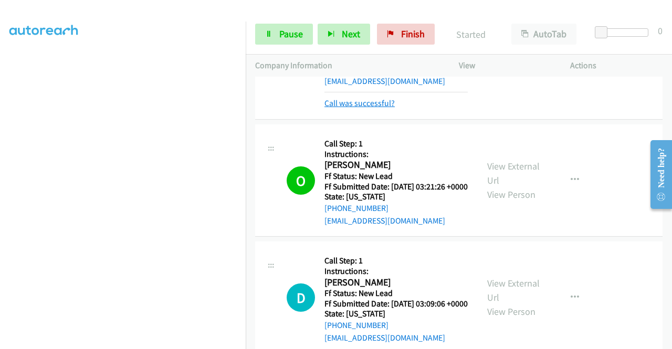
click at [361, 108] on link "Call was successful?" at bounding box center [359, 103] width 70 height 10
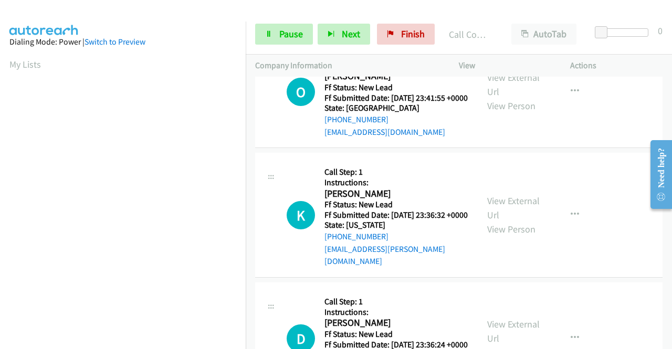
scroll to position [1248, 0]
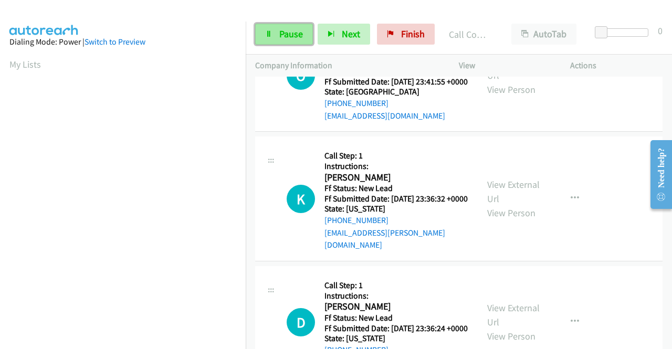
click at [276, 37] on link "Pause" at bounding box center [284, 34] width 58 height 21
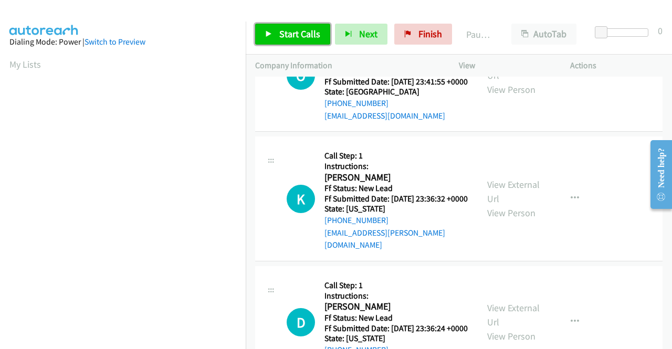
click at [276, 37] on link "Start Calls" at bounding box center [292, 34] width 75 height 21
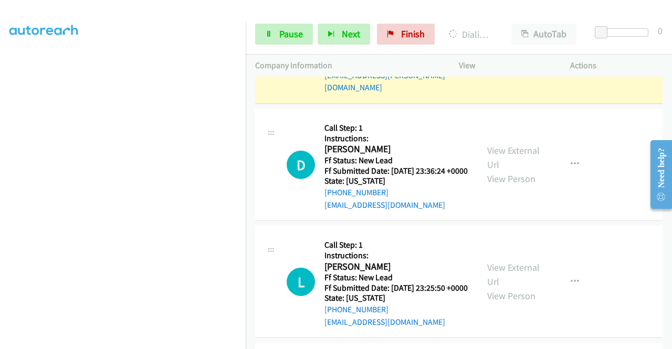
scroll to position [239, 0]
click at [291, 33] on span "Pause" at bounding box center [291, 34] width 24 height 12
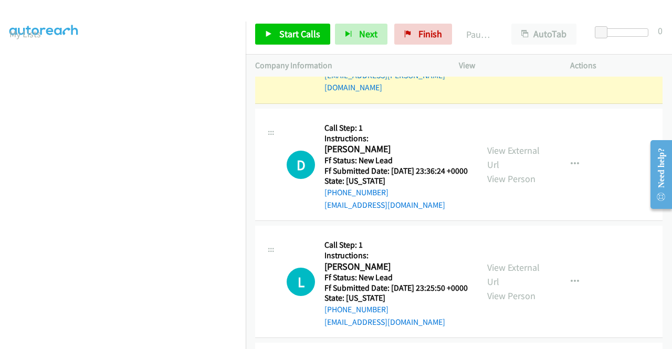
scroll to position [29, 0]
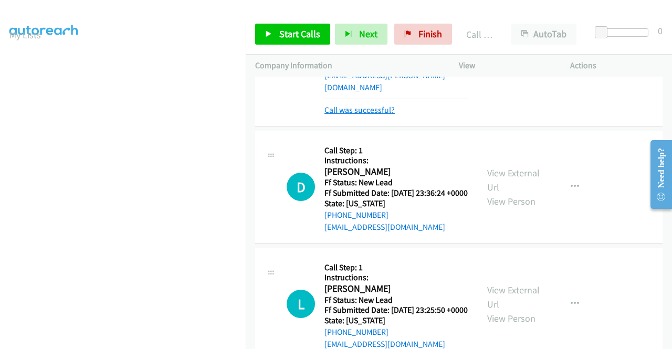
click at [350, 115] on link "Call was successful?" at bounding box center [359, 110] width 70 height 10
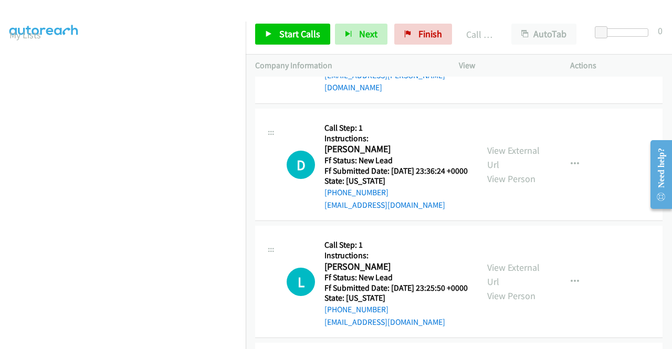
click at [571, 45] on icon "button" at bounding box center [575, 41] width 8 height 8
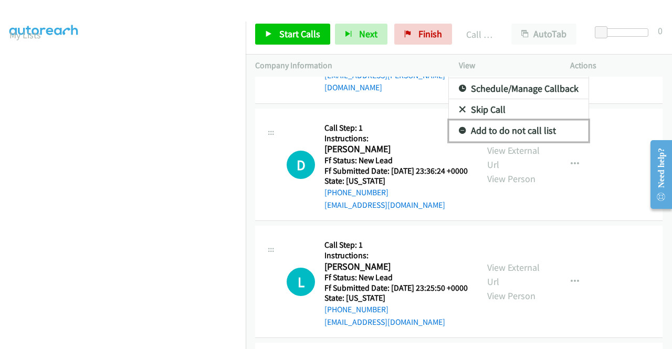
click at [513, 141] on link "Add to do not call list" at bounding box center [519, 130] width 140 height 21
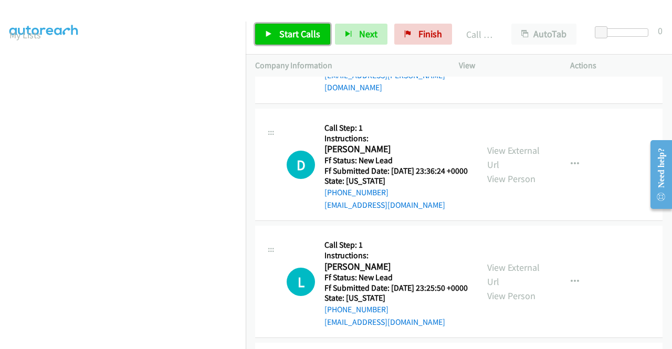
click at [292, 36] on span "Start Calls" at bounding box center [299, 34] width 41 height 12
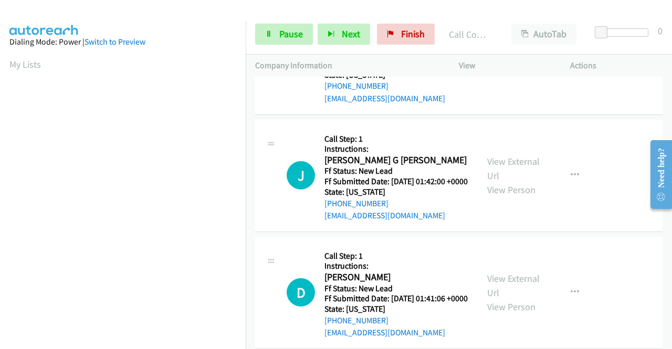
scroll to position [239, 0]
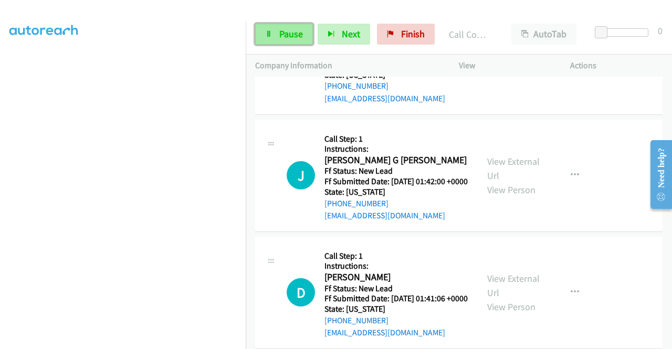
click at [283, 42] on link "Pause" at bounding box center [284, 34] width 58 height 21
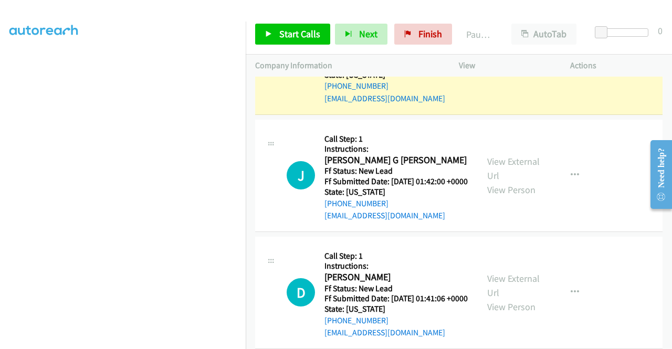
scroll to position [0, 0]
click at [429, 23] on div "Start Calls Pause Next Finish Paused AutoTab AutoTab 0" at bounding box center [459, 34] width 426 height 40
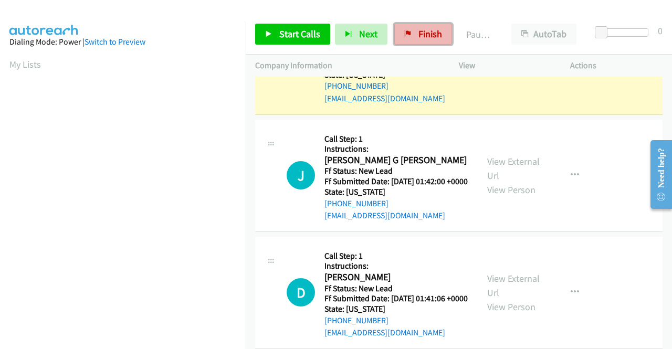
click at [423, 36] on span "Finish" at bounding box center [430, 34] width 24 height 12
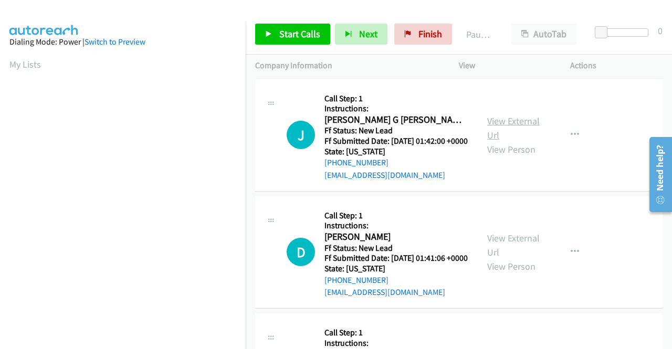
click at [499, 130] on link "View External Url" at bounding box center [513, 128] width 52 height 26
click at [514, 251] on link "View External Url" at bounding box center [513, 245] width 52 height 26
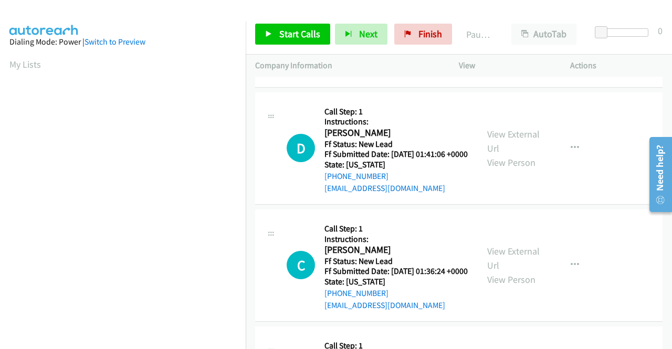
scroll to position [105, 0]
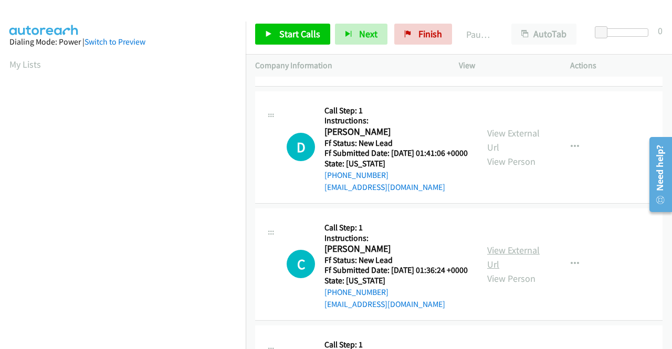
click at [512, 270] on link "View External Url" at bounding box center [513, 257] width 52 height 26
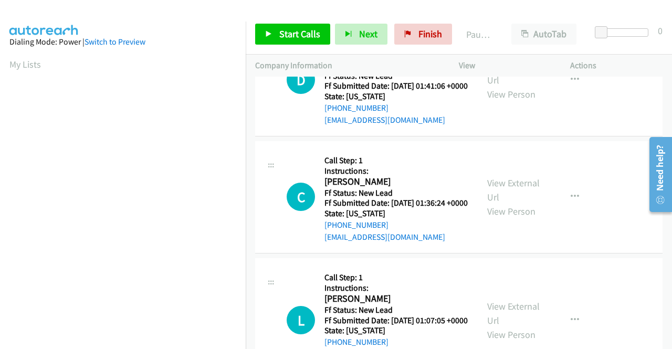
scroll to position [210, 0]
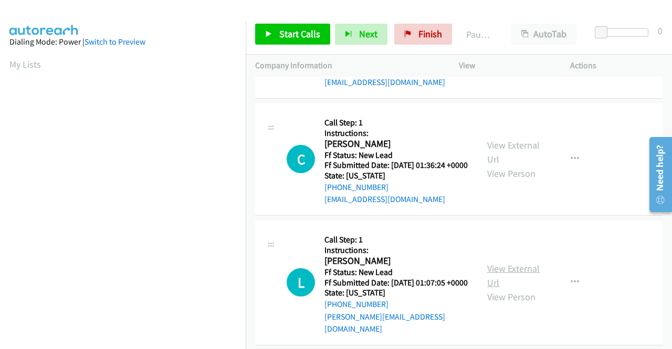
click at [503, 289] on link "View External Url" at bounding box center [513, 275] width 52 height 26
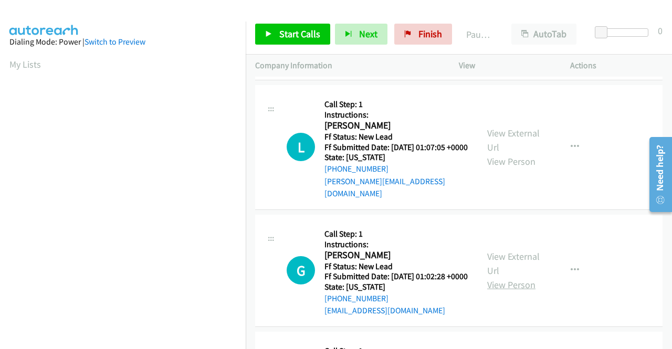
scroll to position [367, 0]
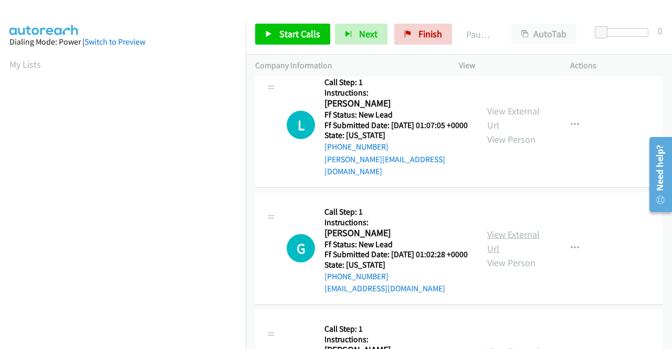
click at [518, 255] on link "View External Url" at bounding box center [513, 241] width 52 height 26
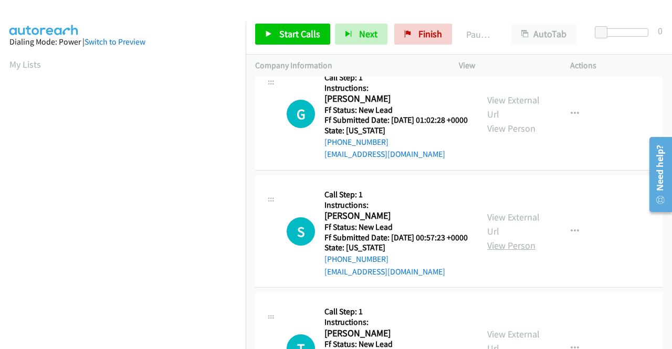
scroll to position [525, 0]
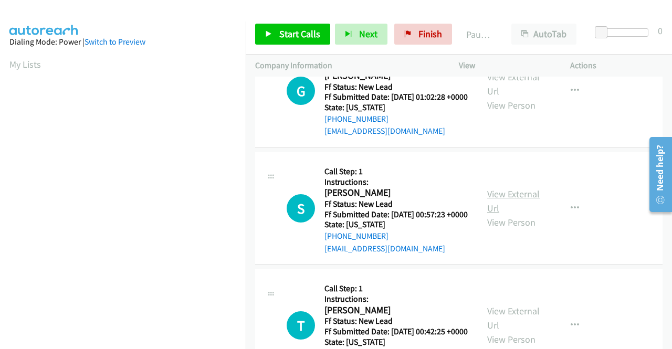
click at [520, 214] on link "View External Url" at bounding box center [513, 201] width 52 height 26
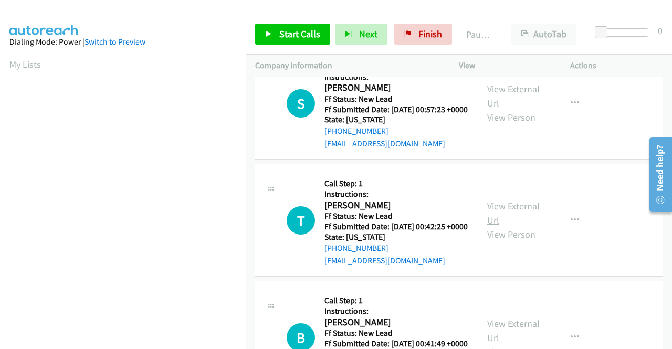
click at [510, 226] on link "View External Url" at bounding box center [513, 213] width 52 height 26
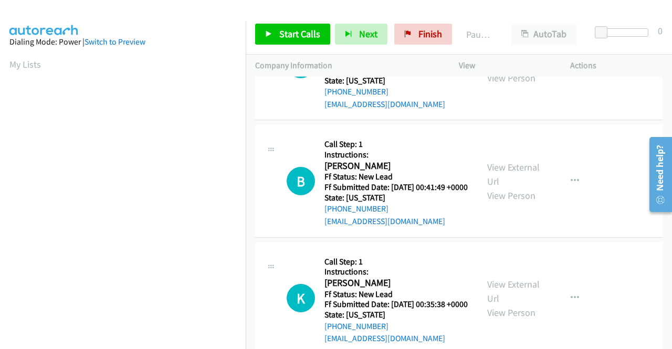
scroll to position [787, 0]
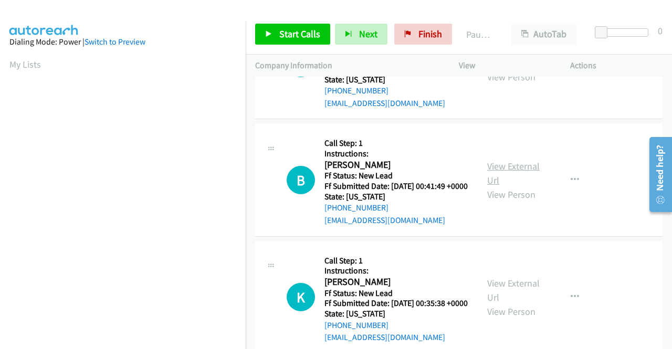
click at [495, 186] on link "View External Url" at bounding box center [513, 173] width 52 height 26
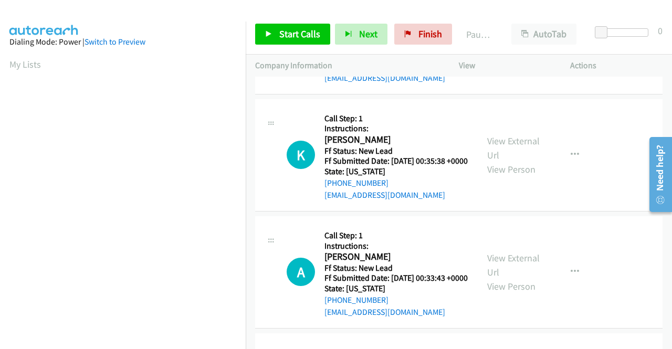
scroll to position [945, 0]
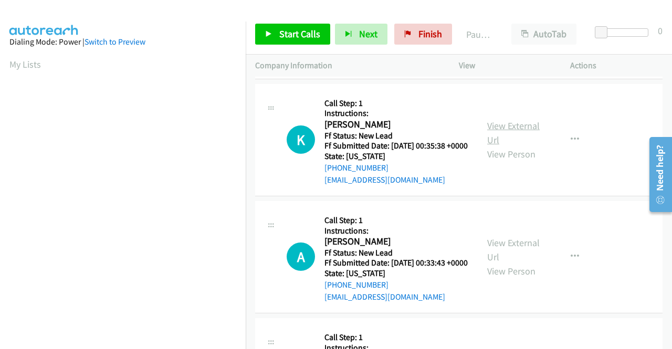
click at [515, 146] on link "View External Url" at bounding box center [513, 133] width 52 height 26
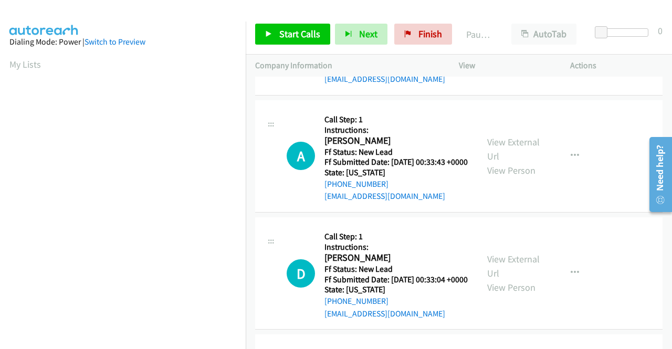
scroll to position [1050, 0]
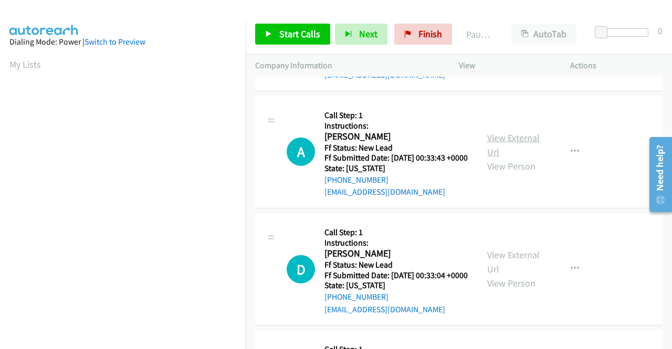
click at [506, 158] on link "View External Url" at bounding box center [513, 145] width 52 height 26
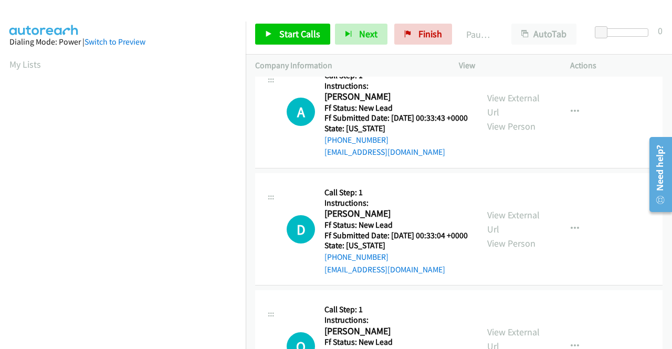
scroll to position [1207, 0]
click at [529, 118] on link "View External Url" at bounding box center [513, 104] width 52 height 26
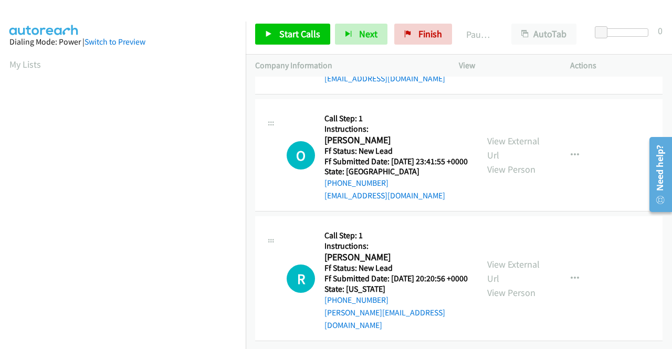
scroll to position [1312, 0]
click at [513, 161] on link "View External Url" at bounding box center [513, 148] width 52 height 26
click at [507, 258] on link "View External Url" at bounding box center [513, 271] width 52 height 26
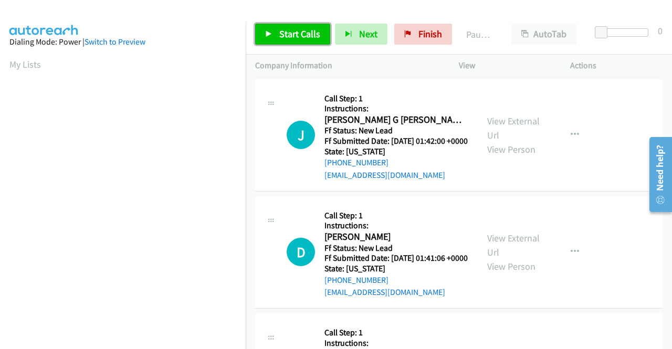
click at [293, 34] on span "Start Calls" at bounding box center [299, 34] width 41 height 12
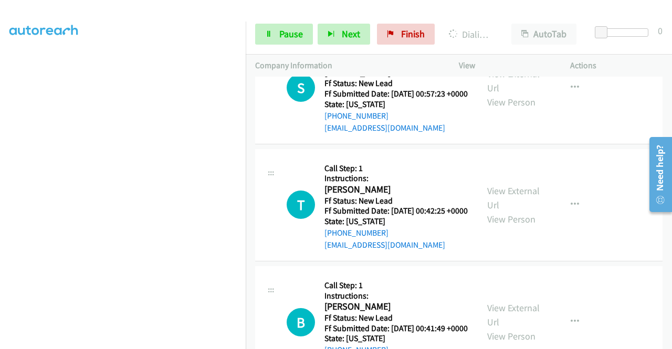
scroll to position [239, 0]
click at [145, 341] on section at bounding box center [122, 100] width 227 height 502
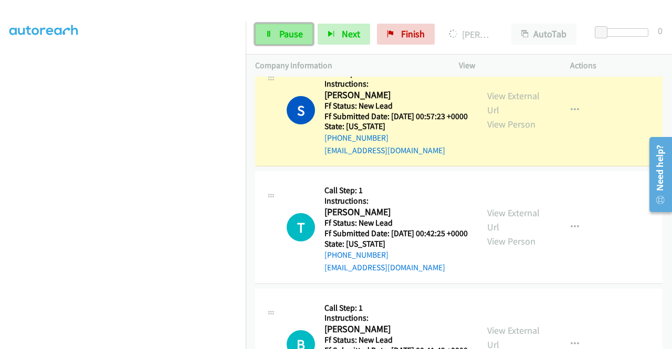
click at [282, 27] on link "Pause" at bounding box center [284, 34] width 58 height 21
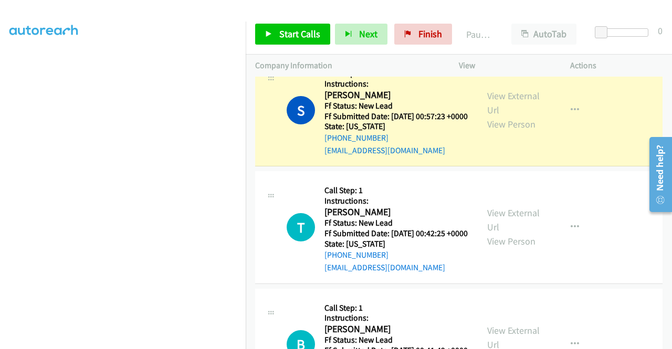
scroll to position [29, 0]
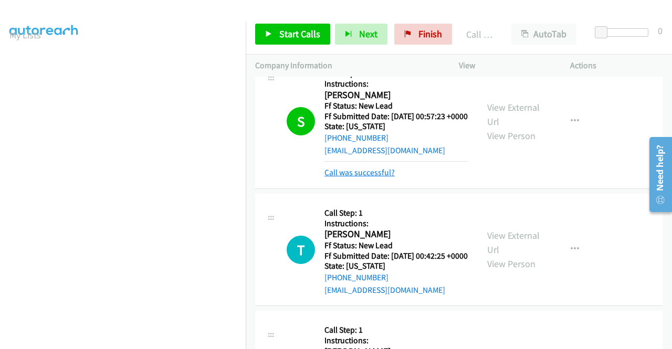
click at [349, 177] on link "Call was successful?" at bounding box center [359, 172] width 70 height 10
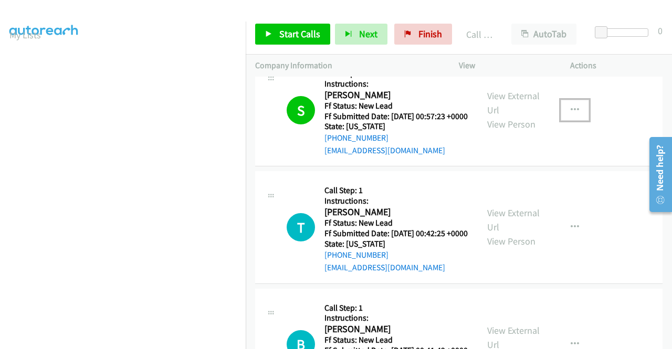
click at [578, 121] on button "button" at bounding box center [575, 110] width 28 height 21
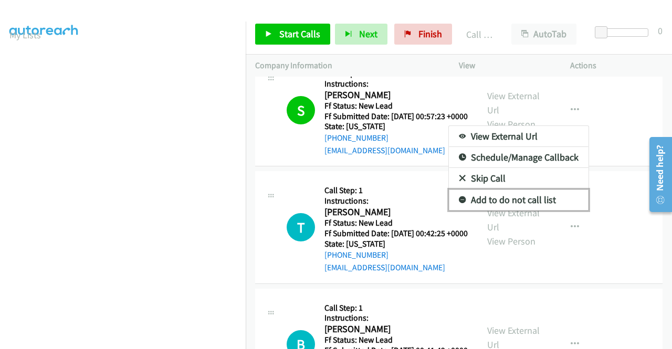
click at [524, 210] on link "Add to do not call list" at bounding box center [519, 199] width 140 height 21
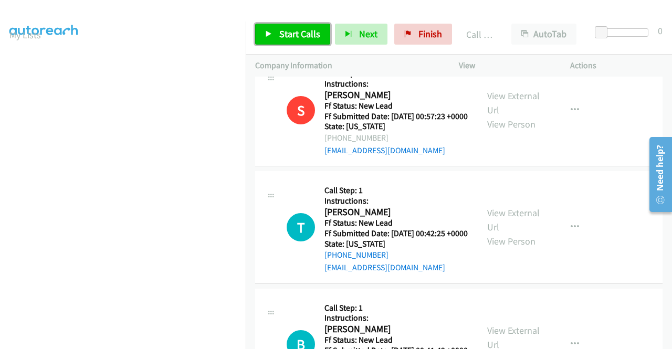
click at [293, 34] on span "Start Calls" at bounding box center [299, 34] width 41 height 12
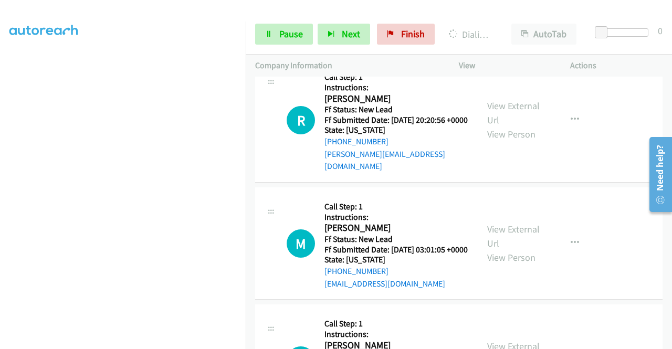
scroll to position [1575, 0]
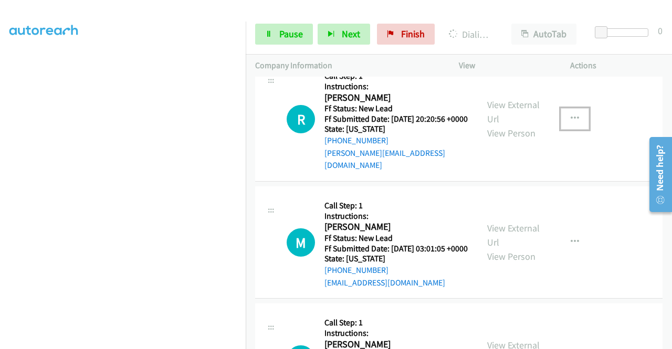
click at [571, 123] on icon "button" at bounding box center [575, 118] width 8 height 8
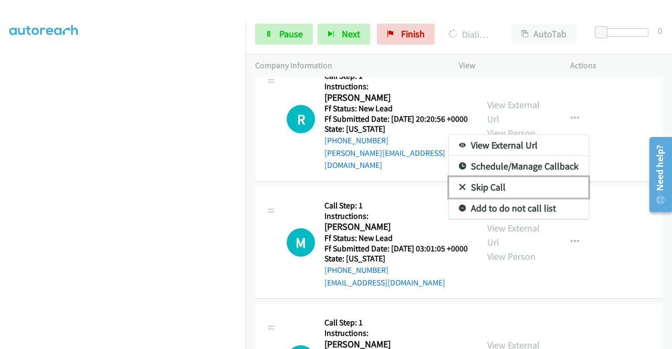
click at [494, 198] on link "Skip Call" at bounding box center [519, 187] width 140 height 21
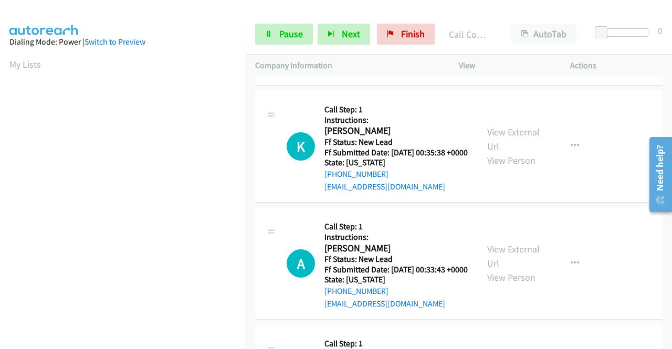
scroll to position [1124, 0]
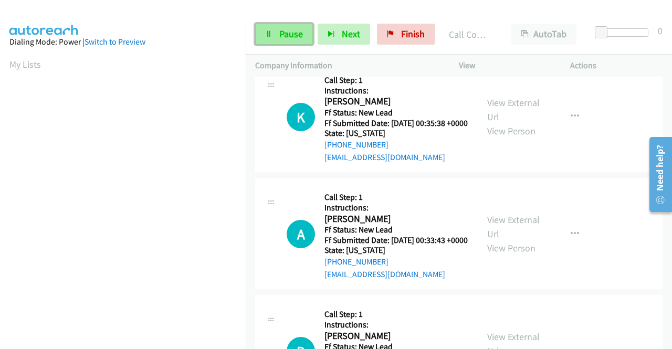
click at [306, 38] on link "Pause" at bounding box center [284, 34] width 58 height 21
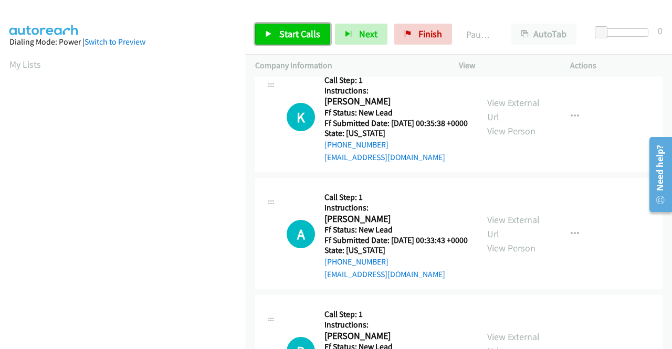
click at [306, 38] on span "Start Calls" at bounding box center [299, 34] width 41 height 12
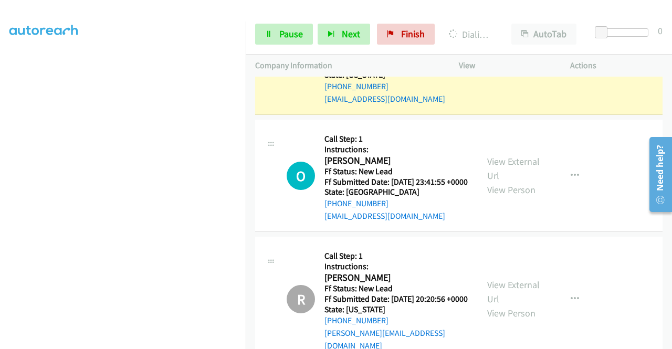
scroll to position [0, 0]
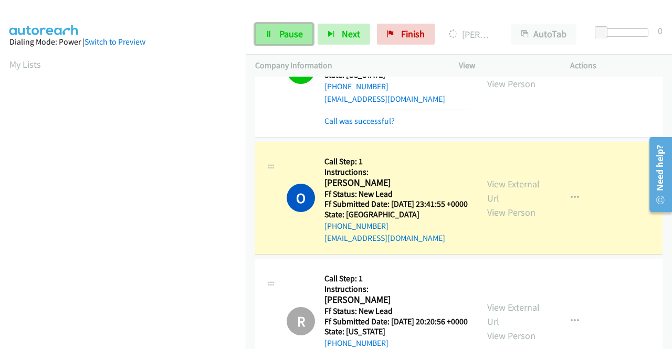
click at [283, 26] on link "Pause" at bounding box center [284, 34] width 58 height 21
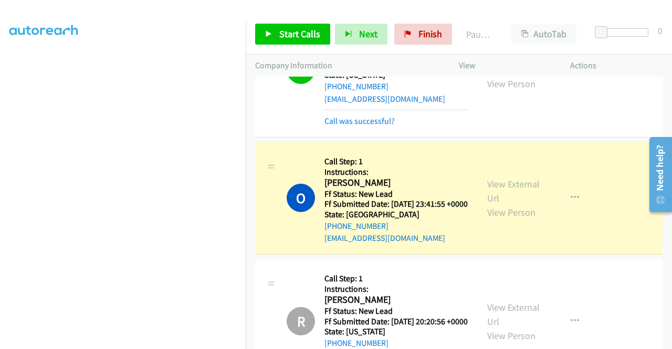
scroll to position [29, 0]
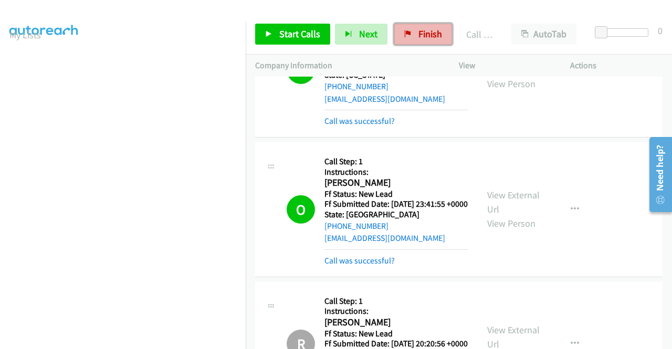
click at [414, 29] on link "Finish" at bounding box center [423, 34] width 58 height 21
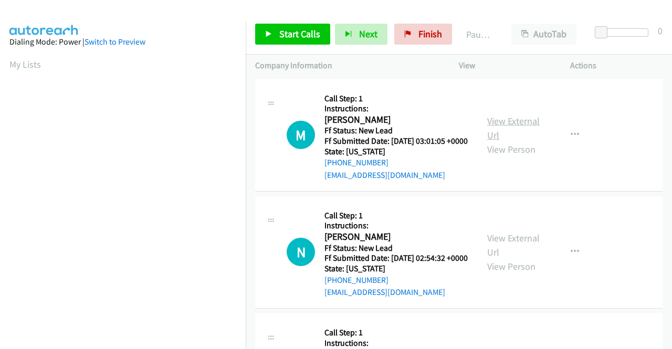
click at [507, 128] on link "View External Url" at bounding box center [513, 128] width 52 height 26
click at [510, 253] on link "View External Url" at bounding box center [513, 245] width 52 height 26
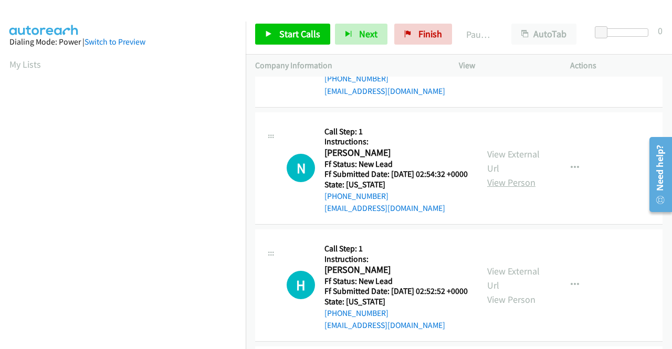
scroll to position [157, 0]
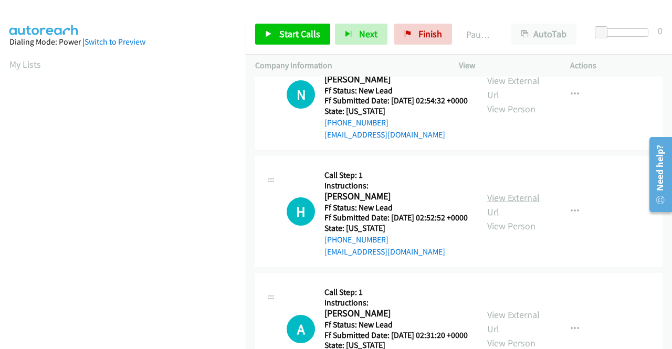
click at [506, 218] on link "View External Url" at bounding box center [513, 205] width 52 height 26
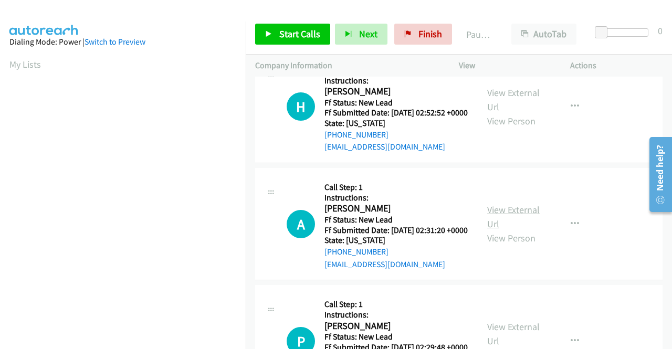
click at [519, 230] on link "View External Url" at bounding box center [513, 217] width 52 height 26
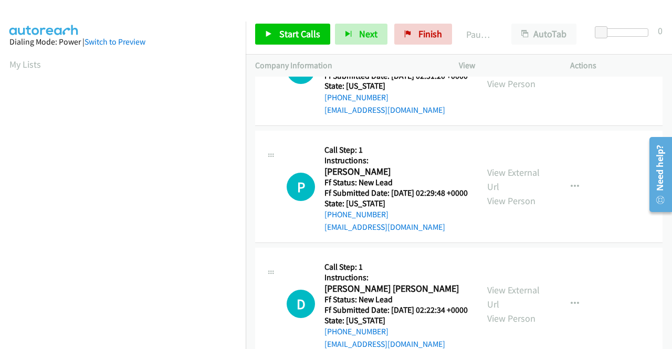
scroll to position [420, 0]
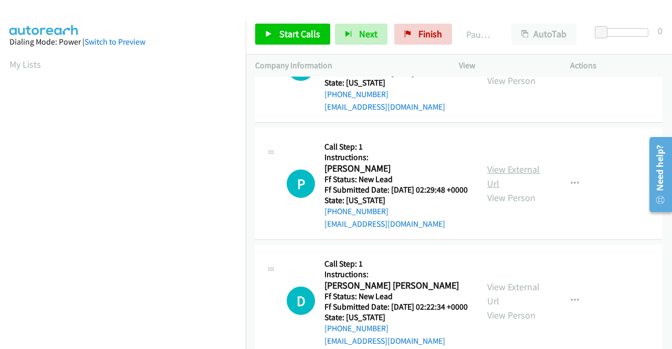
click at [503, 189] on link "View External Url" at bounding box center [513, 176] width 52 height 26
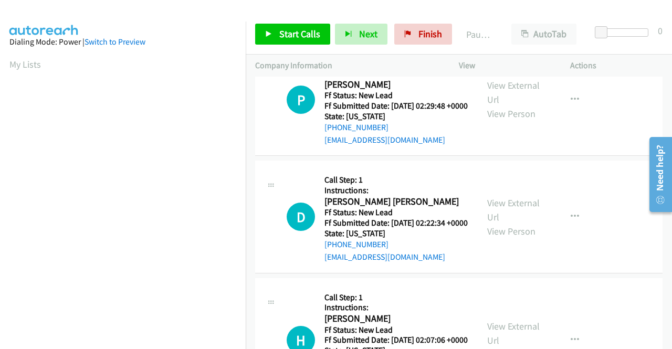
scroll to position [525, 0]
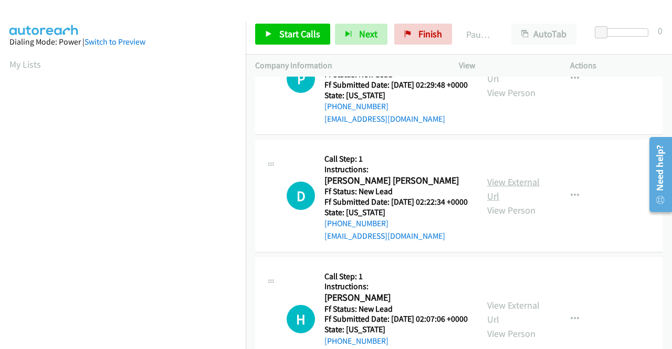
click at [509, 202] on link "View External Url" at bounding box center [513, 189] width 52 height 26
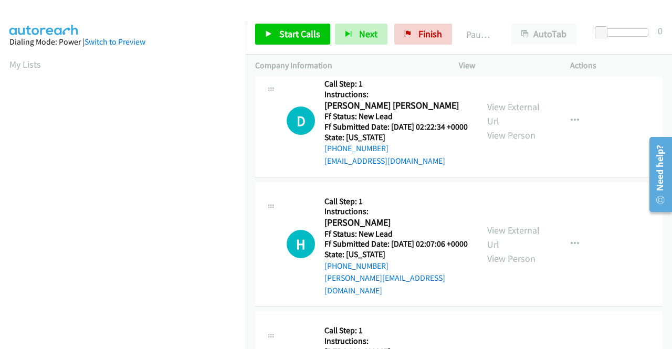
scroll to position [630, 0]
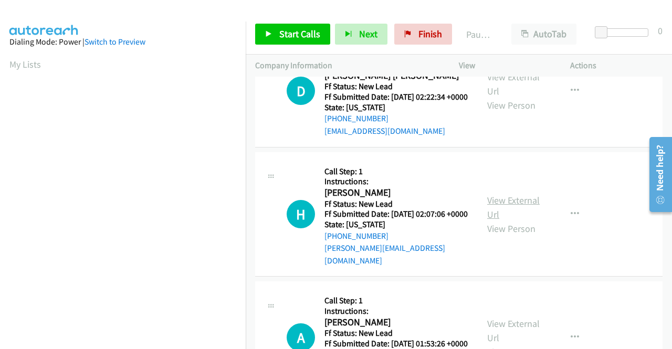
click at [502, 220] on link "View External Url" at bounding box center [513, 207] width 52 height 26
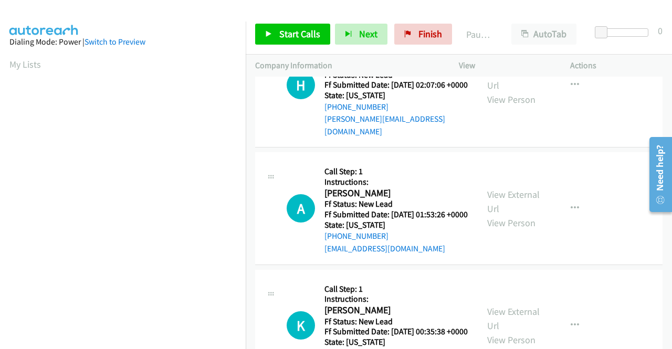
scroll to position [787, 0]
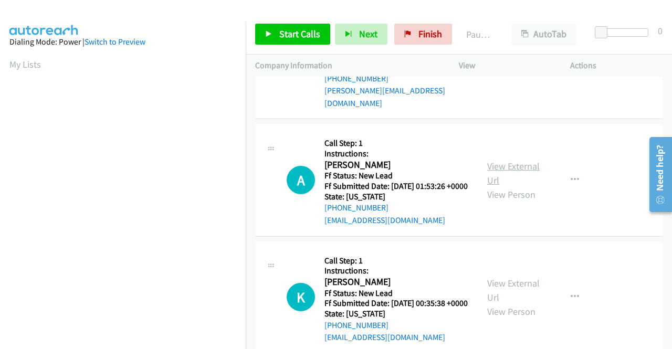
click at [497, 186] on link "View External Url" at bounding box center [513, 173] width 52 height 26
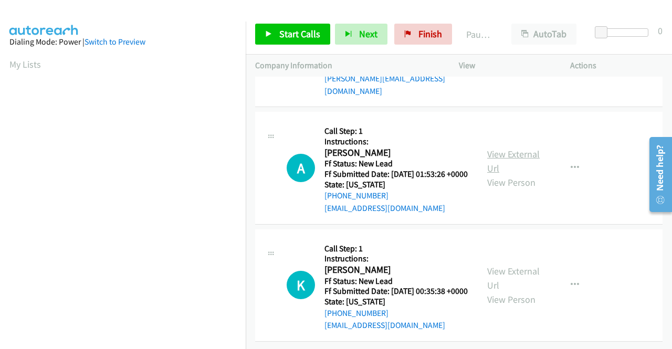
scroll to position [886, 0]
click at [509, 265] on link "View External Url" at bounding box center [513, 278] width 52 height 26
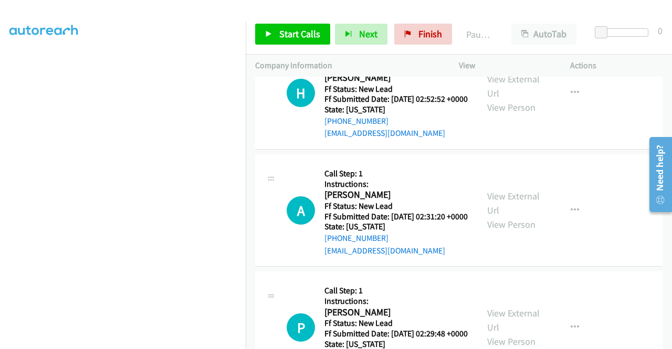
scroll to position [0, 0]
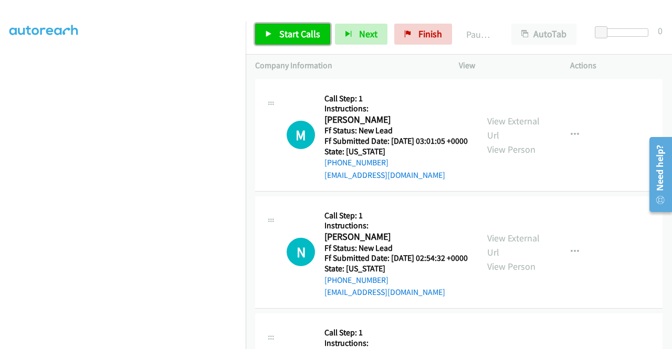
click at [300, 29] on span "Start Calls" at bounding box center [299, 34] width 41 height 12
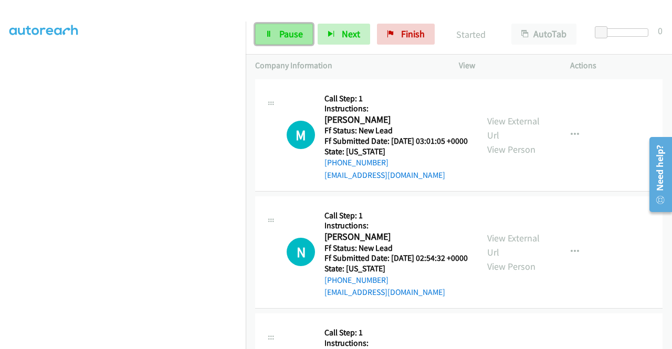
click at [290, 37] on span "Pause" at bounding box center [291, 34] width 24 height 12
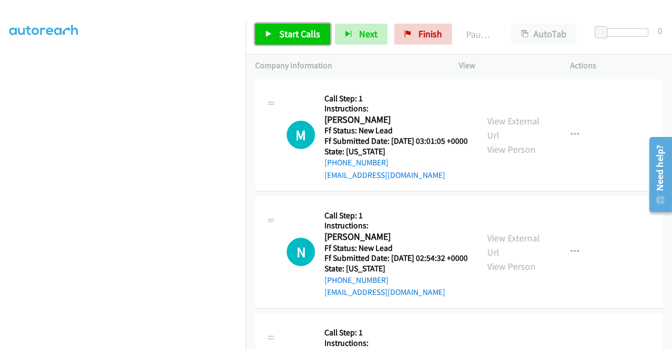
click at [290, 37] on span "Start Calls" at bounding box center [299, 34] width 41 height 12
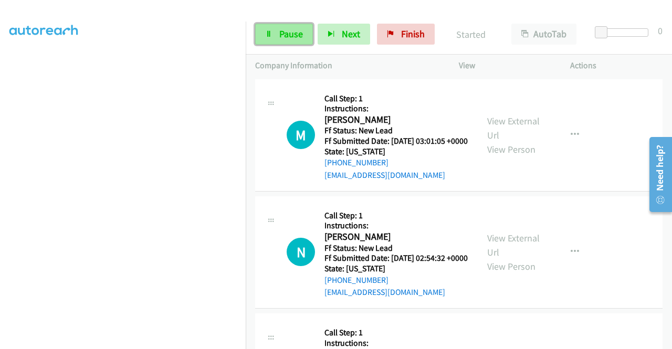
click at [290, 37] on span "Pause" at bounding box center [291, 34] width 24 height 12
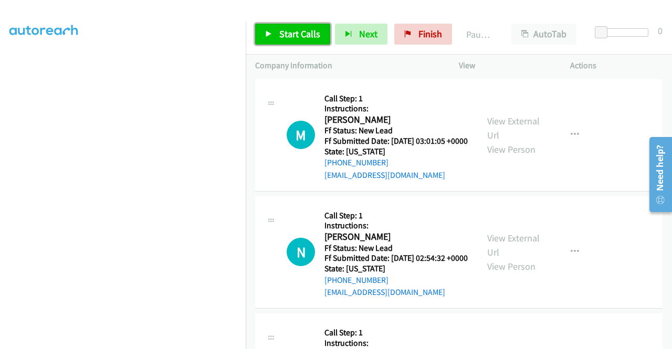
click at [290, 37] on span "Start Calls" at bounding box center [299, 34] width 41 height 12
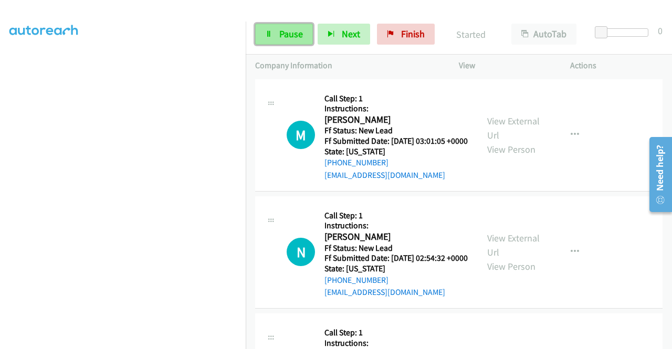
click at [290, 37] on span "Pause" at bounding box center [291, 34] width 24 height 12
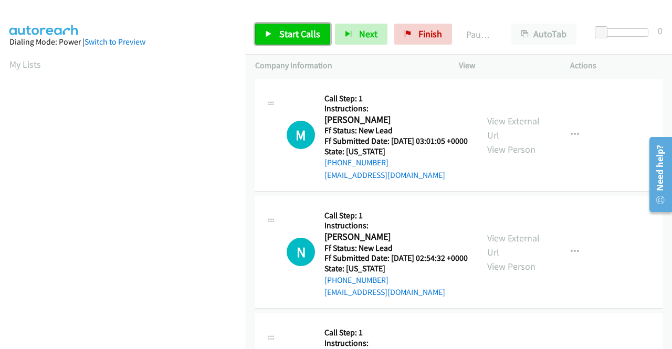
click at [303, 30] on span "Start Calls" at bounding box center [299, 34] width 41 height 12
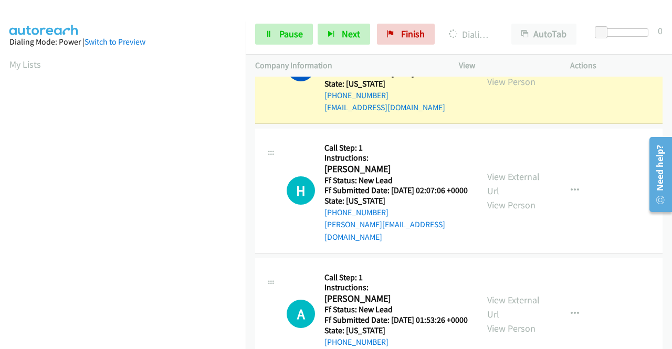
scroll to position [239, 0]
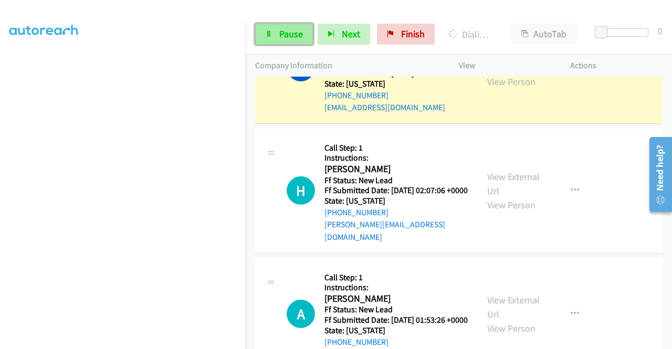
click at [276, 35] on link "Pause" at bounding box center [284, 34] width 58 height 21
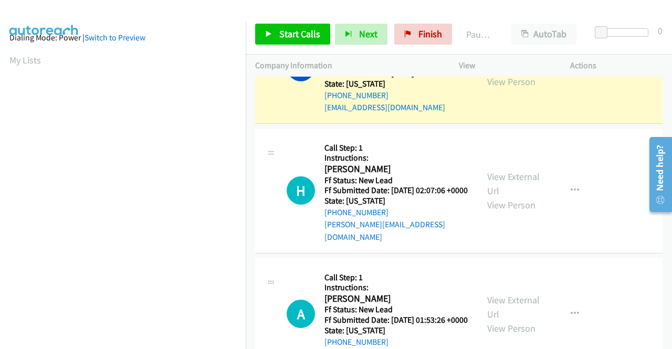
scroll to position [0, 0]
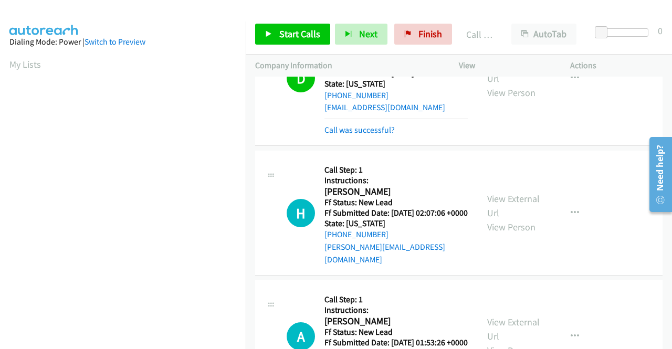
click at [373, 119] on hr at bounding box center [395, 119] width 143 height 1
click at [373, 135] on link "Call was successful?" at bounding box center [359, 130] width 70 height 10
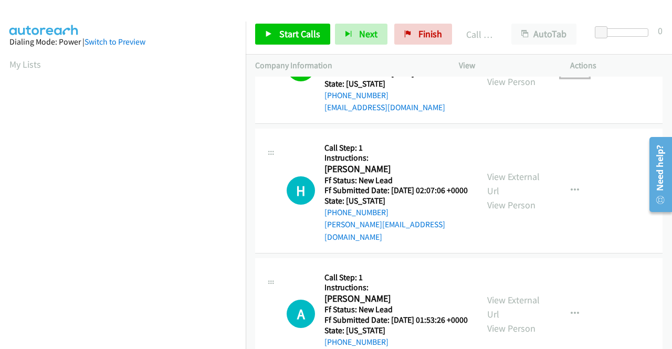
click at [571, 71] on icon "button" at bounding box center [575, 67] width 8 height 8
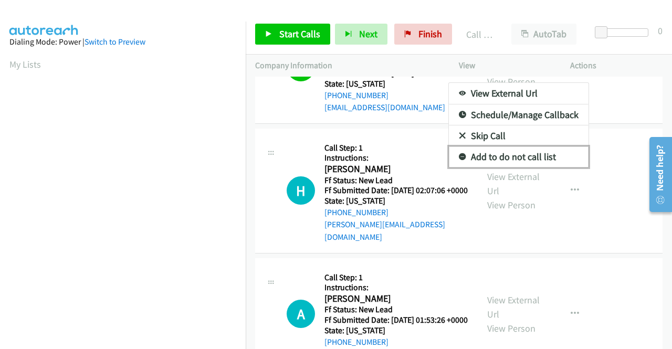
click at [523, 167] on link "Add to do not call list" at bounding box center [519, 156] width 140 height 21
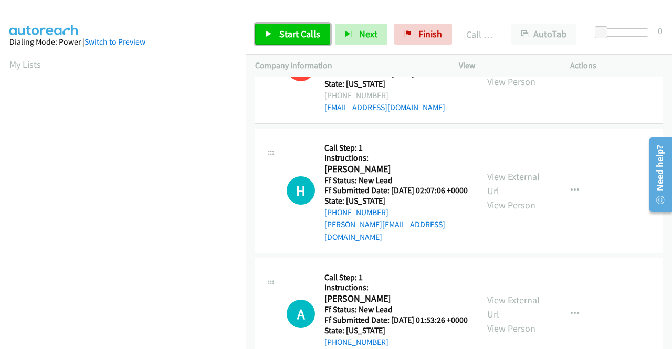
click at [307, 24] on link "Start Calls" at bounding box center [292, 34] width 75 height 21
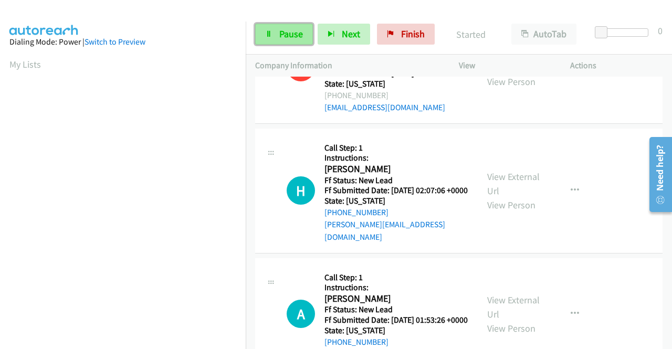
click at [305, 31] on link "Pause" at bounding box center [284, 34] width 58 height 21
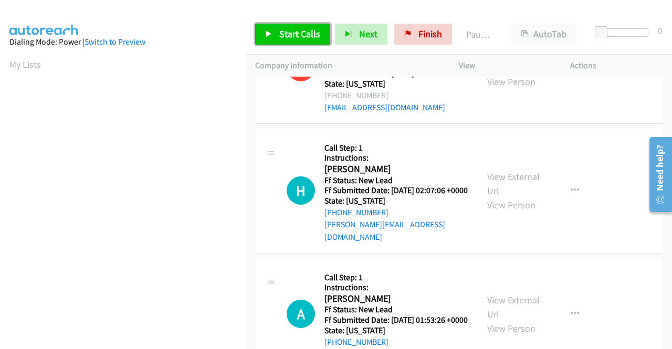
click at [305, 31] on span "Start Calls" at bounding box center [299, 34] width 41 height 12
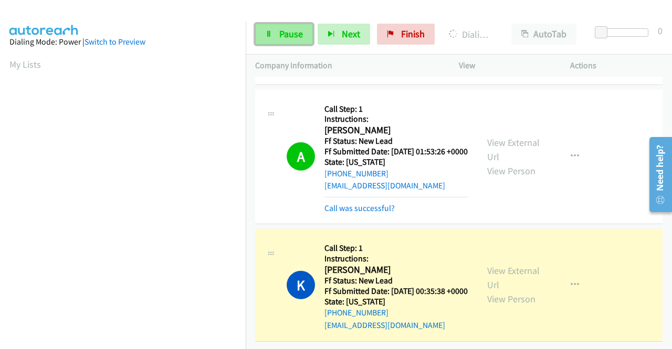
click at [286, 29] on span "Pause" at bounding box center [291, 34] width 24 height 12
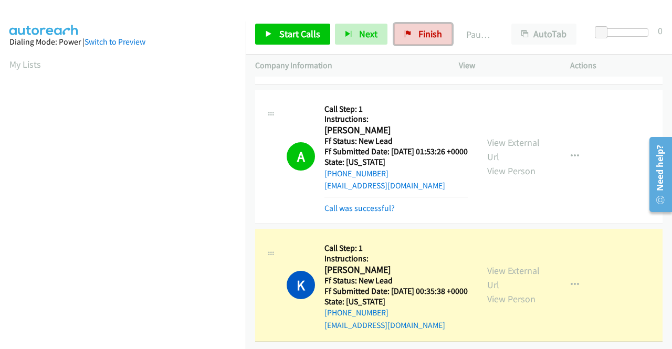
click at [427, 31] on span "Finish" at bounding box center [430, 34] width 24 height 12
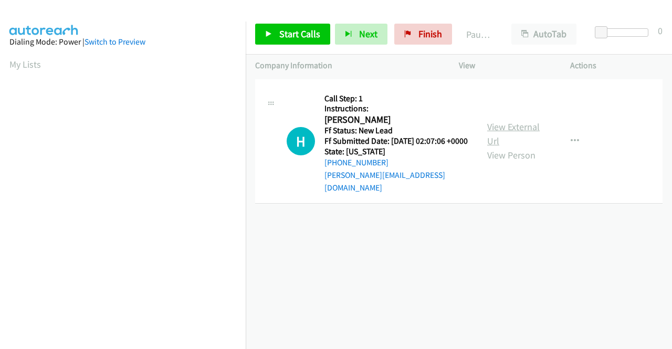
click at [515, 121] on link "View External Url" at bounding box center [513, 134] width 52 height 26
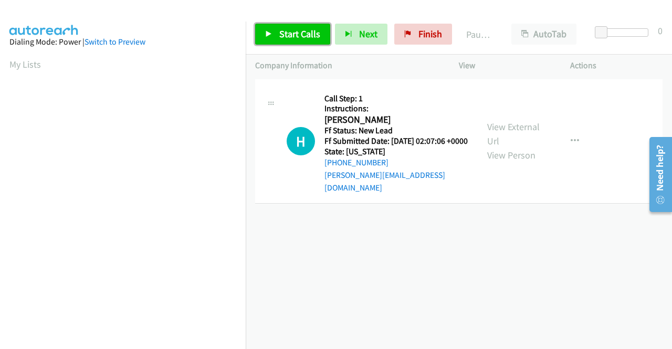
click at [293, 37] on span "Start Calls" at bounding box center [299, 34] width 41 height 12
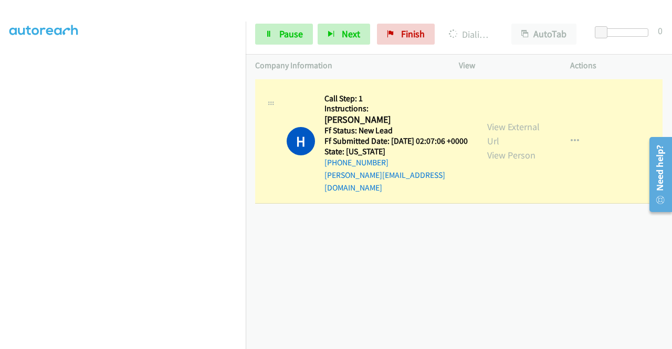
scroll to position [29, 0]
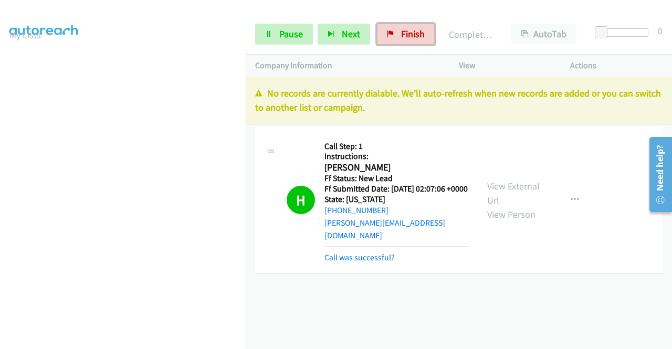
drag, startPoint x: 414, startPoint y: 34, endPoint x: 360, endPoint y: 60, distance: 59.6
click at [414, 34] on span "Finish" at bounding box center [413, 34] width 24 height 12
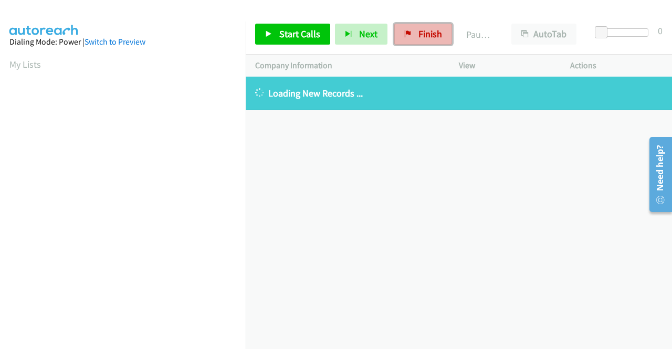
click at [427, 29] on span "Finish" at bounding box center [430, 34] width 24 height 12
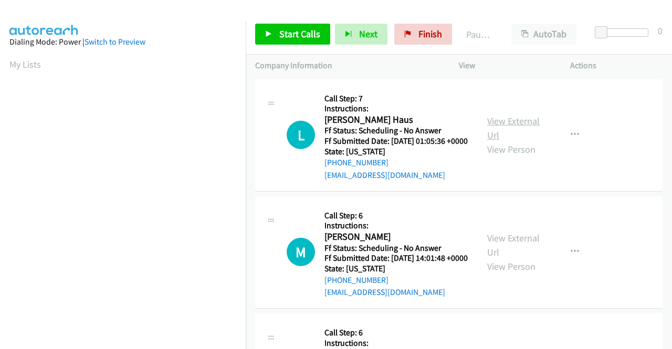
click at [509, 130] on link "View External Url" at bounding box center [513, 128] width 52 height 26
click at [506, 255] on link "View External Url" at bounding box center [513, 245] width 52 height 26
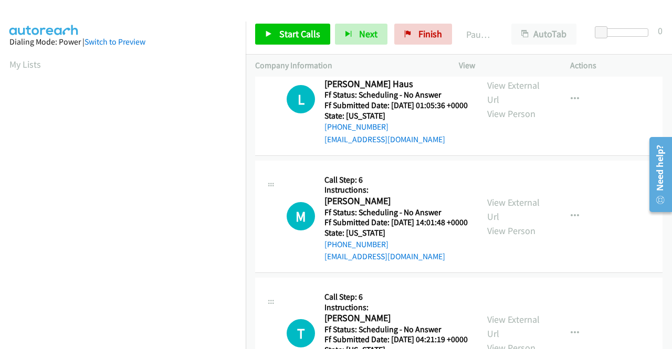
scroll to position [105, 0]
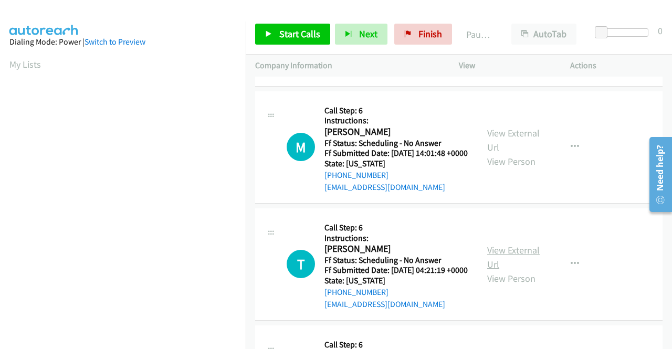
click at [519, 270] on link "View External Url" at bounding box center [513, 257] width 52 height 26
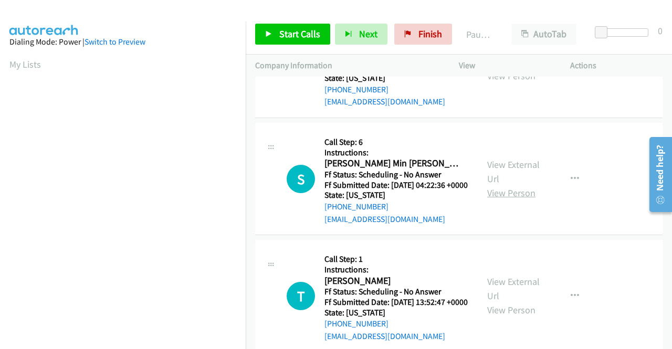
scroll to position [315, 0]
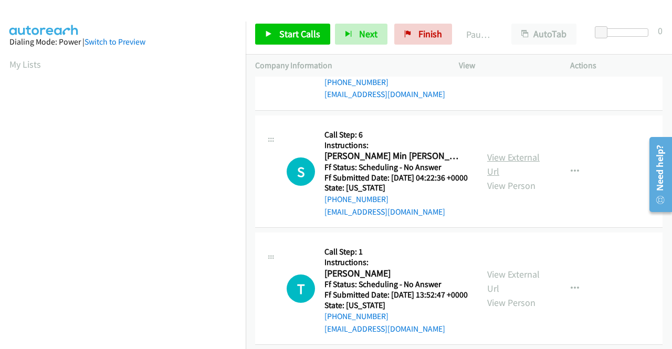
click at [511, 177] on link "View External Url" at bounding box center [513, 164] width 52 height 26
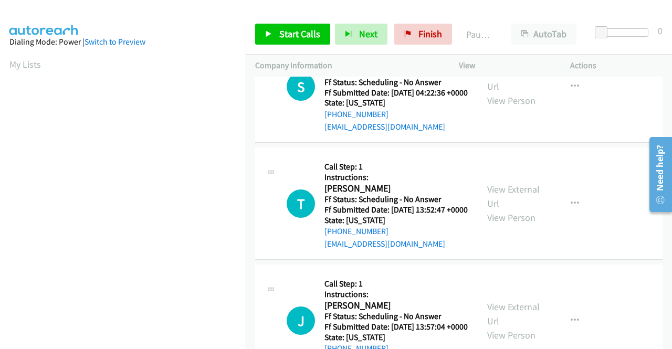
scroll to position [420, 0]
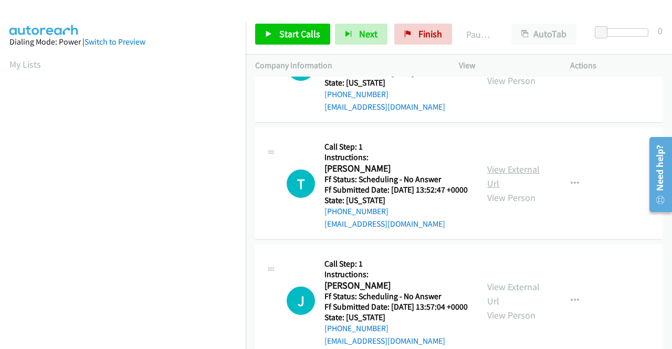
click at [513, 189] on link "View External Url" at bounding box center [513, 176] width 52 height 26
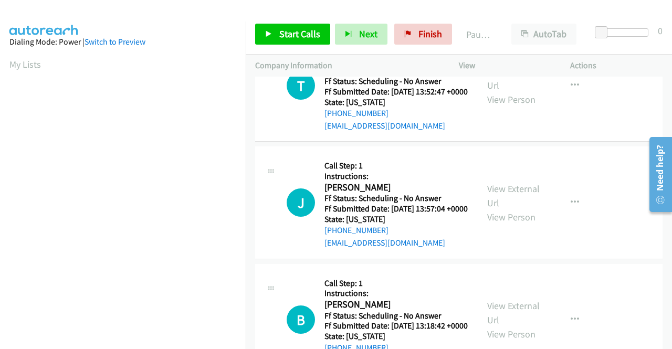
scroll to position [525, 0]
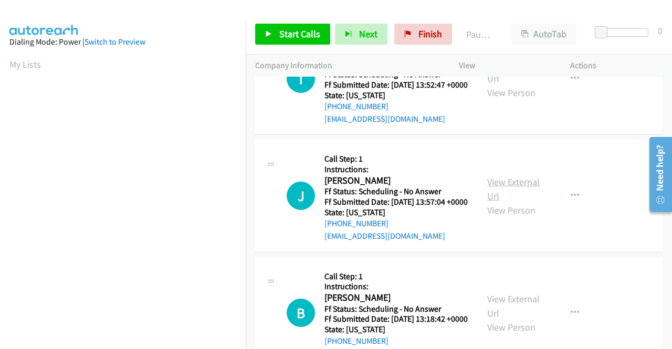
click at [499, 202] on link "View External Url" at bounding box center [513, 189] width 52 height 26
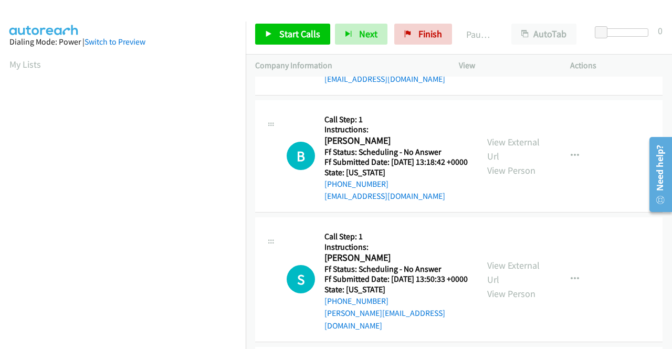
scroll to position [682, 0]
click at [519, 162] on link "View External Url" at bounding box center [513, 148] width 52 height 26
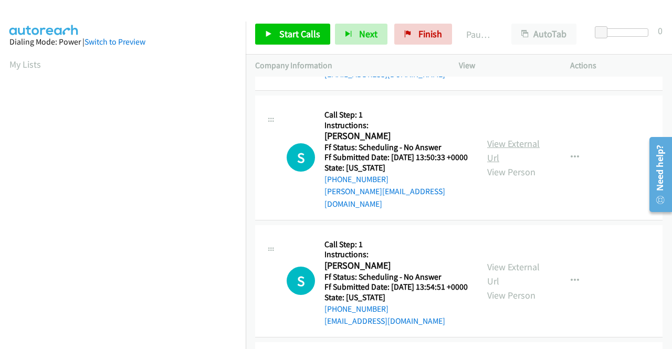
scroll to position [840, 0]
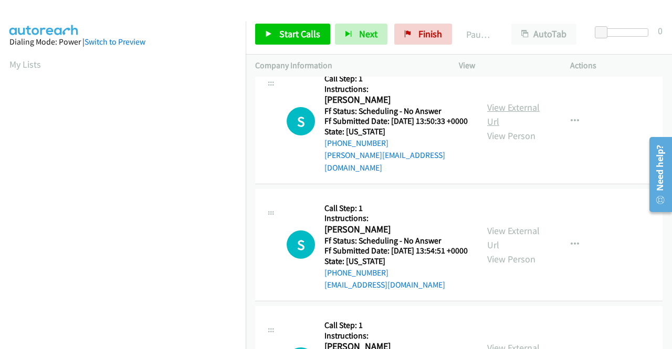
click at [497, 128] on link "View External Url" at bounding box center [513, 114] width 52 height 26
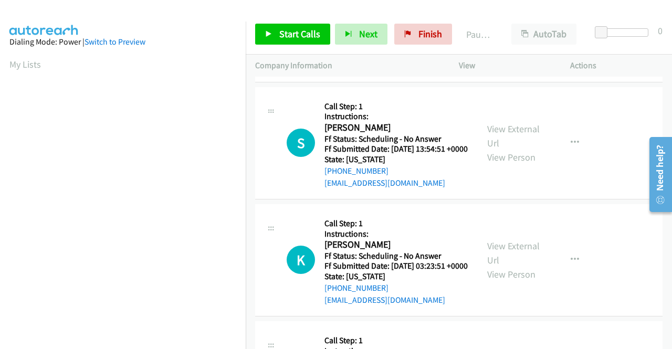
scroll to position [945, 0]
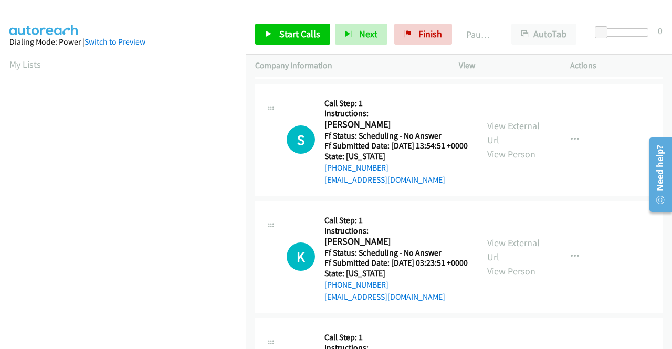
click at [509, 146] on link "View External Url" at bounding box center [513, 133] width 52 height 26
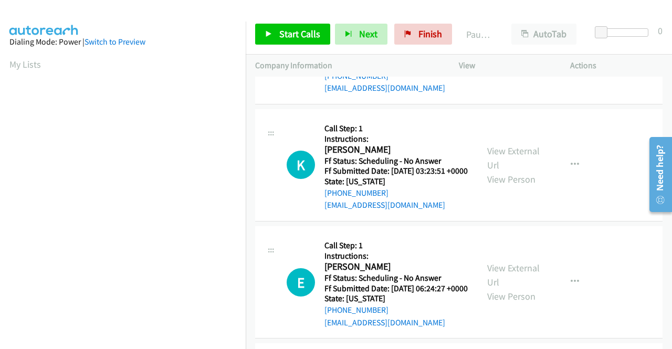
scroll to position [1050, 0]
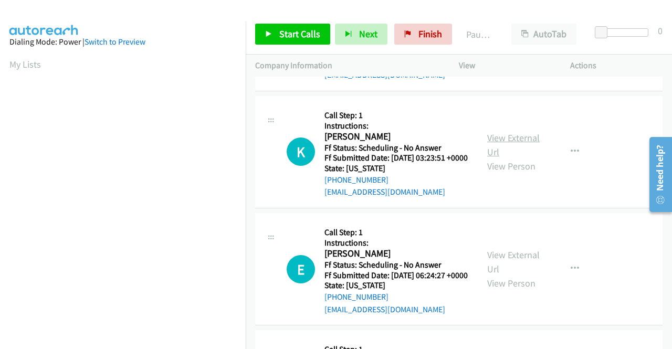
click at [492, 158] on link "View External Url" at bounding box center [513, 145] width 52 height 26
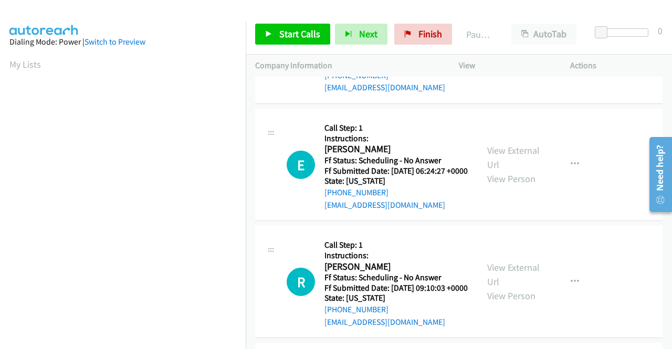
scroll to position [1155, 0]
click at [501, 170] on link "View External Url" at bounding box center [513, 157] width 52 height 26
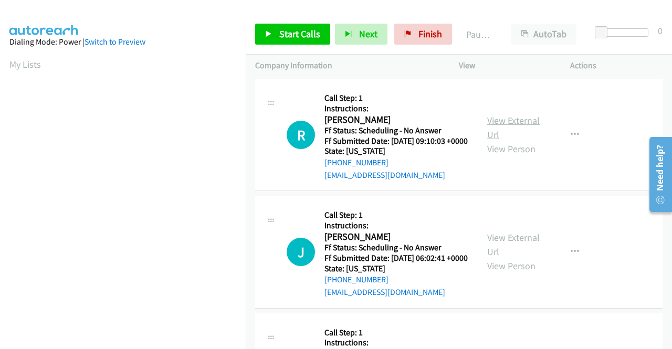
scroll to position [1312, 0]
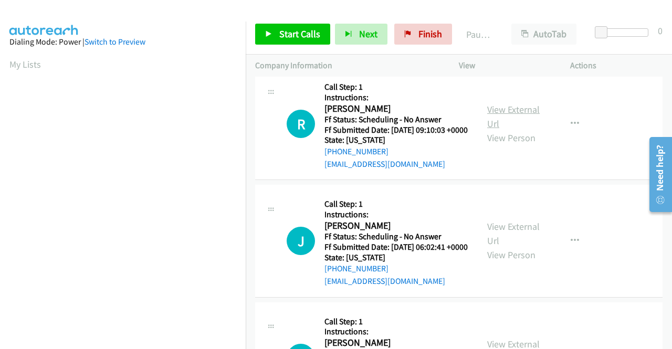
click at [502, 130] on link "View External Url" at bounding box center [513, 116] width 52 height 26
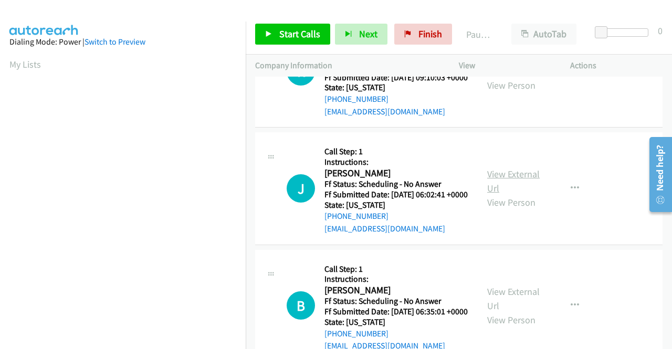
click at [499, 194] on link "View External Url" at bounding box center [513, 181] width 52 height 26
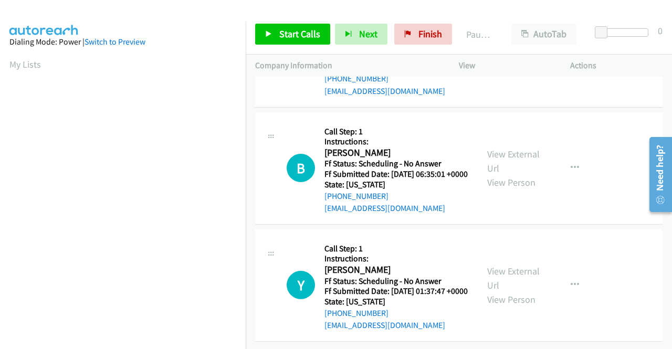
scroll to position [1522, 0]
click at [513, 174] on link "View External Url" at bounding box center [513, 161] width 52 height 26
click at [528, 281] on link "View External Url" at bounding box center [513, 278] width 52 height 26
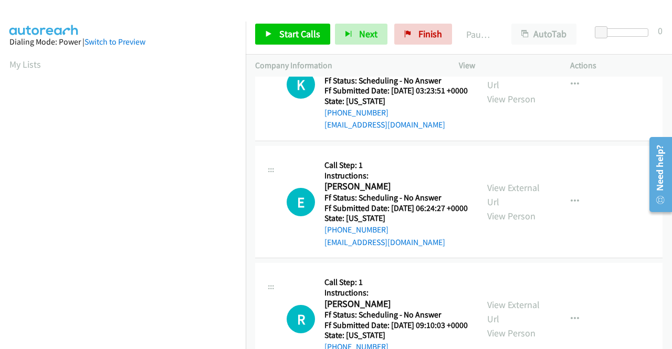
scroll to position [0, 0]
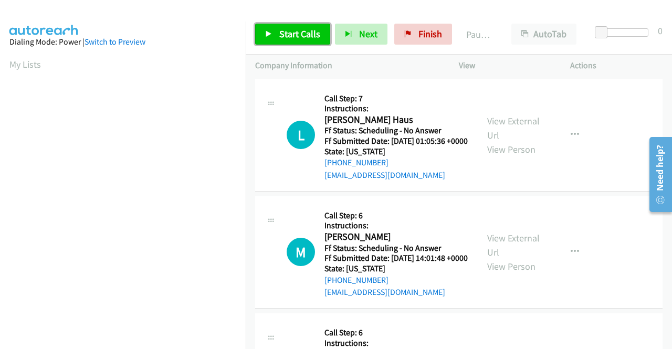
click at [286, 35] on span "Start Calls" at bounding box center [299, 34] width 41 height 12
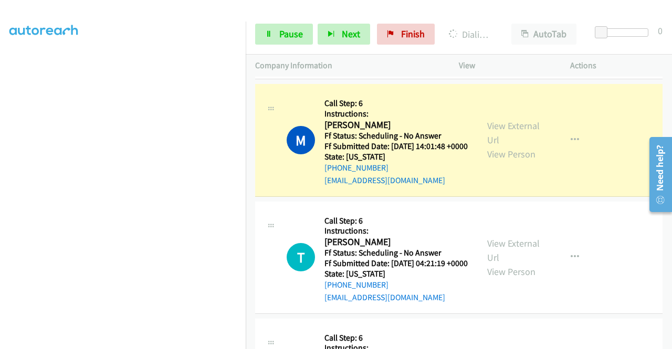
scroll to position [157, 0]
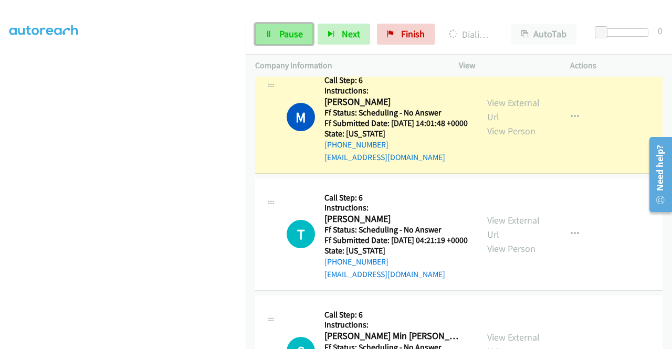
click at [290, 32] on span "Pause" at bounding box center [291, 34] width 24 height 12
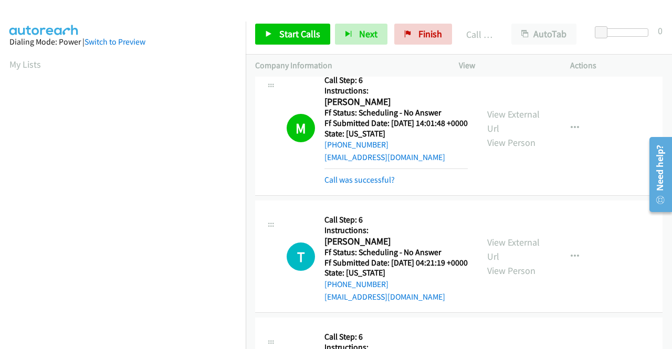
scroll to position [239, 0]
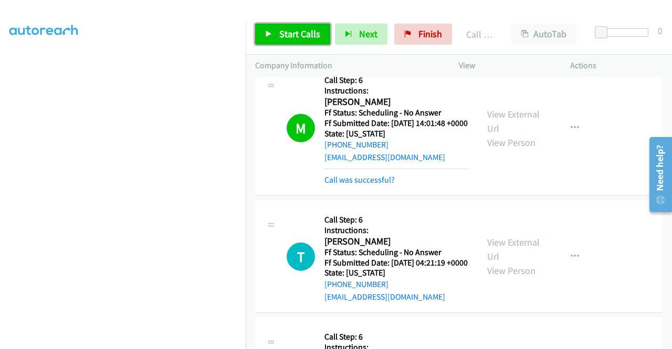
click at [282, 37] on span "Start Calls" at bounding box center [299, 34] width 41 height 12
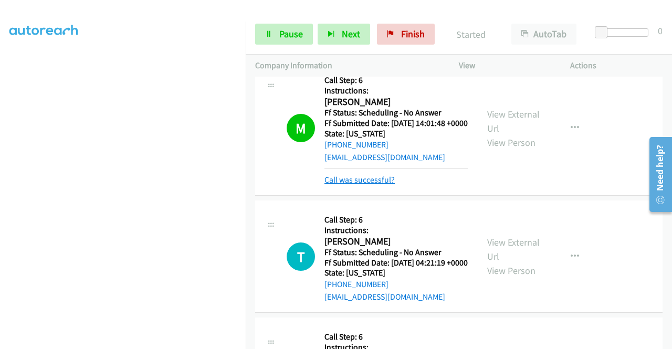
click at [344, 185] on link "Call was successful?" at bounding box center [359, 180] width 70 height 10
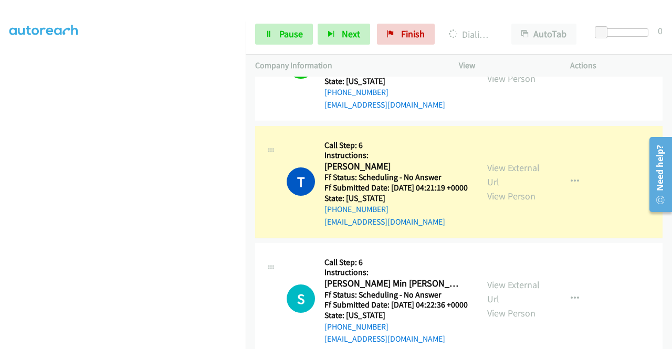
scroll to position [262, 0]
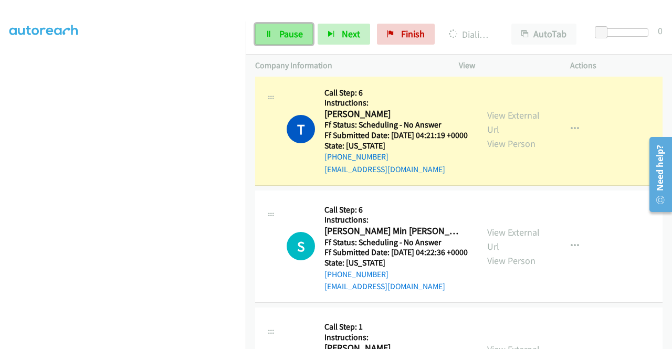
click at [280, 35] on span "Pause" at bounding box center [291, 34] width 24 height 12
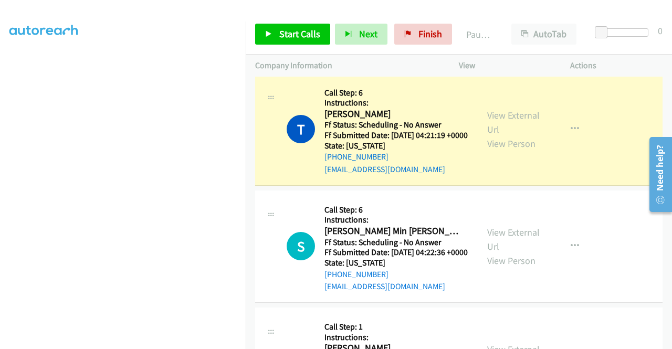
scroll to position [239, 0]
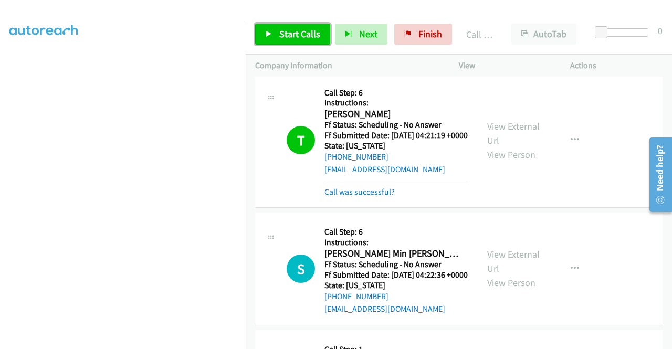
click at [300, 40] on link "Start Calls" at bounding box center [292, 34] width 75 height 21
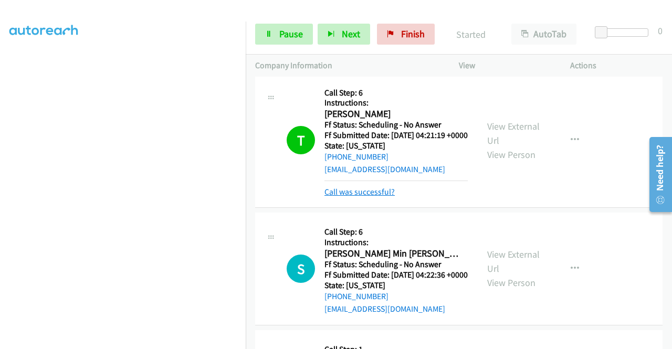
click at [383, 197] on link "Call was successful?" at bounding box center [359, 192] width 70 height 10
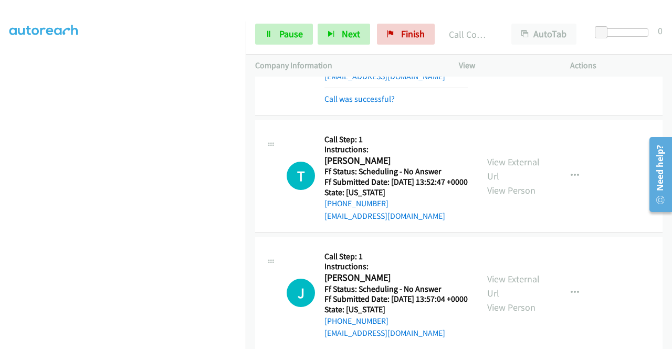
scroll to position [525, 0]
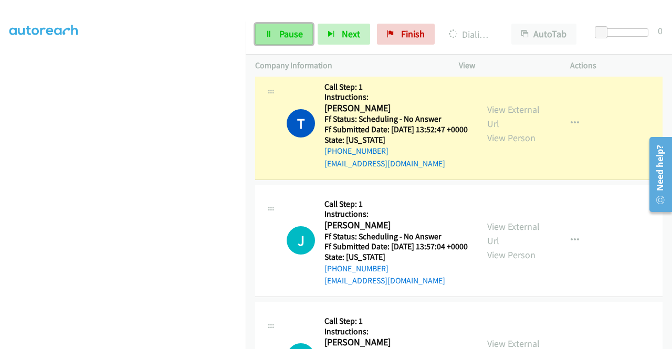
click at [297, 30] on span "Pause" at bounding box center [291, 34] width 24 height 12
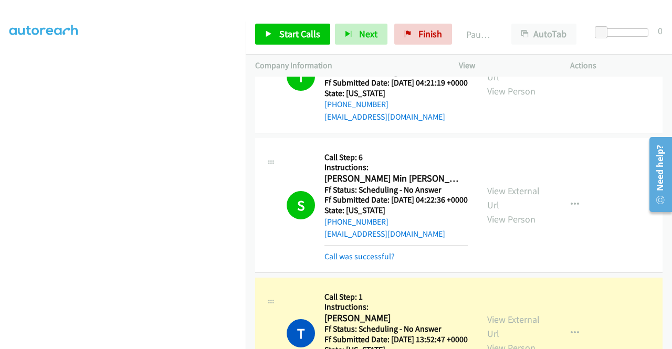
scroll to position [420, 0]
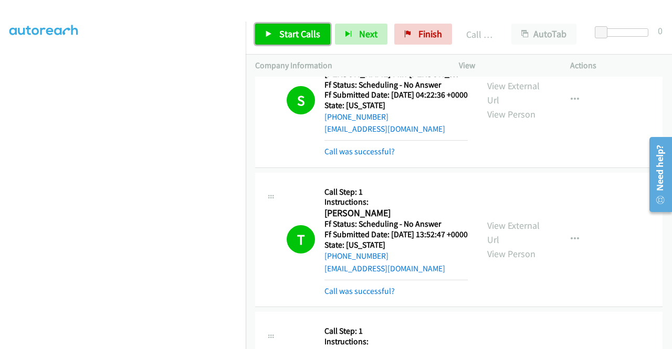
click at [297, 38] on span "Start Calls" at bounding box center [299, 34] width 41 height 12
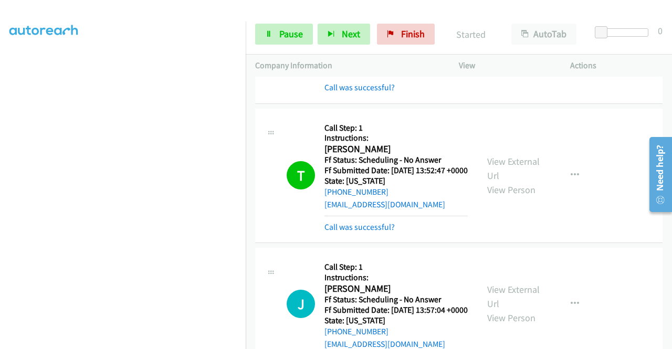
scroll to position [577, 0]
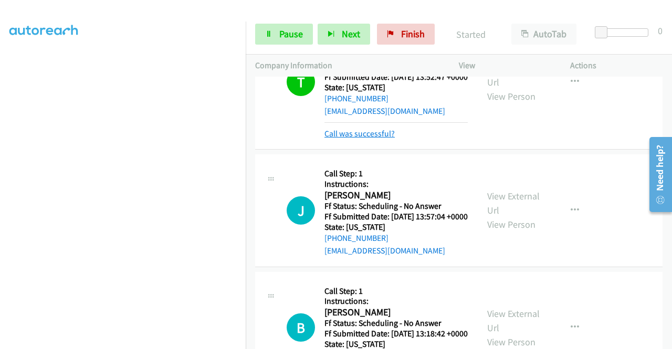
click at [384, 139] on link "Call was successful?" at bounding box center [359, 134] width 70 height 10
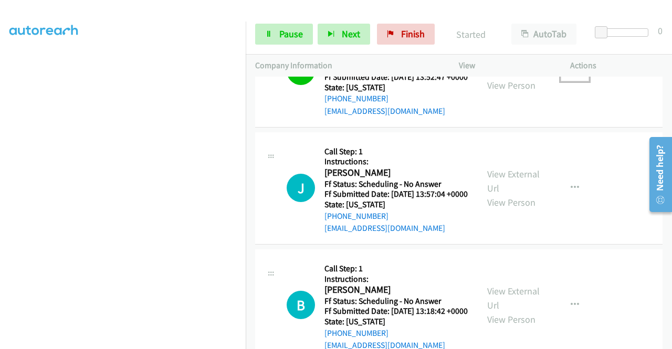
click at [571, 75] on icon "button" at bounding box center [575, 71] width 8 height 8
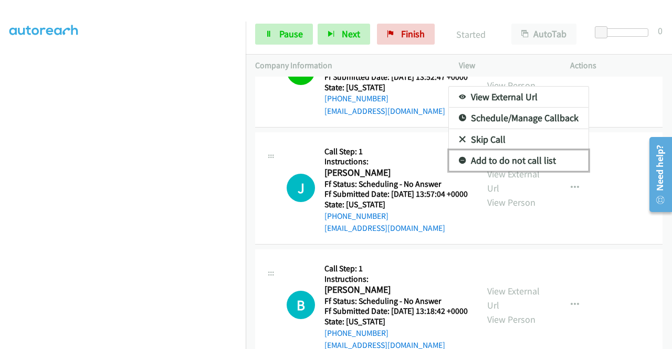
click at [517, 171] on link "Add to do not call list" at bounding box center [519, 160] width 140 height 21
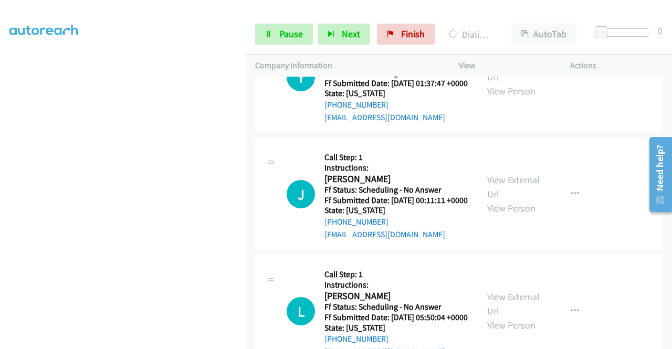
scroll to position [1964, 0]
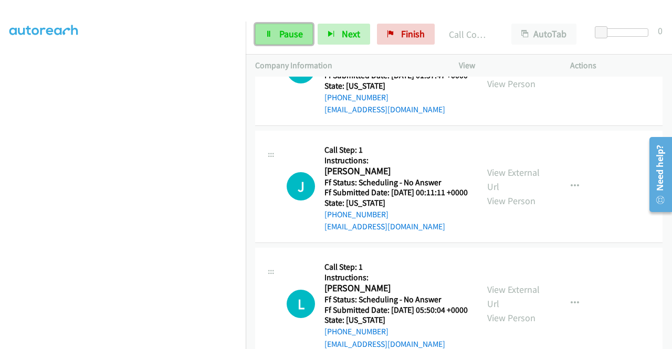
click at [300, 30] on span "Pause" at bounding box center [291, 34] width 24 height 12
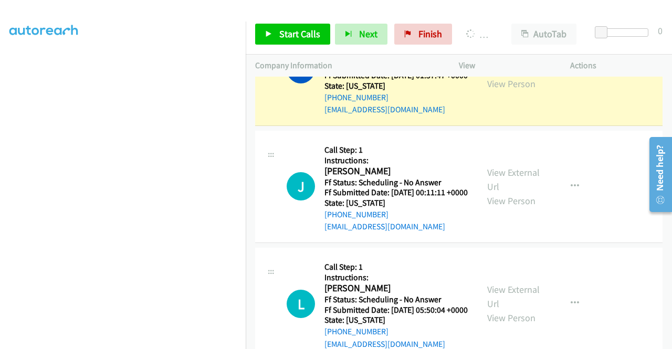
scroll to position [239, 0]
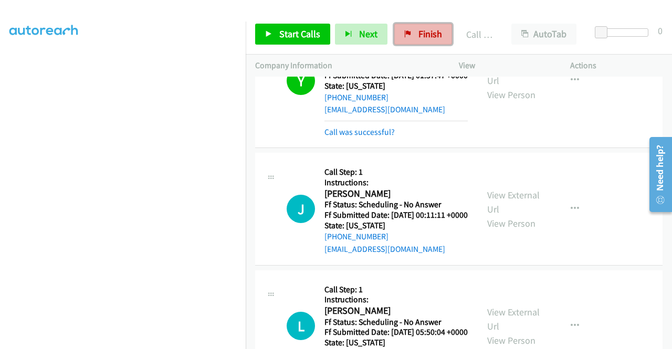
click at [418, 33] on span "Finish" at bounding box center [430, 34] width 24 height 12
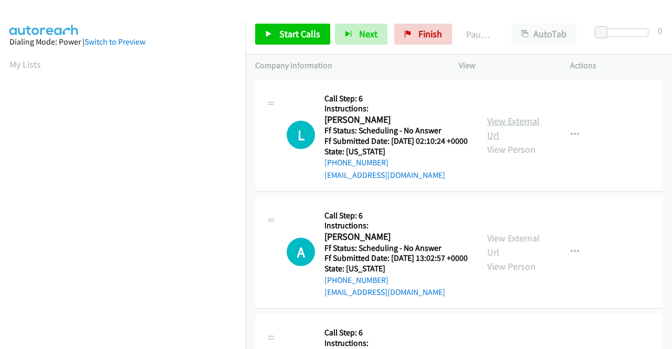
click at [500, 124] on link "View External Url" at bounding box center [513, 128] width 52 height 26
click at [513, 251] on link "View External Url" at bounding box center [513, 245] width 52 height 26
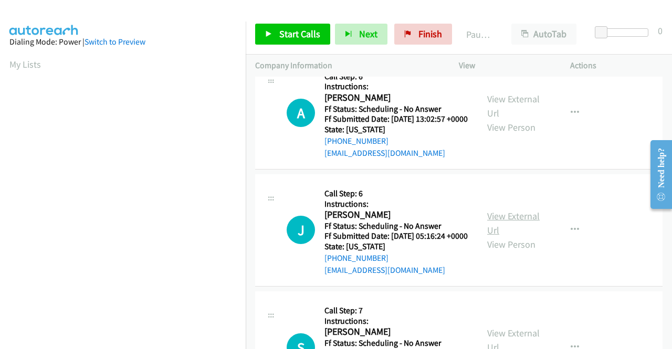
scroll to position [157, 0]
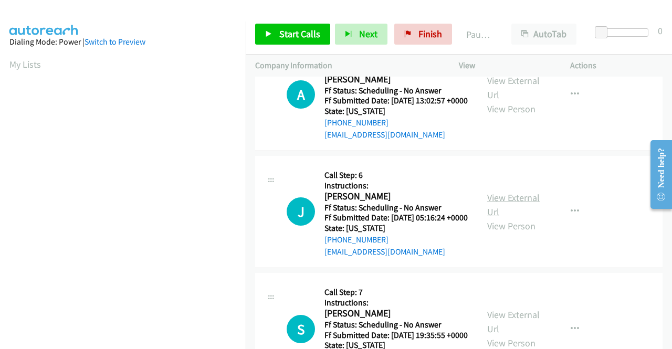
click at [498, 218] on link "View External Url" at bounding box center [513, 205] width 52 height 26
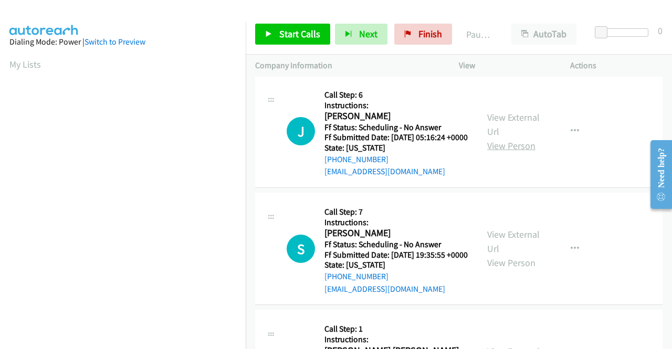
scroll to position [262, 0]
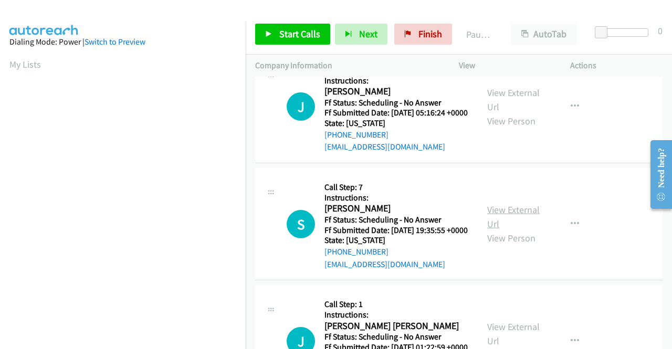
click at [516, 230] on link "View External Url" at bounding box center [513, 217] width 52 height 26
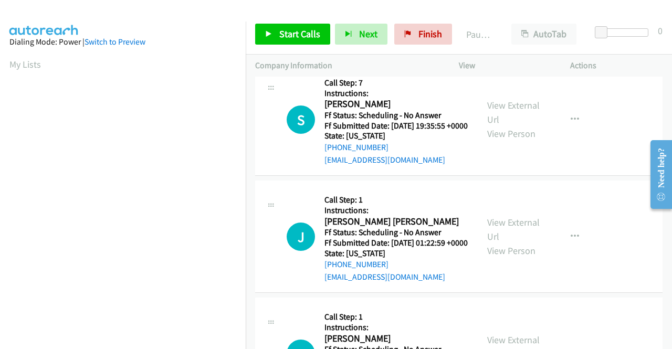
scroll to position [367, 0]
click at [504, 242] on link "View External Url" at bounding box center [513, 229] width 52 height 26
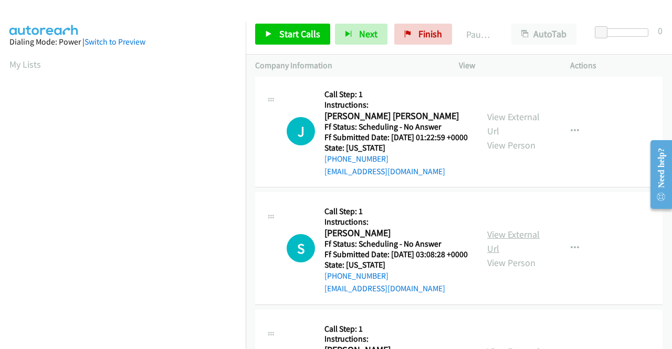
click at [509, 255] on link "View External Url" at bounding box center [513, 241] width 52 height 26
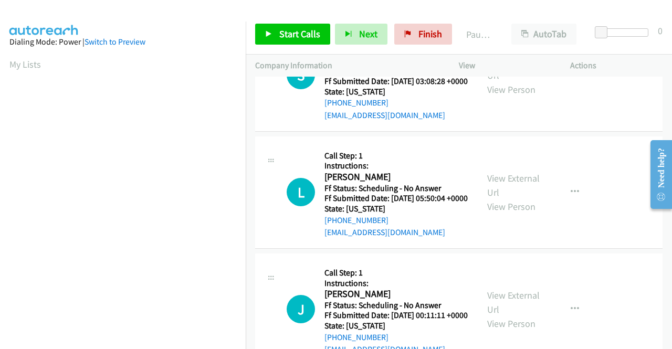
scroll to position [682, 0]
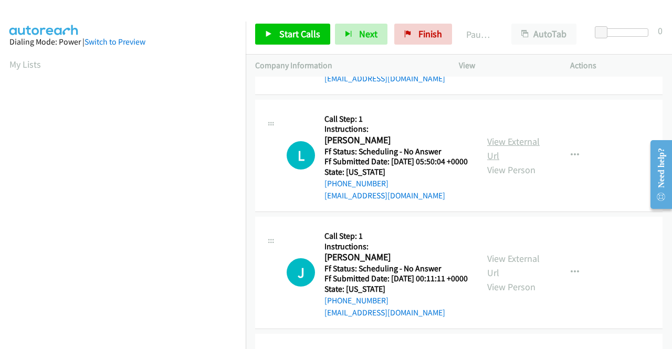
click at [503, 162] on link "View External Url" at bounding box center [513, 148] width 52 height 26
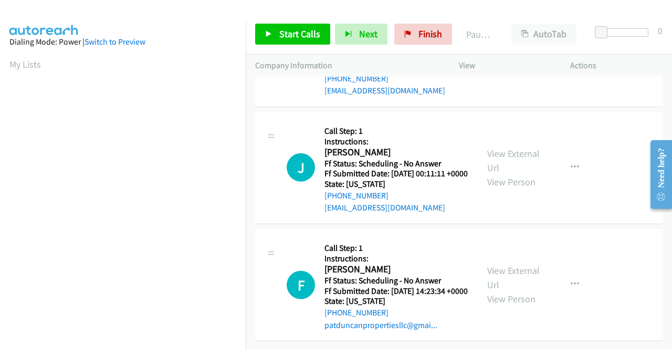
scroll to position [886, 0]
click at [513, 147] on link "View External Url" at bounding box center [513, 160] width 52 height 26
click at [510, 265] on link "View External Url" at bounding box center [513, 278] width 52 height 26
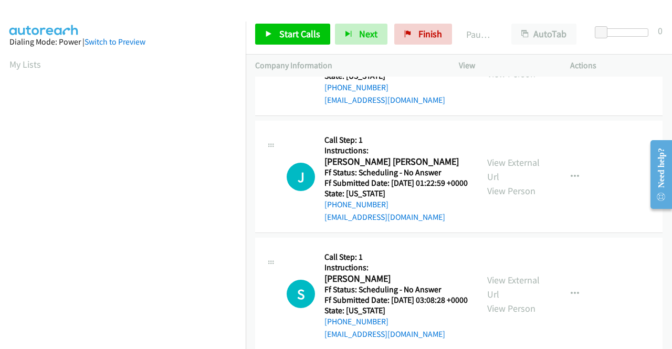
scroll to position [361, 0]
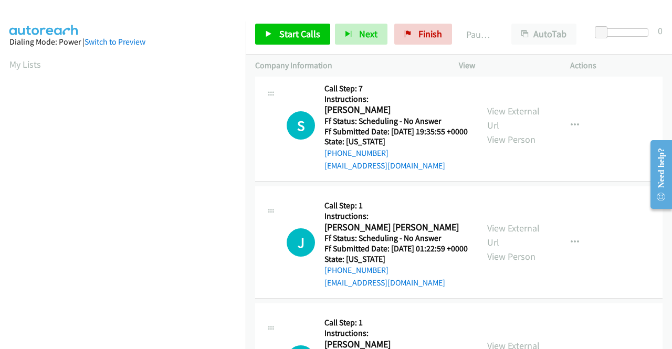
click at [309, 50] on div "Start Calls Pause Next Finish Paused AutoTab AutoTab 0" at bounding box center [459, 34] width 426 height 40
click at [311, 39] on span "Start Calls" at bounding box center [299, 34] width 41 height 12
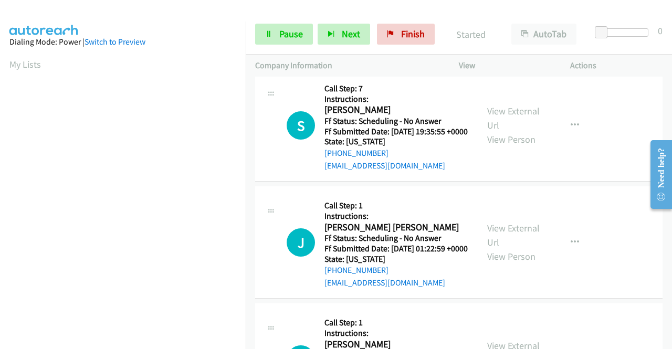
drag, startPoint x: 667, startPoint y: 214, endPoint x: 671, endPoint y: 44, distance: 169.6
click at [671, 132] on html "Need help? Resource Center AutoReach Help Help Get the help you need from our k…" at bounding box center [657, 173] width 30 height 83
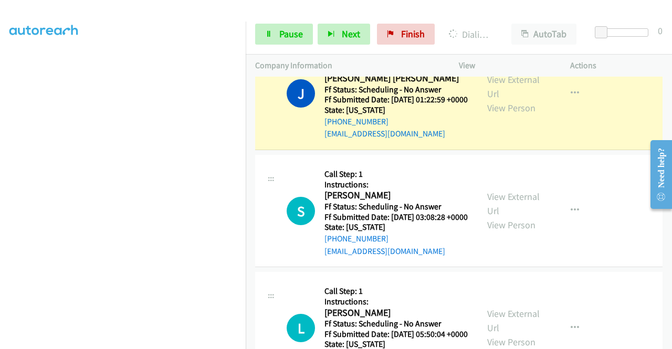
scroll to position [577, 0]
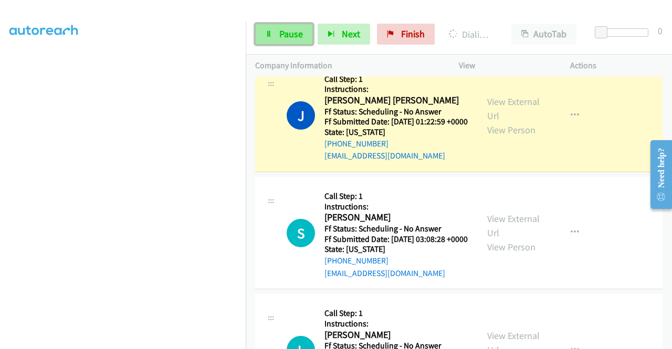
click at [271, 28] on link "Pause" at bounding box center [284, 34] width 58 height 21
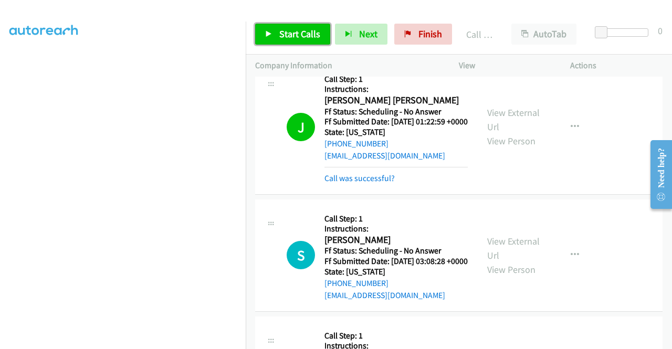
click at [304, 44] on link "Start Calls" at bounding box center [292, 34] width 75 height 21
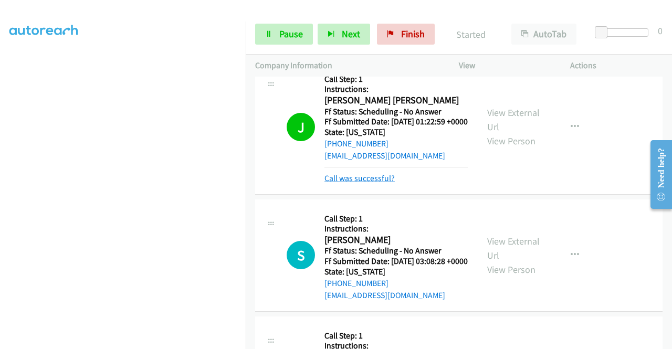
click at [369, 183] on link "Call was successful?" at bounding box center [359, 178] width 70 height 10
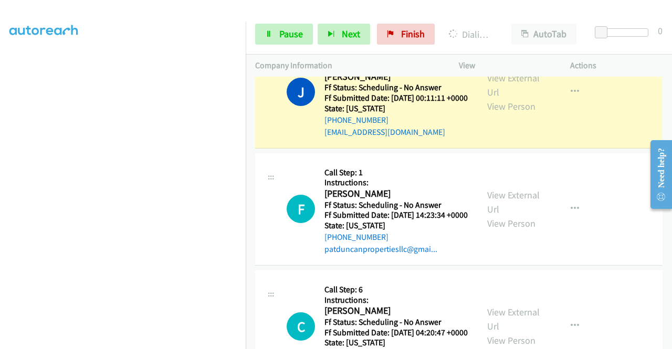
scroll to position [1050, 0]
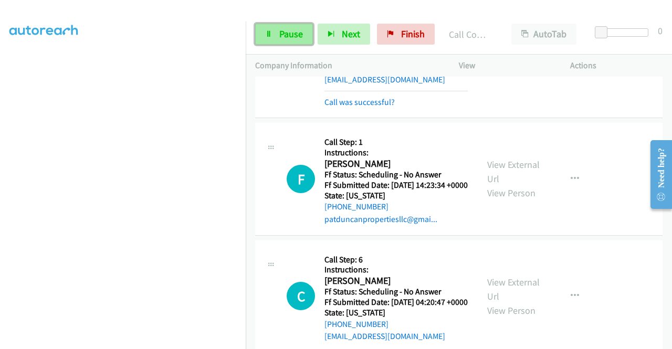
click at [291, 35] on span "Pause" at bounding box center [291, 34] width 24 height 12
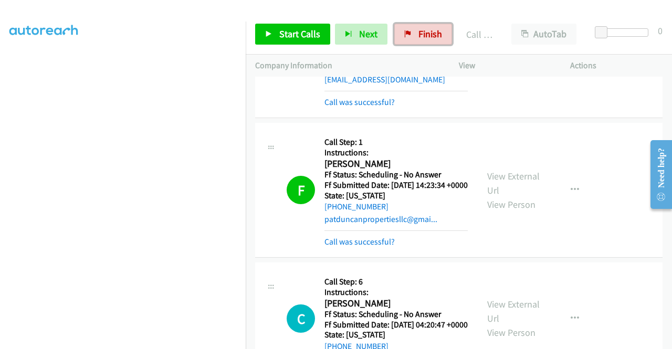
drag, startPoint x: 420, startPoint y: 34, endPoint x: 384, endPoint y: 49, distance: 39.8
click at [420, 34] on span "Finish" at bounding box center [430, 34] width 24 height 12
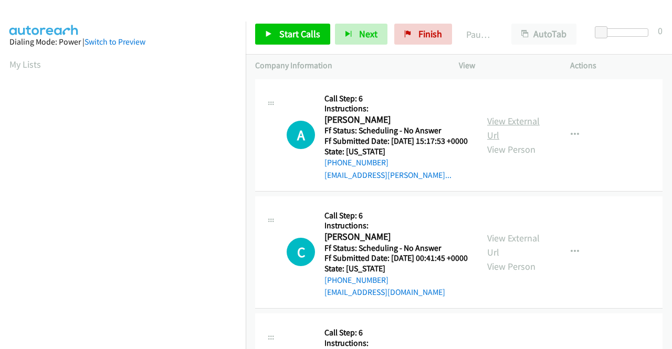
click at [508, 124] on link "View External Url" at bounding box center [513, 128] width 52 height 26
click at [515, 252] on link "View External Url" at bounding box center [513, 245] width 52 height 26
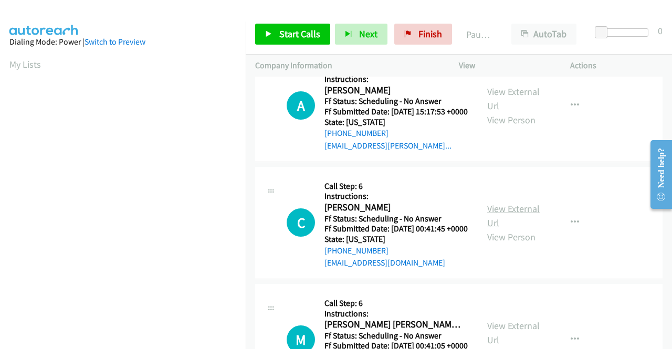
scroll to position [105, 0]
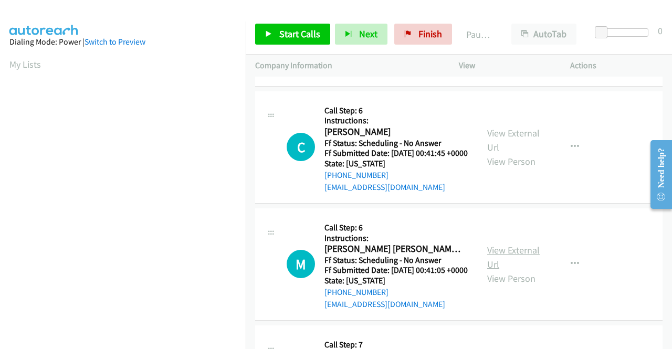
click at [501, 269] on link "View External Url" at bounding box center [513, 257] width 52 height 26
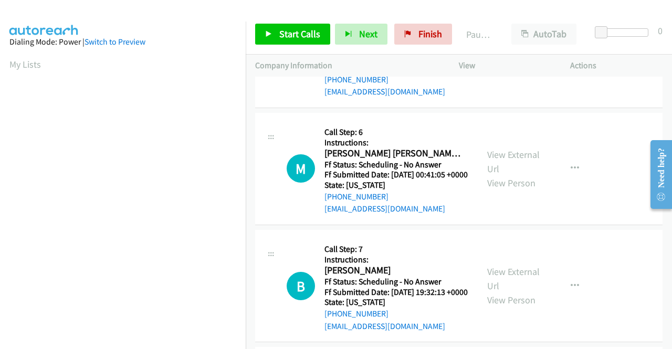
scroll to position [210, 0]
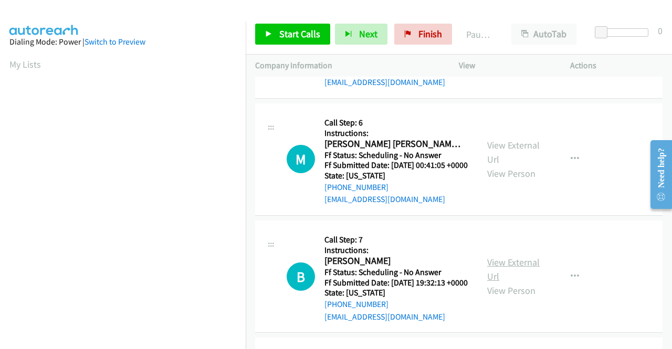
click at [509, 282] on link "View External Url" at bounding box center [513, 269] width 52 height 26
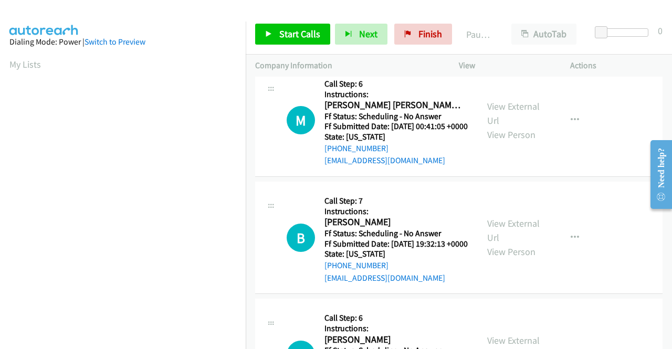
scroll to position [367, 0]
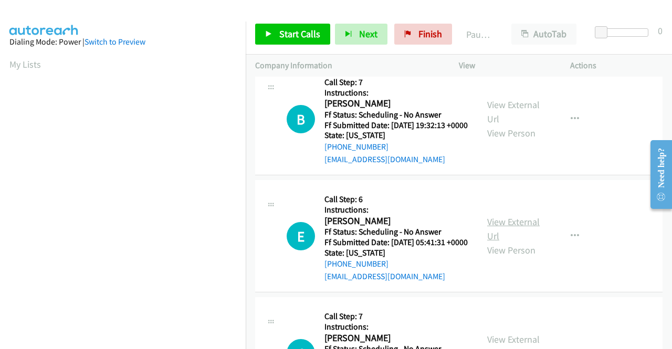
click at [514, 242] on link "View External Url" at bounding box center [513, 229] width 52 height 26
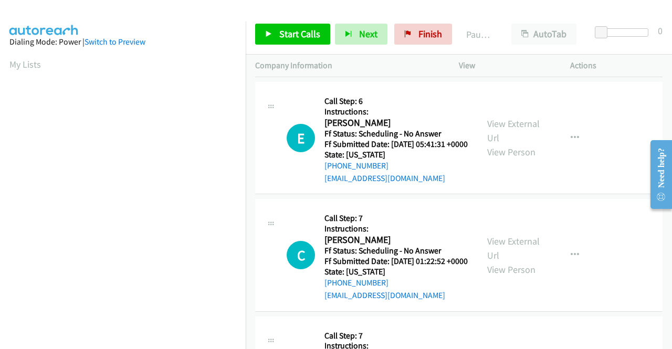
scroll to position [472, 0]
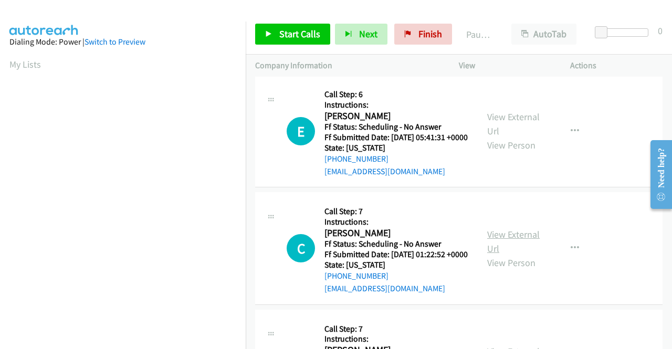
click at [513, 255] on link "View External Url" at bounding box center [513, 241] width 52 height 26
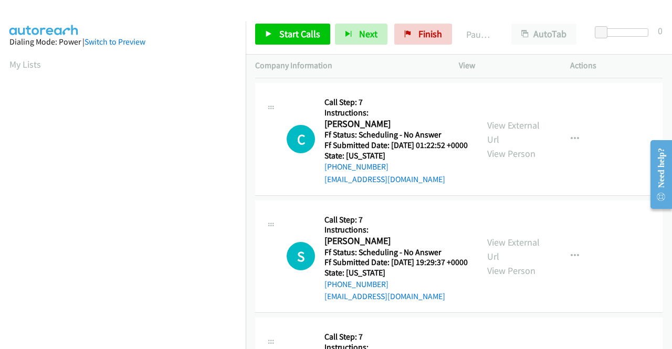
scroll to position [630, 0]
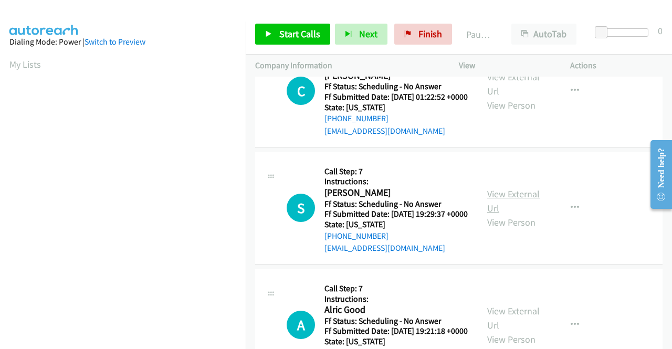
click at [495, 214] on link "View External Url" at bounding box center [513, 201] width 52 height 26
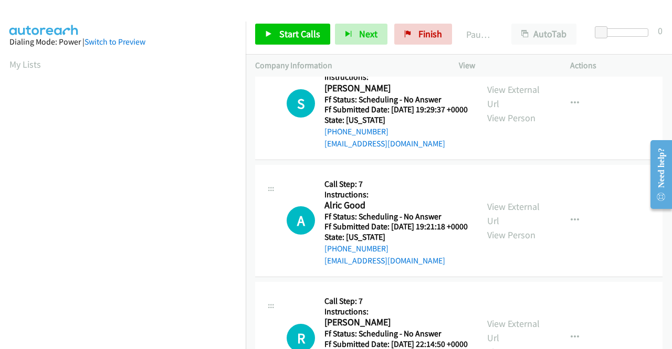
scroll to position [735, 0]
click at [505, 226] on link "View External Url" at bounding box center [513, 213] width 52 height 26
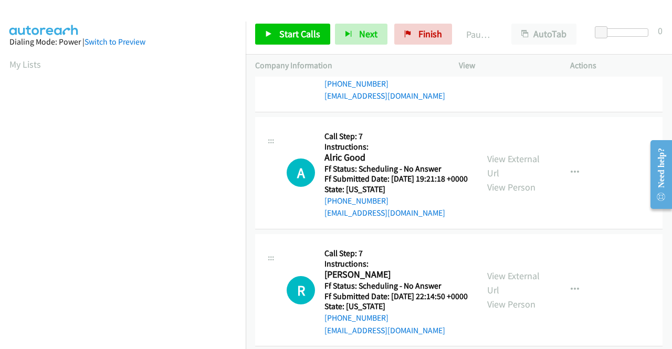
scroll to position [892, 0]
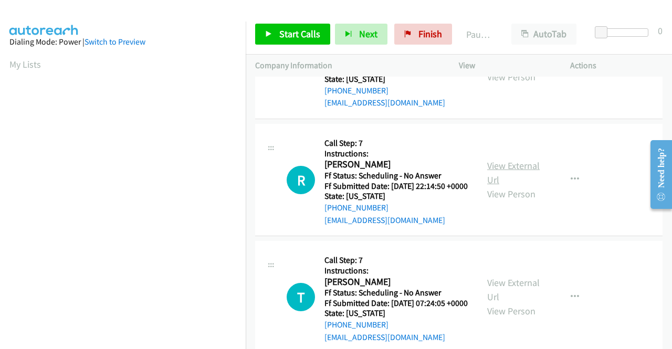
click at [508, 186] on link "View External Url" at bounding box center [513, 173] width 52 height 26
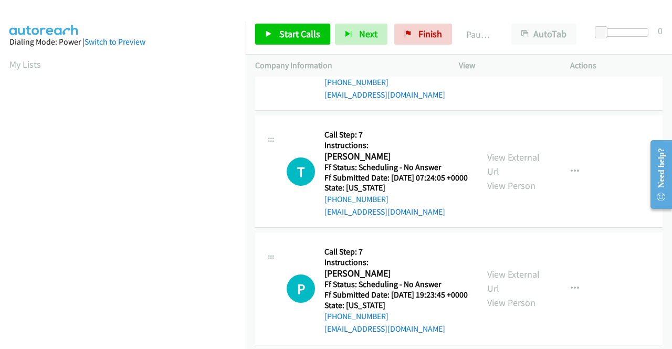
scroll to position [1050, 0]
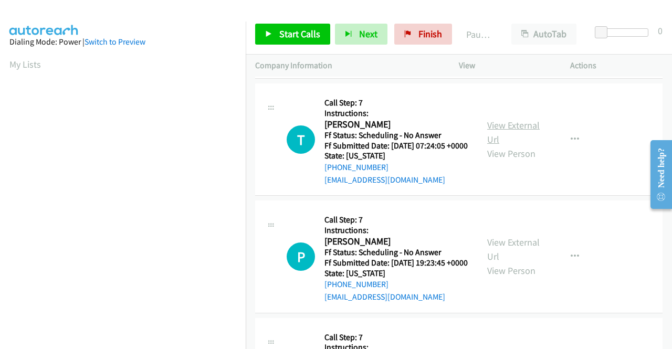
click at [510, 145] on link "View External Url" at bounding box center [513, 132] width 52 height 26
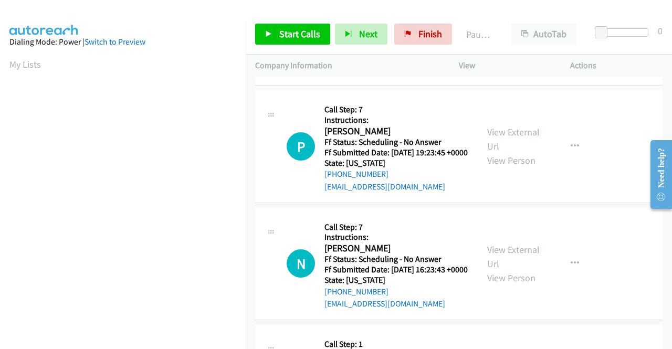
scroll to position [1207, 0]
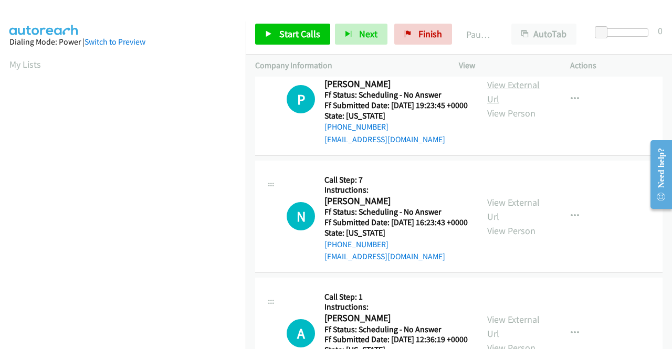
click at [513, 105] on link "View External Url" at bounding box center [513, 92] width 52 height 26
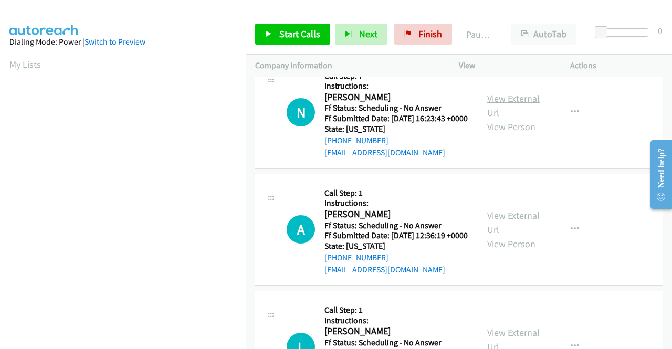
scroll to position [1312, 0]
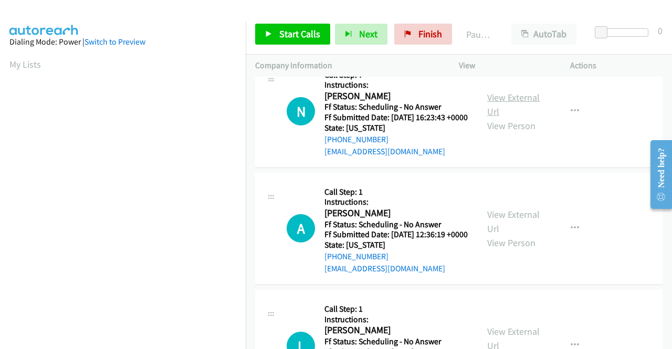
click at [501, 118] on link "View External Url" at bounding box center [513, 104] width 52 height 26
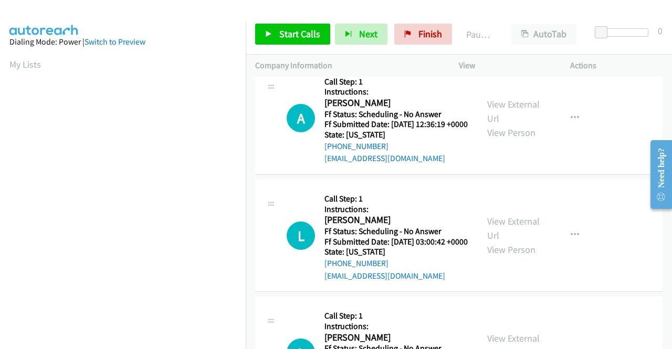
scroll to position [1470, 0]
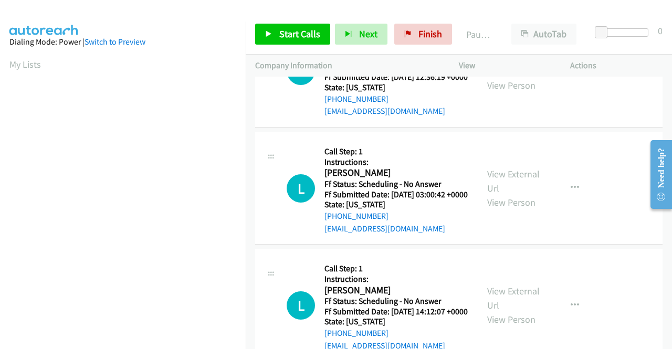
click at [499, 77] on link "View External Url" at bounding box center [513, 64] width 52 height 26
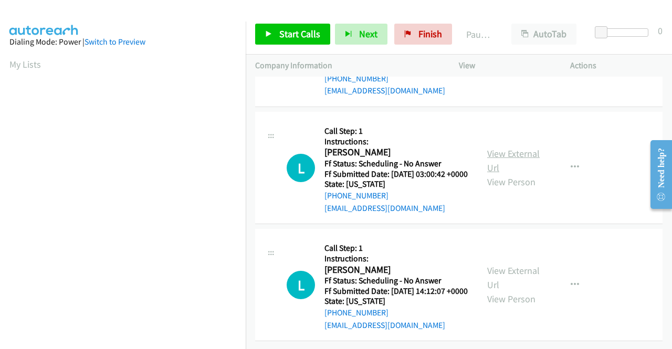
scroll to position [1575, 0]
click at [498, 189] on div "View External Url View Person" at bounding box center [514, 167] width 55 height 43
click at [503, 174] on link "View External Url" at bounding box center [513, 160] width 52 height 26
click at [503, 285] on link "View External Url" at bounding box center [513, 278] width 52 height 26
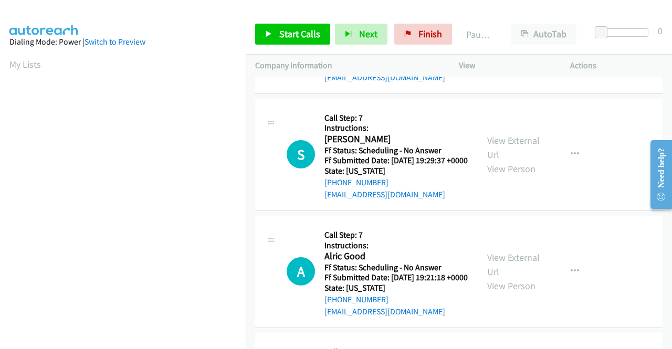
scroll to position [0, 0]
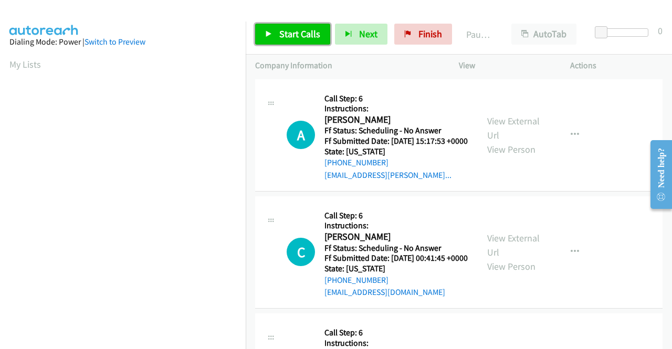
click at [301, 40] on link "Start Calls" at bounding box center [292, 34] width 75 height 21
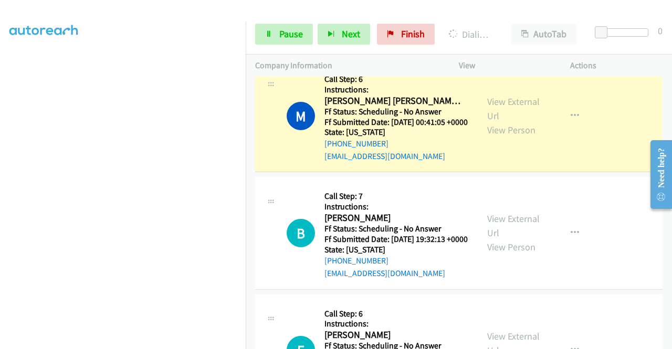
scroll to position [315, 0]
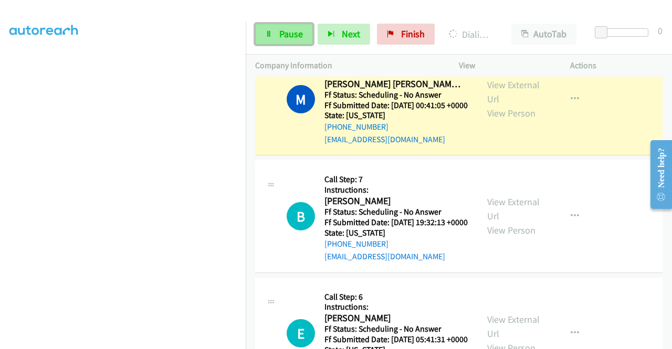
click at [298, 26] on link "Pause" at bounding box center [284, 34] width 58 height 21
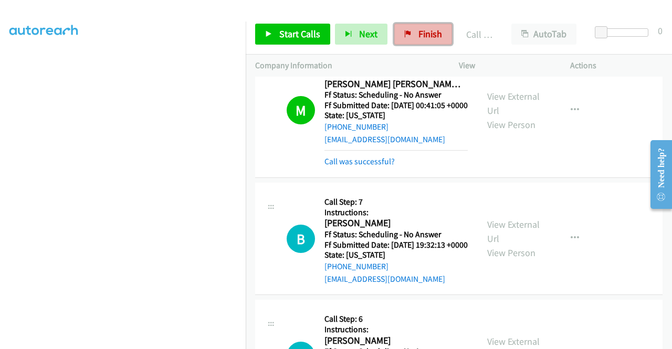
click at [413, 35] on link "Finish" at bounding box center [423, 34] width 58 height 21
